Goal: Task Accomplishment & Management: Manage account settings

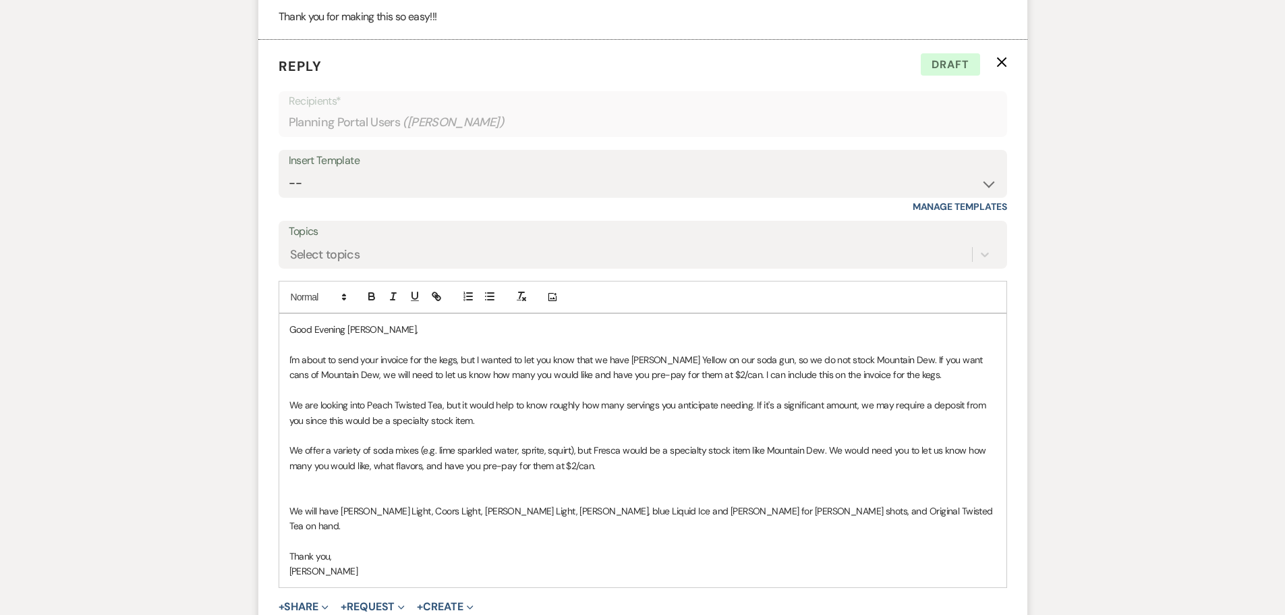
click at [326, 328] on p "Good Evening [PERSON_NAME]," at bounding box center [642, 329] width 707 height 15
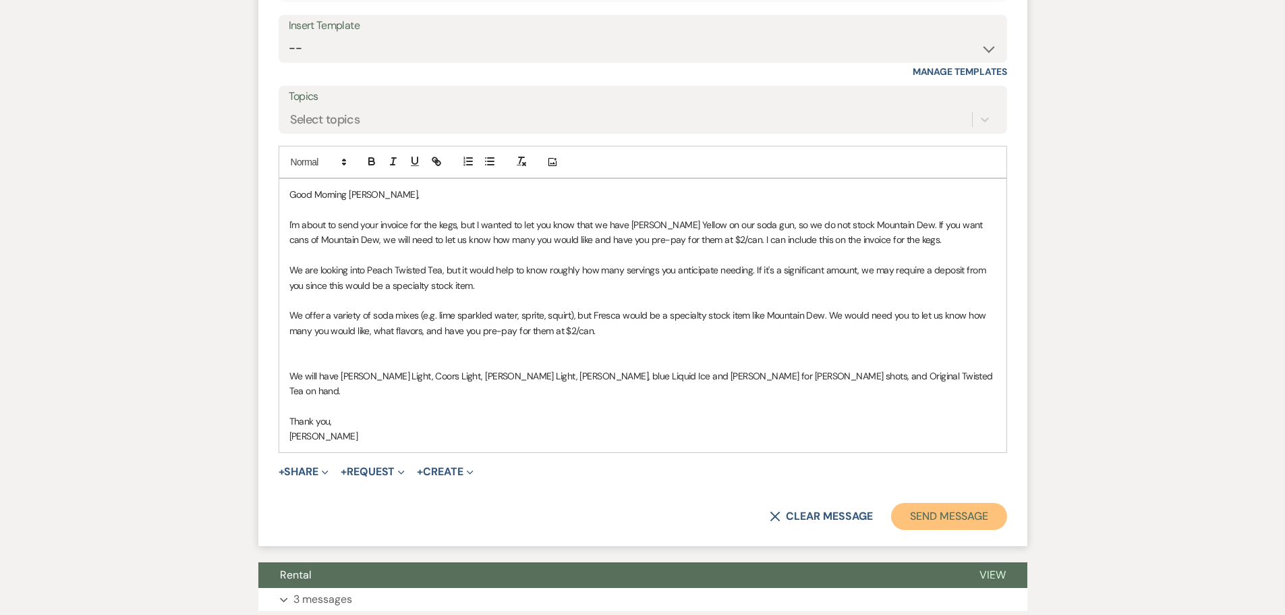
click at [948, 506] on button "Send Message" at bounding box center [948, 516] width 115 height 27
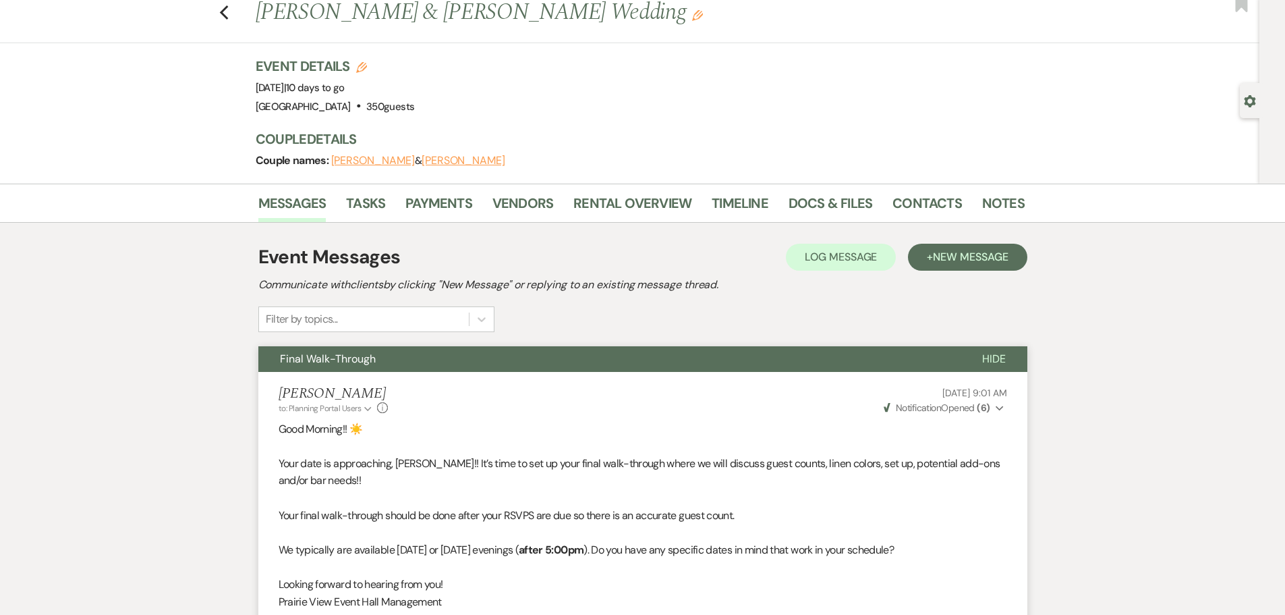
scroll to position [0, 0]
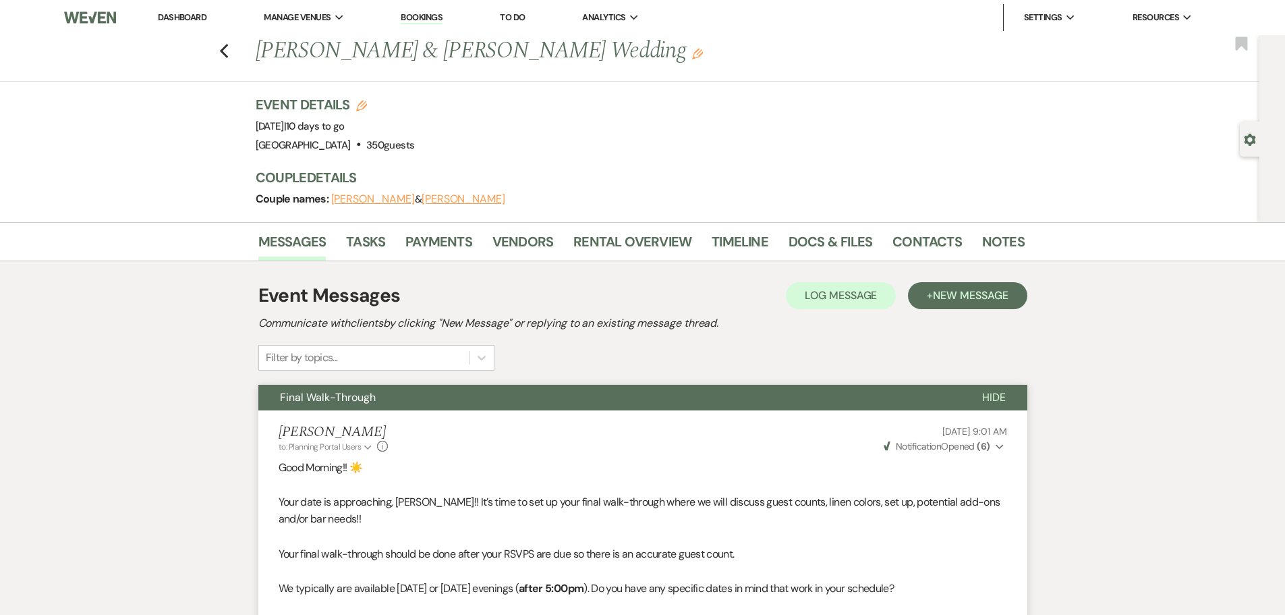
click at [189, 12] on link "Dashboard" at bounding box center [182, 16] width 49 height 11
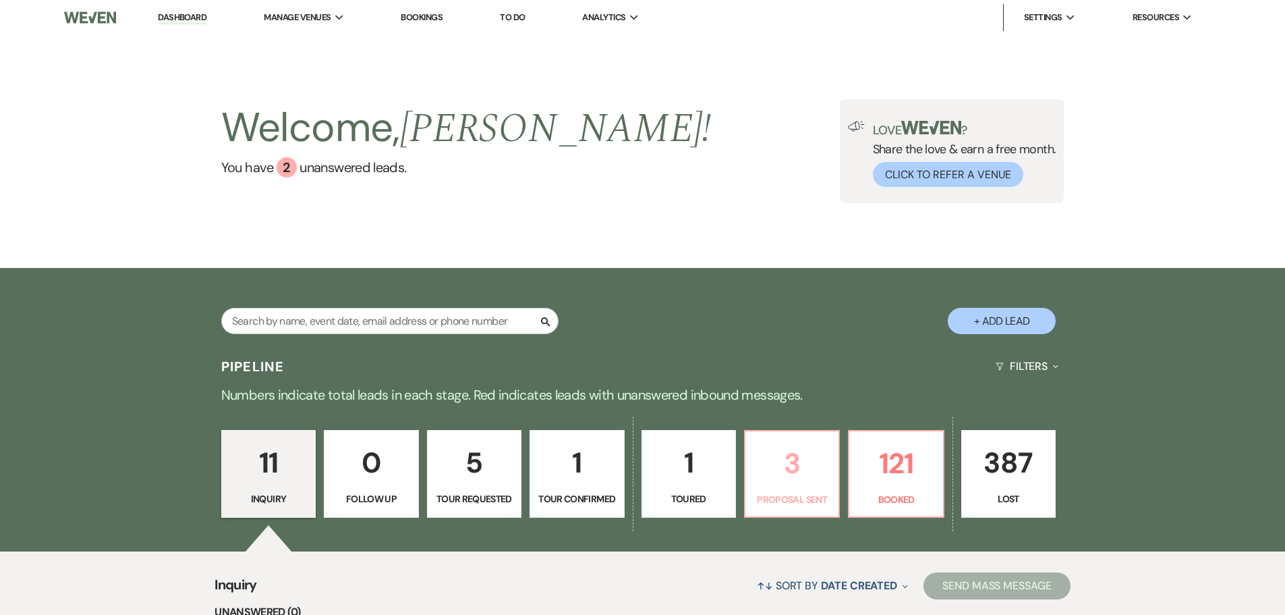
click at [808, 466] on p "3" at bounding box center [792, 463] width 77 height 45
select select "6"
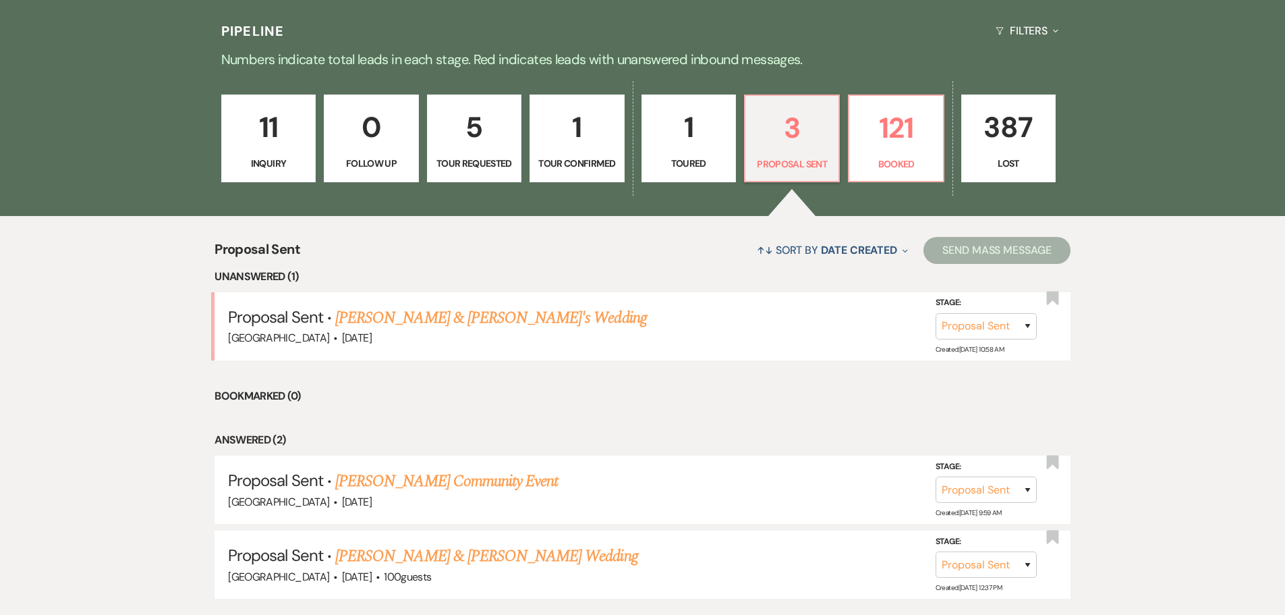
scroll to position [337, 0]
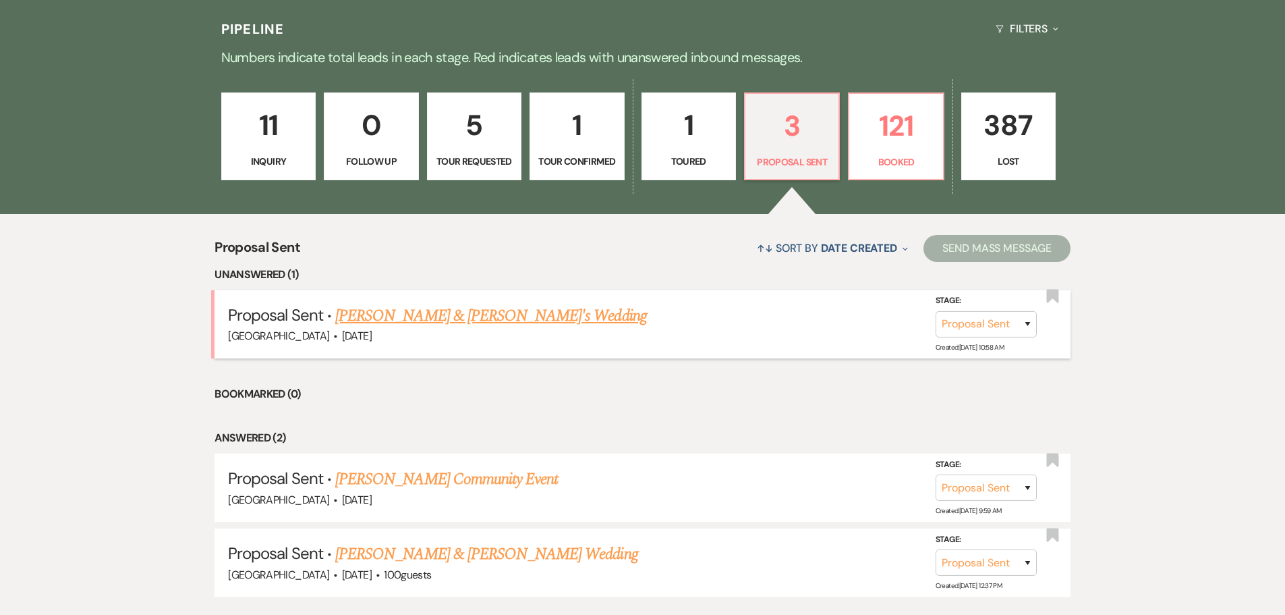
click at [424, 312] on link "[PERSON_NAME] & [PERSON_NAME]'s Wedding" at bounding box center [491, 316] width 312 height 24
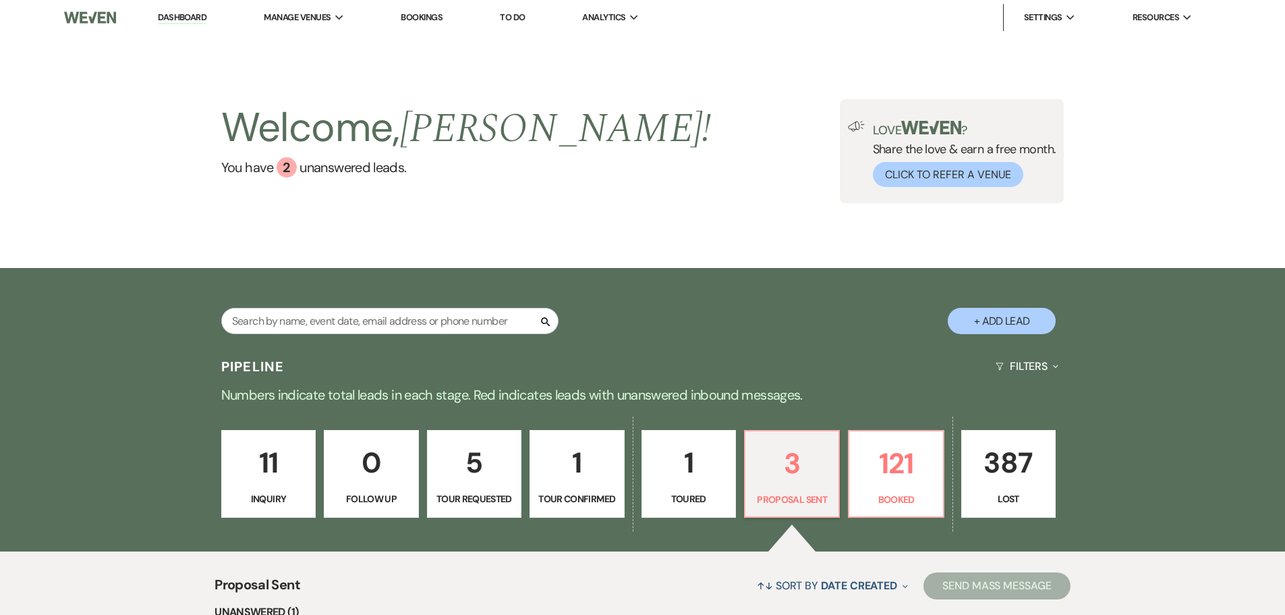
select select "6"
select select "5"
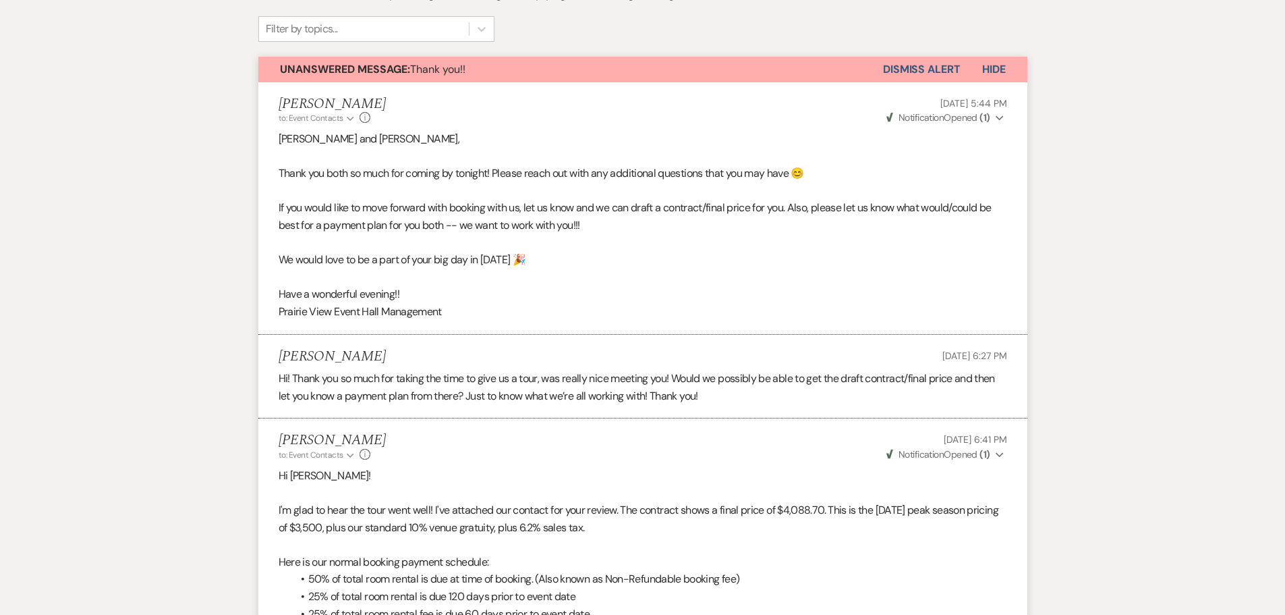
scroll to position [1112, 0]
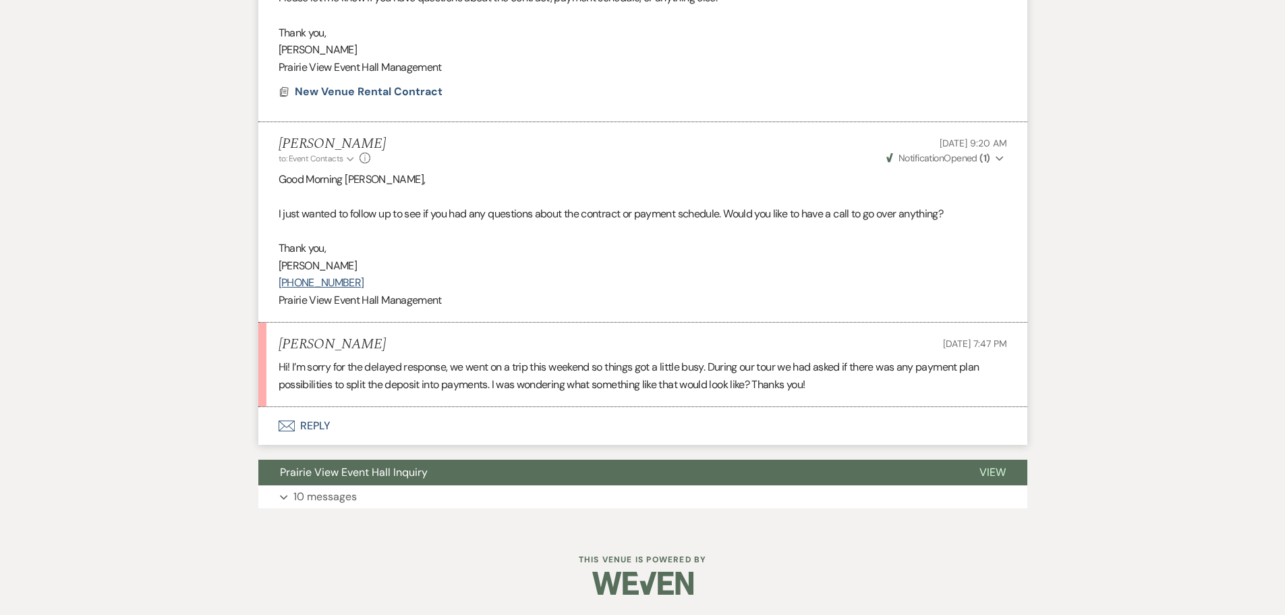
click at [314, 425] on button "Envelope Reply" at bounding box center [642, 426] width 769 height 38
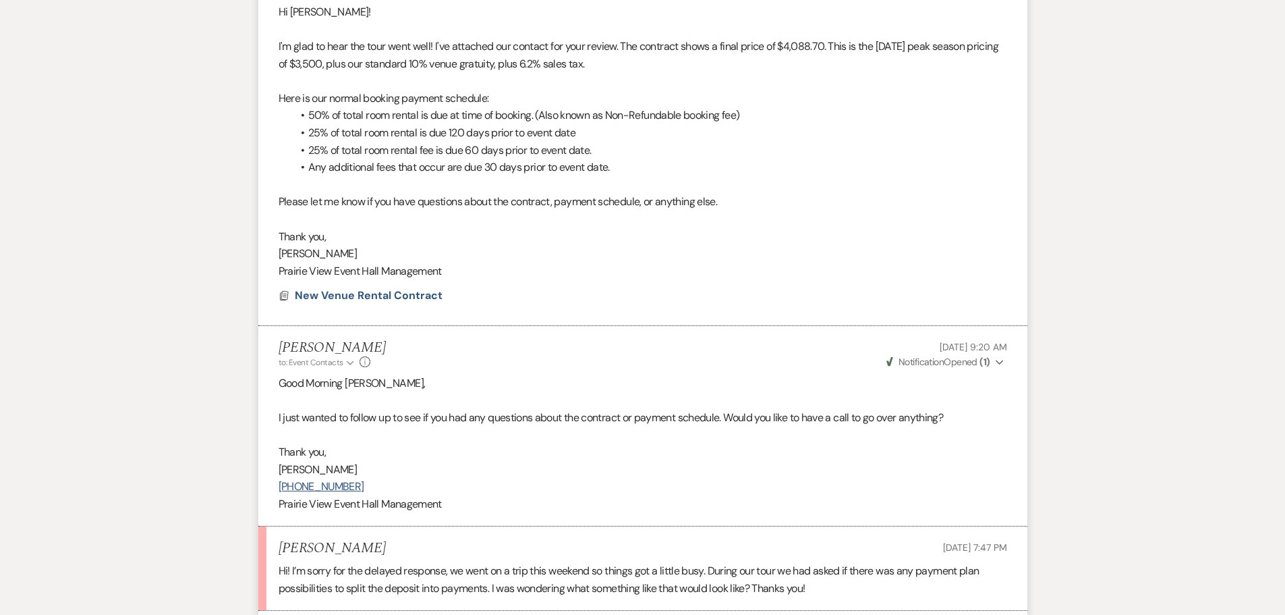
scroll to position [869, 0]
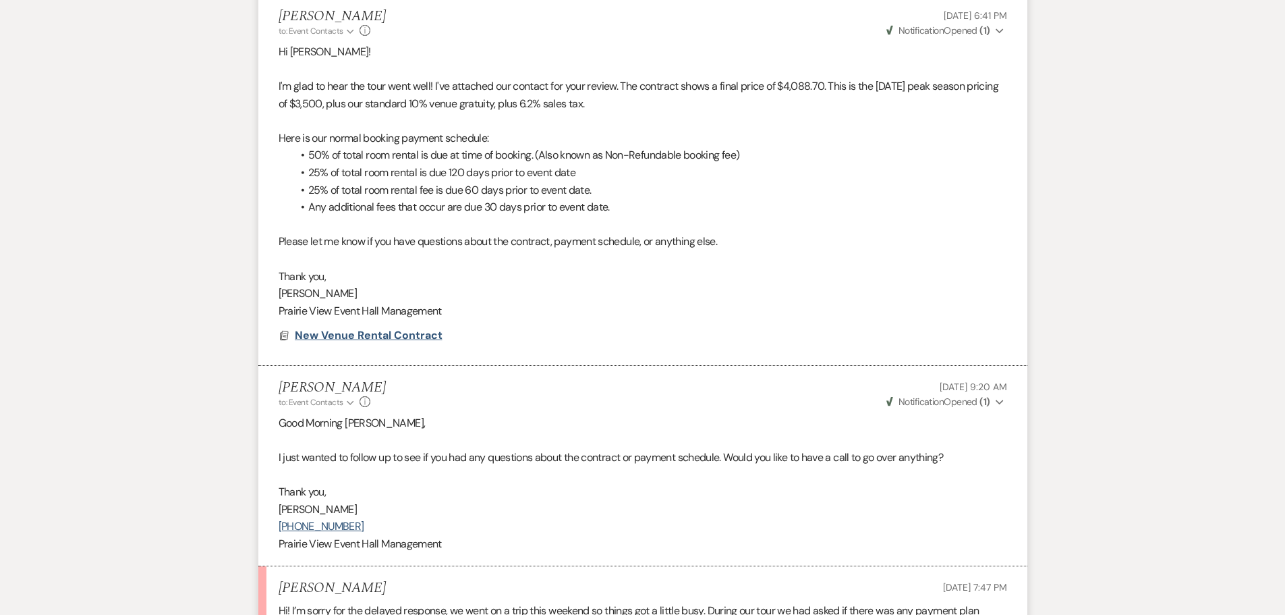
click at [393, 343] on span "New Venue Rental Contract" at bounding box center [369, 335] width 148 height 16
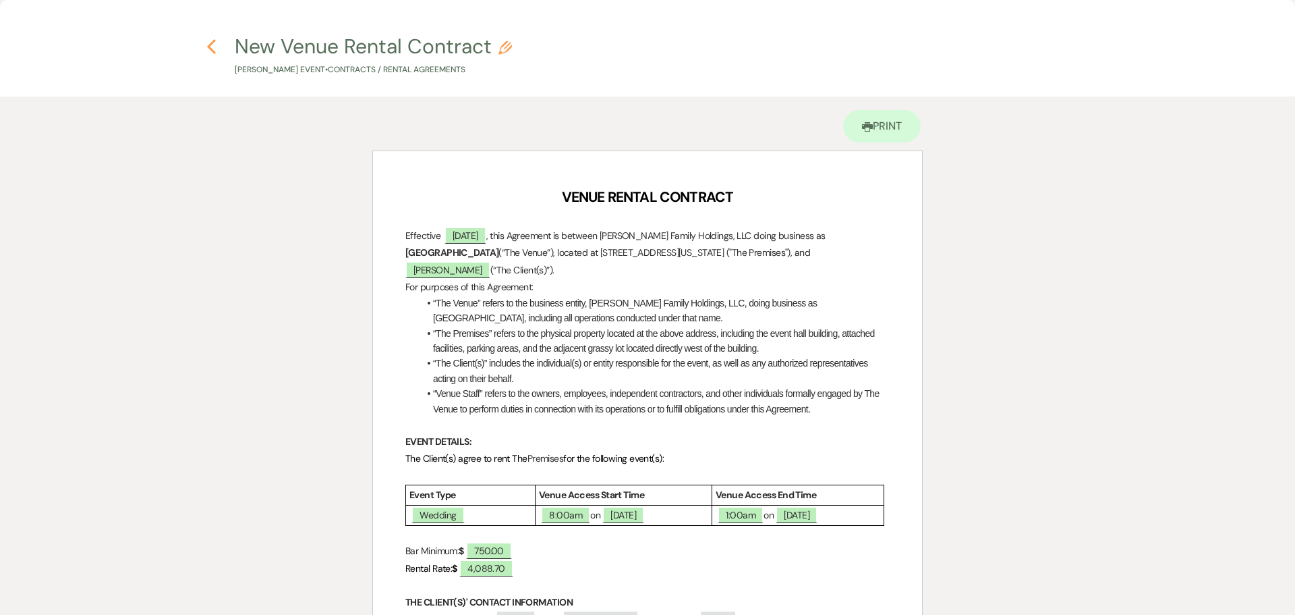
click at [209, 46] on use "button" at bounding box center [211, 46] width 9 height 15
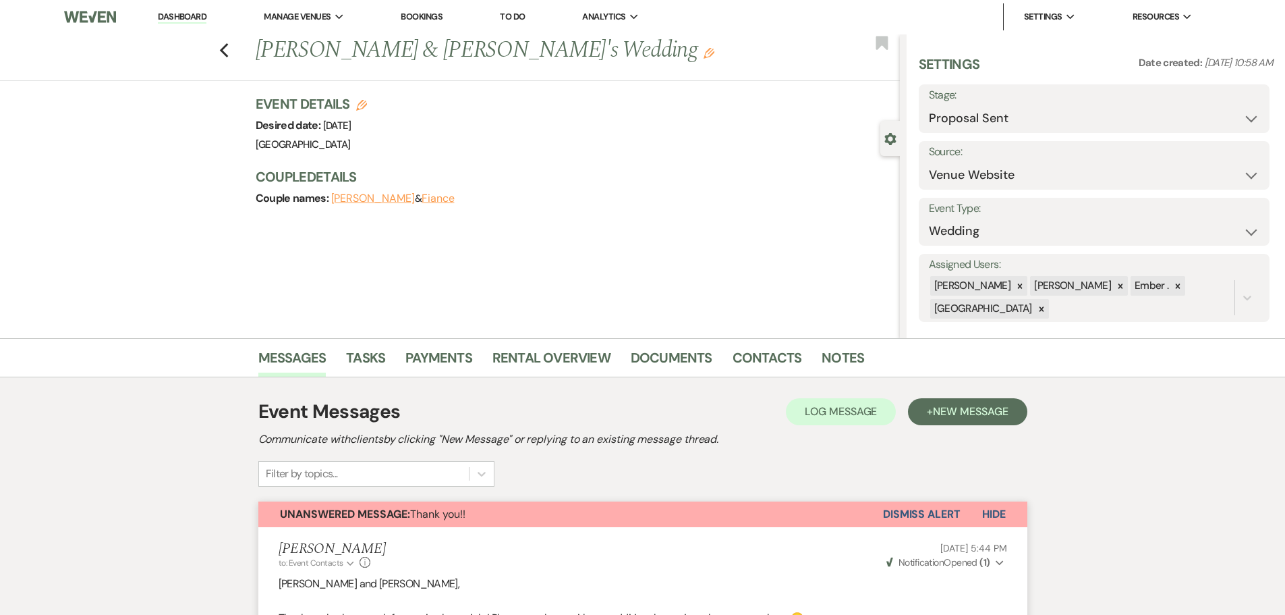
scroll to position [0, 0]
click at [229, 51] on icon "Previous" at bounding box center [224, 51] width 10 height 16
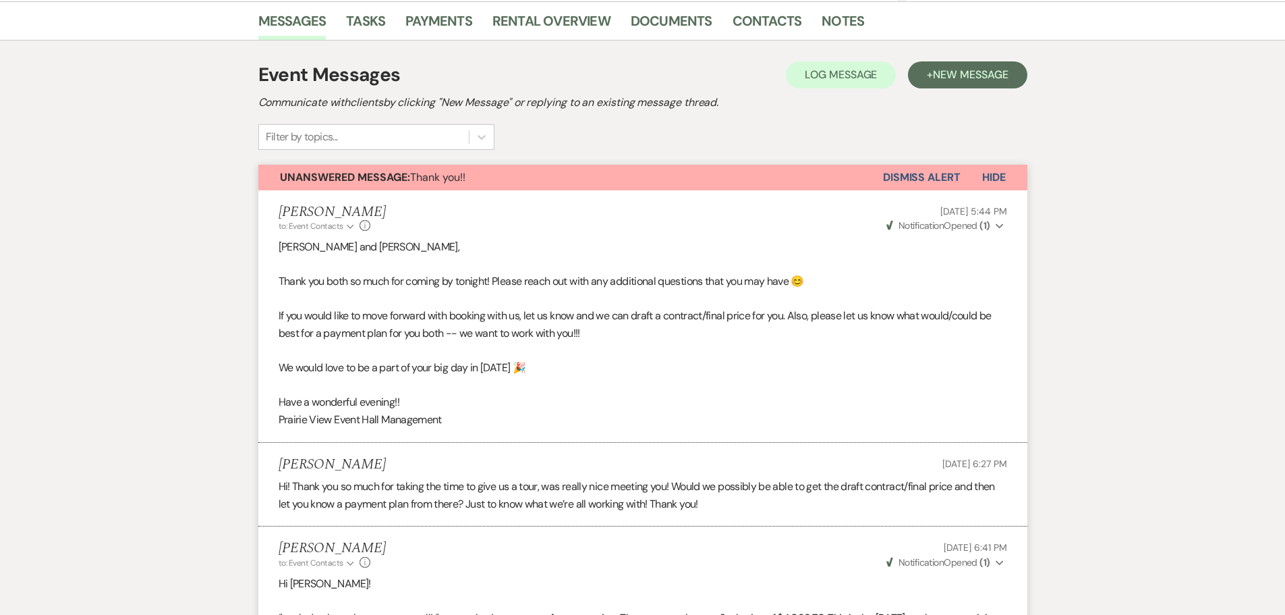
select select "6"
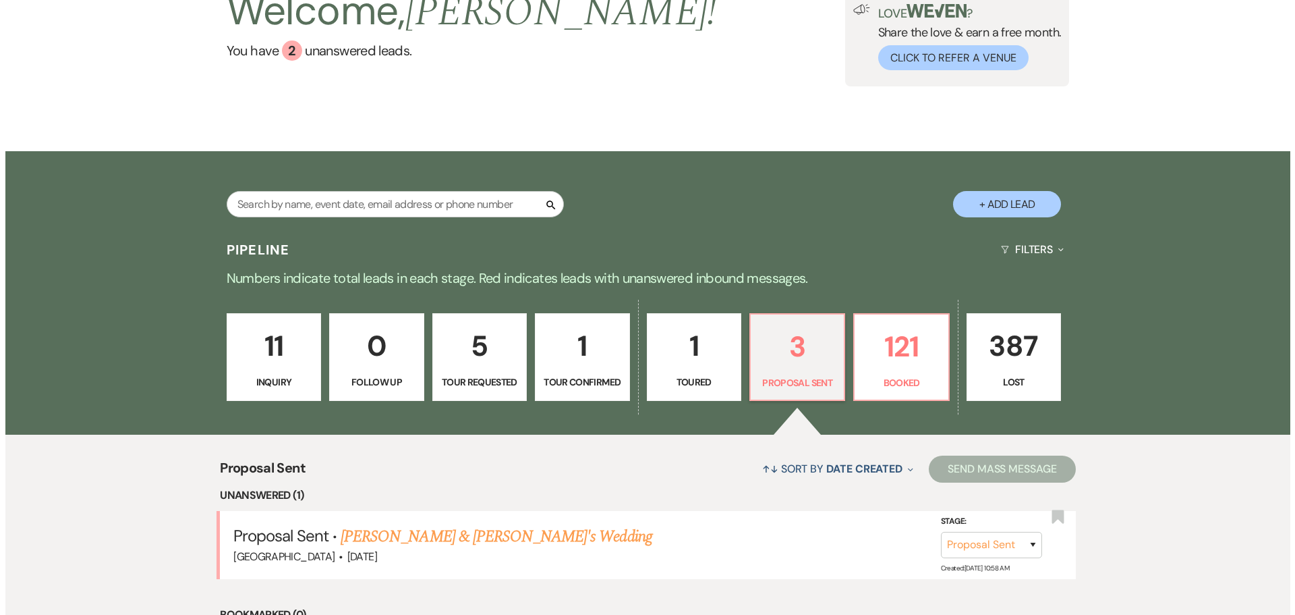
scroll to position [0, 0]
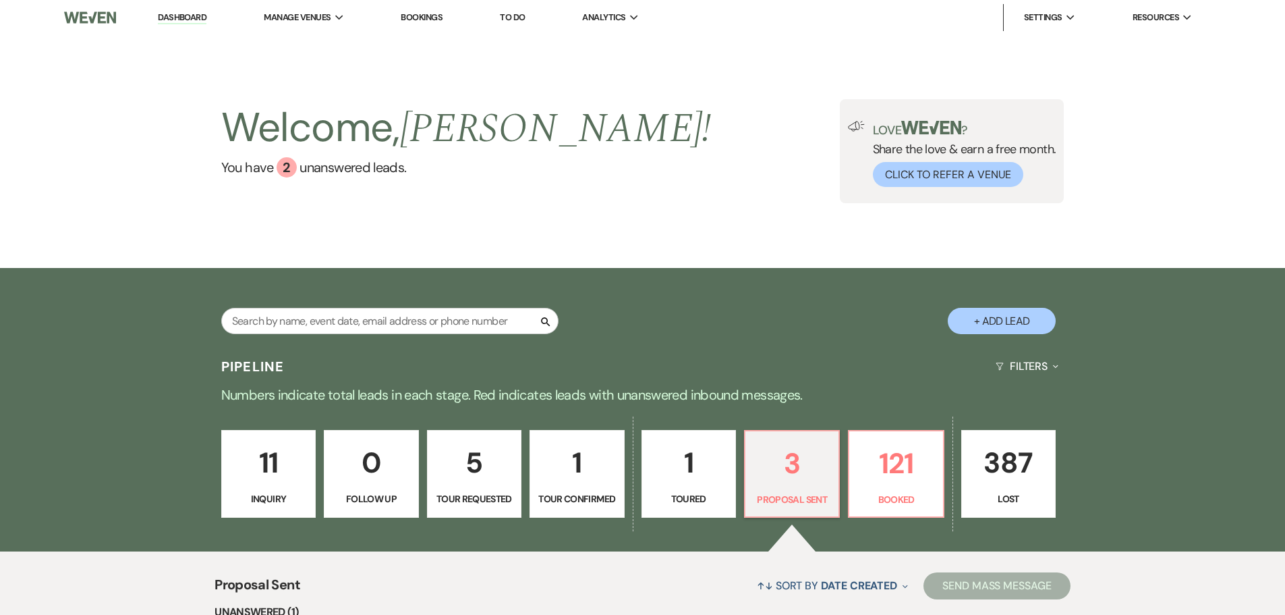
click at [998, 322] on button "+ Add Lead" at bounding box center [1002, 321] width 108 height 26
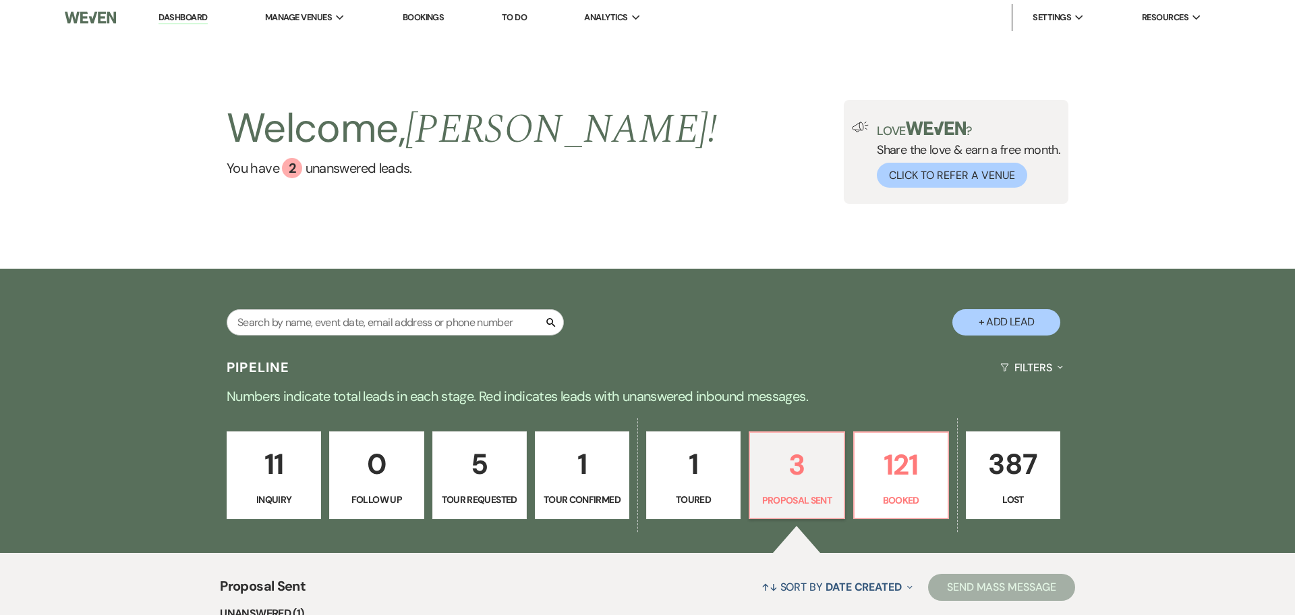
select select "677"
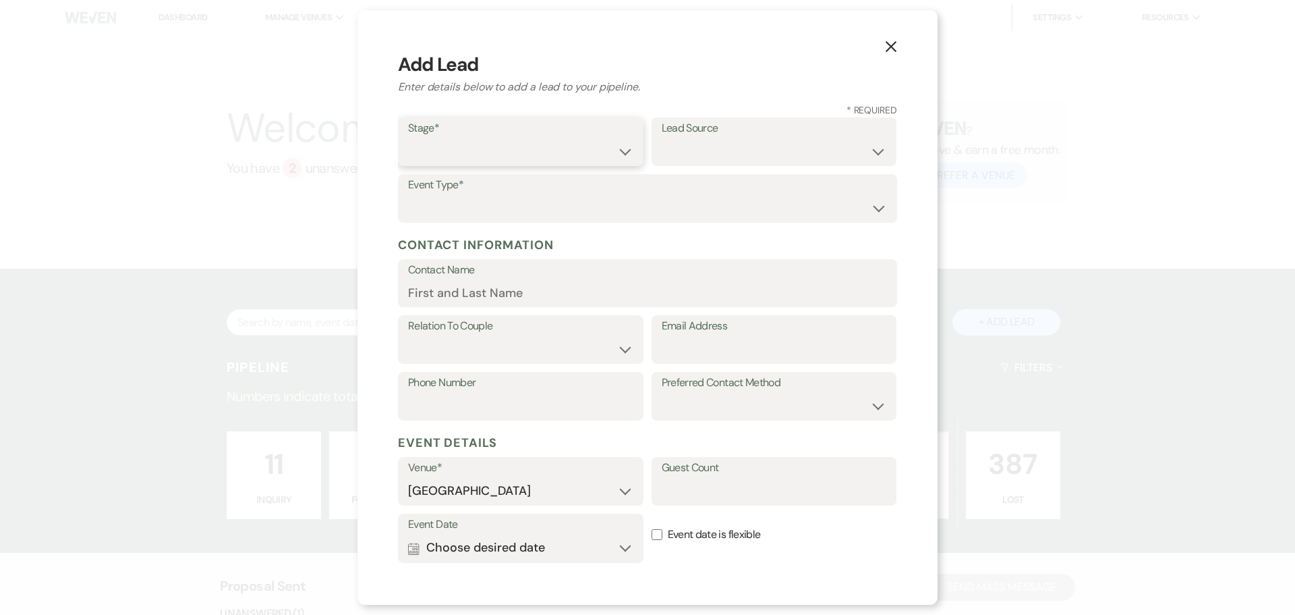
click at [476, 157] on select "Inquiry Follow Up Tour Requested Tour Confirmed Toured Proposal Sent Booked Lost" at bounding box center [520, 151] width 225 height 26
select select "1"
click at [408, 138] on select "Inquiry Follow Up Tour Requested Tour Confirmed Toured Proposal Sent Booked Lost" at bounding box center [520, 151] width 225 height 26
click at [764, 151] on select "Weven Venue Website Instagram Facebook Pinterest Google The Knot Wedding Wire H…" at bounding box center [774, 151] width 225 height 26
select select "15"
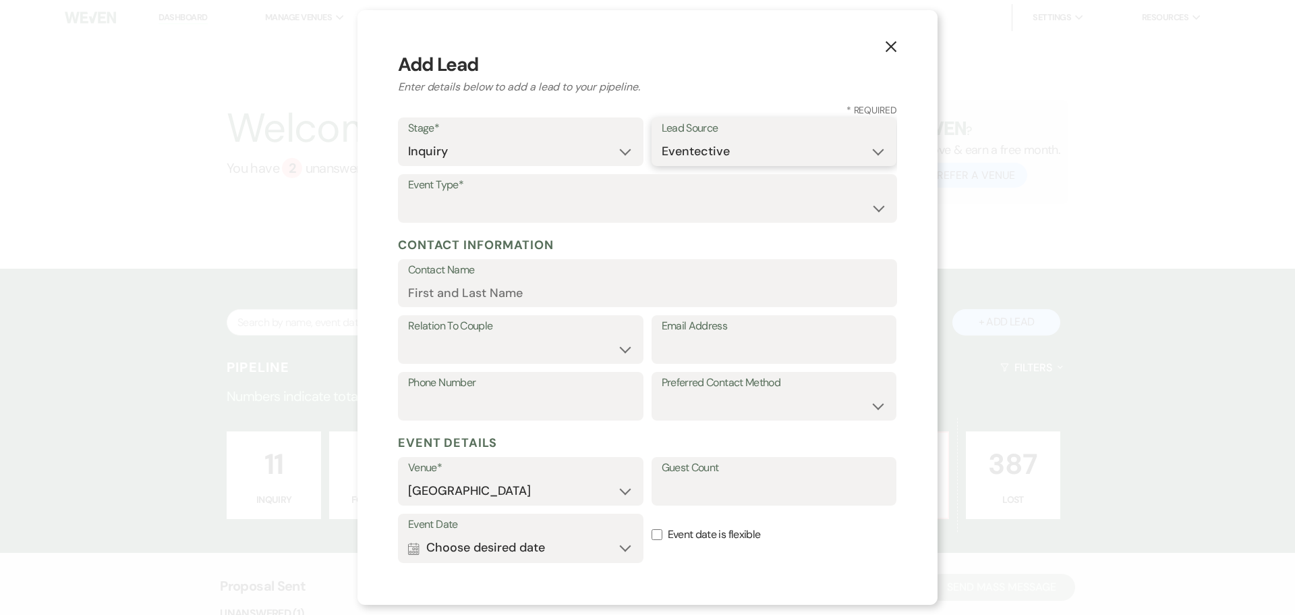
click at [662, 138] on select "Weven Venue Website Instagram Facebook Pinterest Google The Knot Wedding Wire H…" at bounding box center [774, 151] width 225 height 26
click at [488, 214] on select "Wedding Anniversary Party Baby Shower Bachelorette / Bachelor Party Birthday Pa…" at bounding box center [647, 208] width 479 height 26
select select "1"
click at [408, 195] on select "Wedding Anniversary Party Baby Shower Bachelorette / Bachelor Party Birthday Pa…" at bounding box center [647, 208] width 479 height 26
click at [470, 291] on input "Contact Name" at bounding box center [647, 292] width 479 height 26
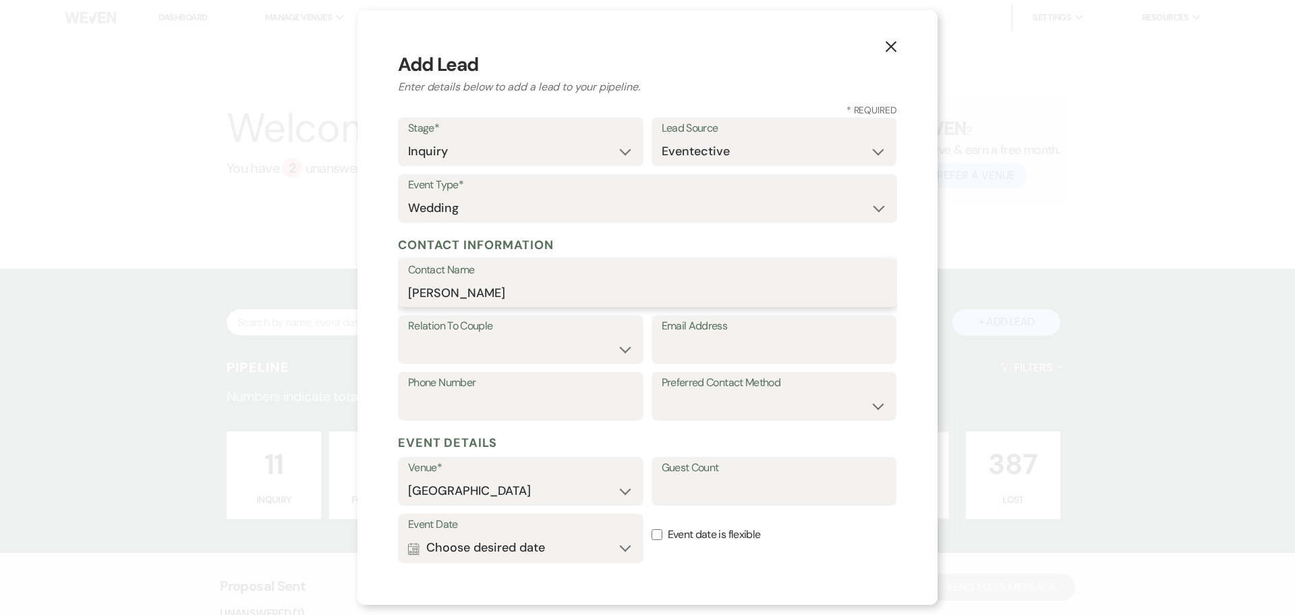
type input "[PERSON_NAME]"
click at [484, 351] on select "Couple Planner Parent of Couple Family Member Friend Other" at bounding box center [520, 349] width 225 height 26
select select "1"
click at [408, 336] on select "Couple Planner Parent of Couple Family Member Friend Other" at bounding box center [520, 349] width 225 height 26
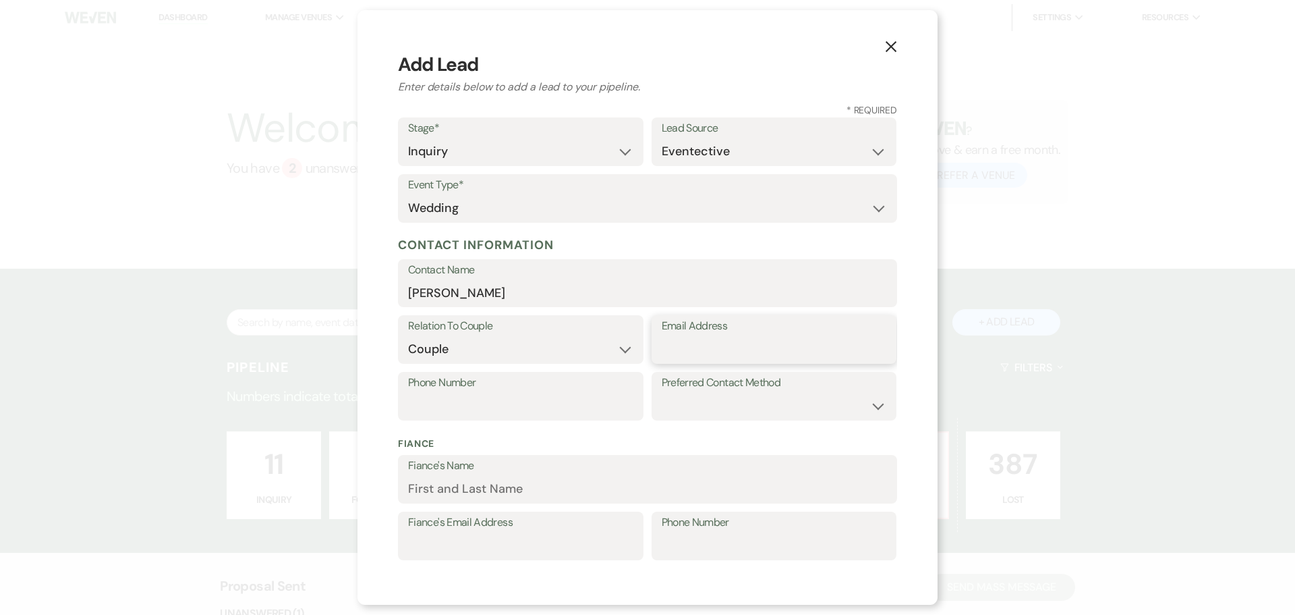
click at [690, 350] on input "Email Address" at bounding box center [774, 349] width 225 height 26
paste input "[PERSON_NAME][EMAIL_ADDRESS][DOMAIN_NAME]"
type input "[PERSON_NAME][EMAIL_ADDRESS][DOMAIN_NAME]"
click at [499, 412] on input "Phone Number" at bounding box center [520, 406] width 225 height 26
paste input "[PHONE_NUMBER]"
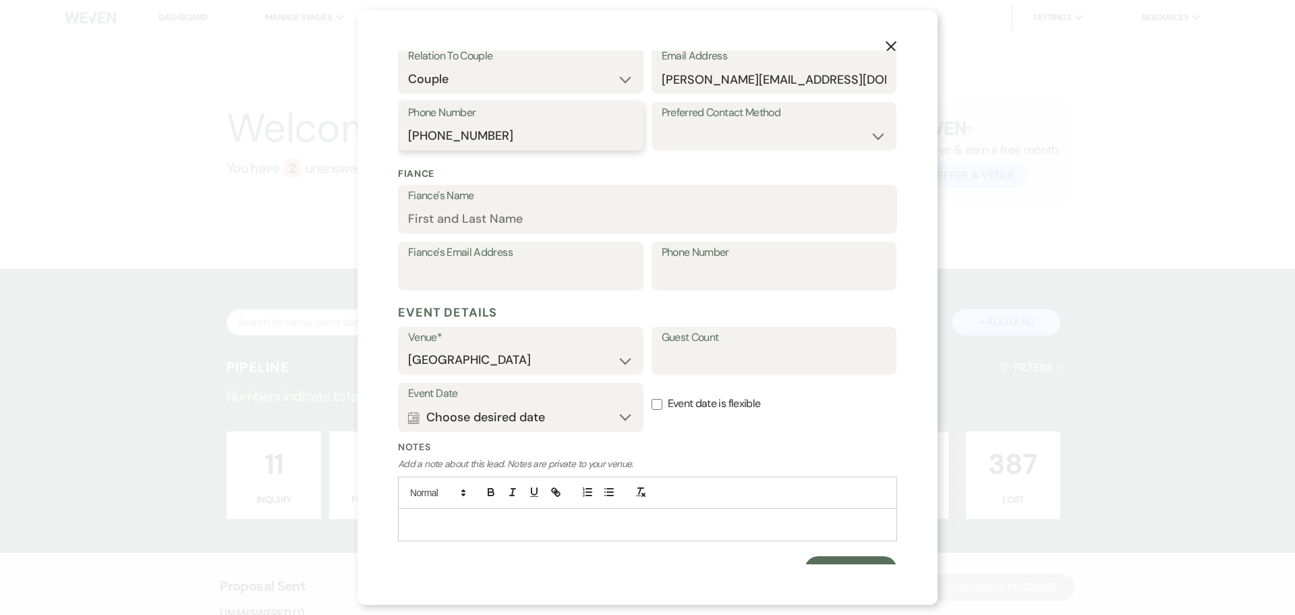
scroll to position [289, 0]
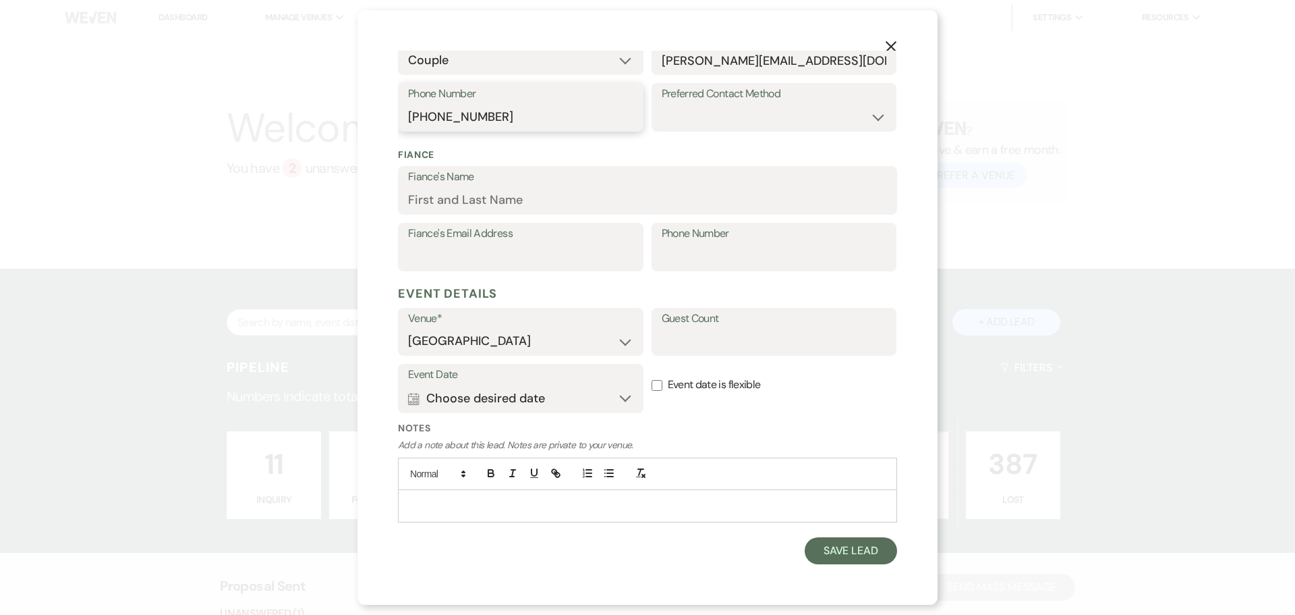
type input "[PHONE_NUMBER]"
click at [610, 401] on button "Calendar Choose desired date Expand" at bounding box center [520, 398] width 225 height 27
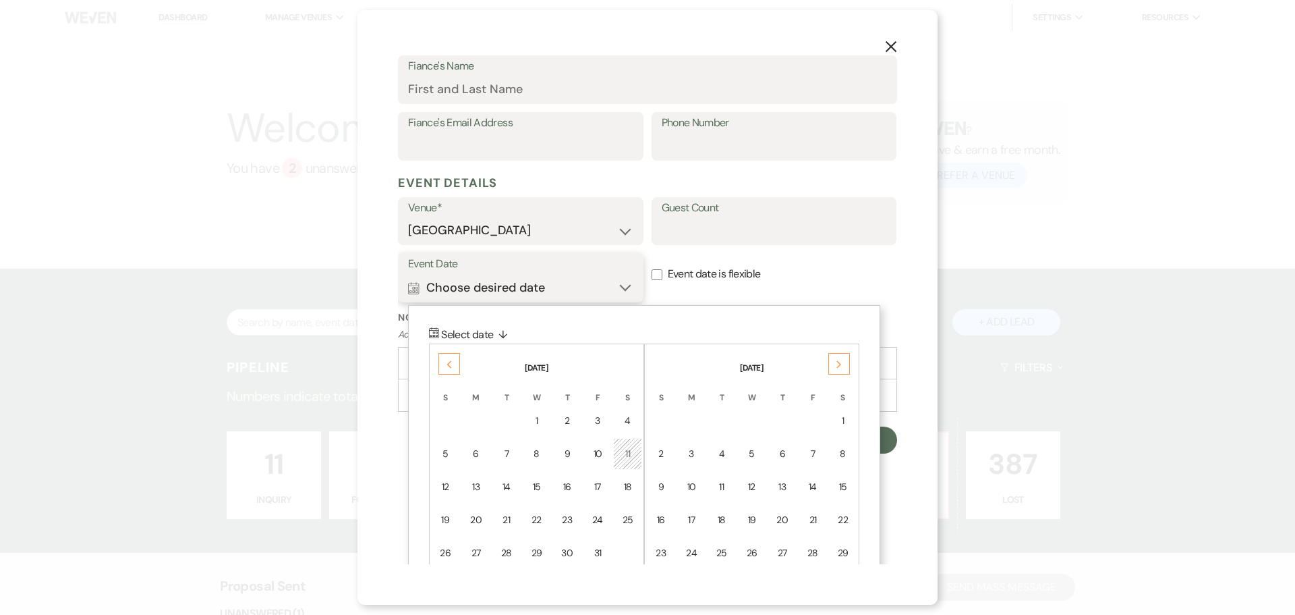
scroll to position [424, 0]
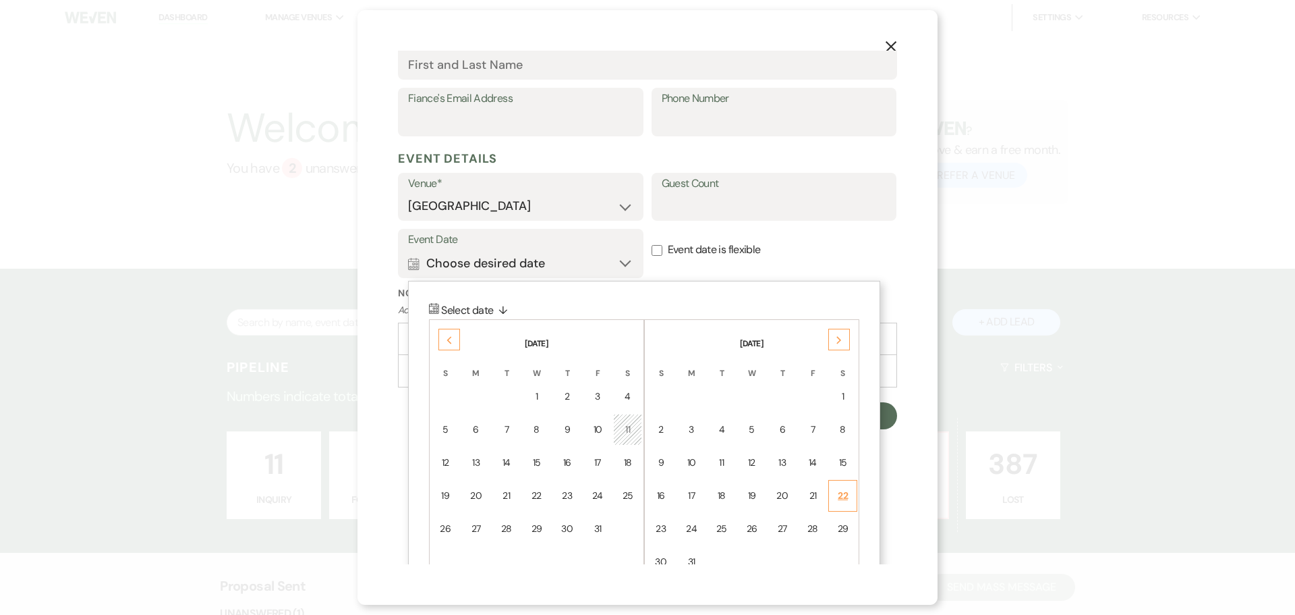
click at [845, 497] on div "22" at bounding box center [842, 495] width 11 height 14
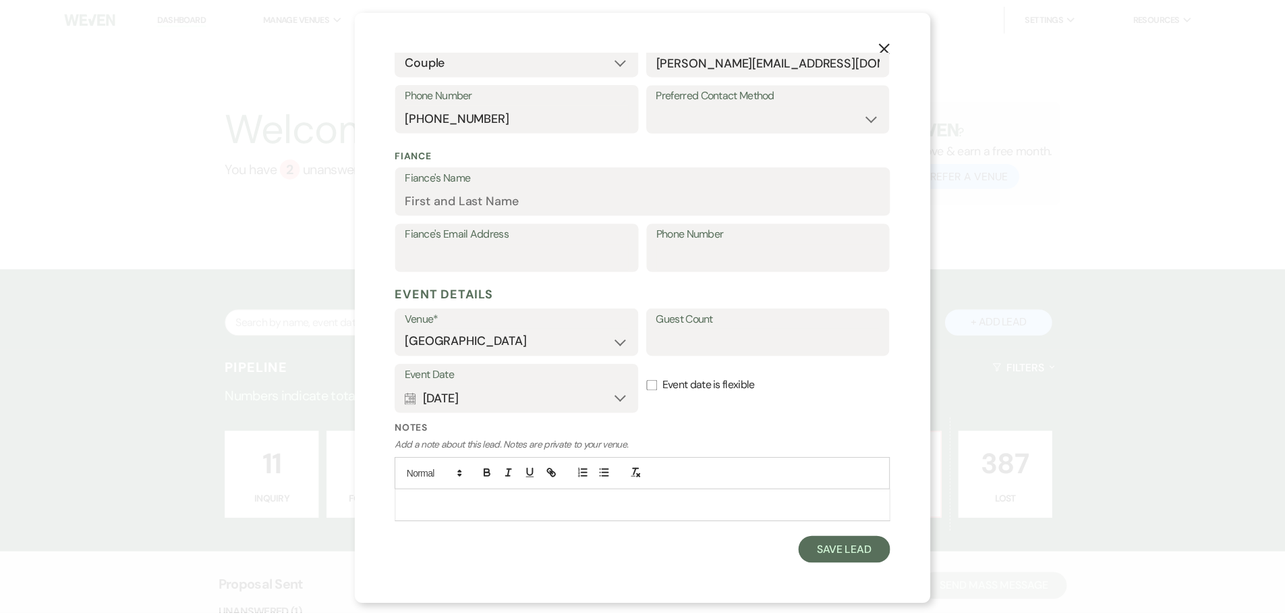
scroll to position [289, 0]
click at [652, 386] on input "Event date is flexible" at bounding box center [657, 385] width 11 height 11
checkbox input "true"
click at [701, 341] on input "Guest Count" at bounding box center [774, 341] width 225 height 26
type input "300"
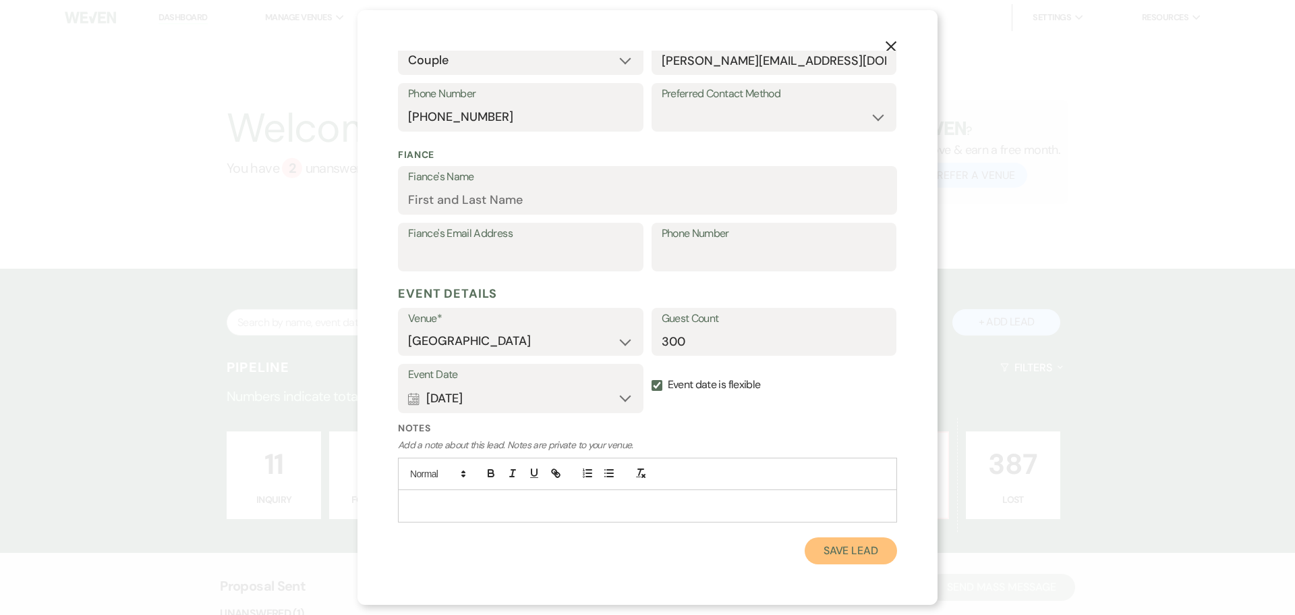
click at [847, 554] on button "Save Lead" at bounding box center [851, 550] width 92 height 27
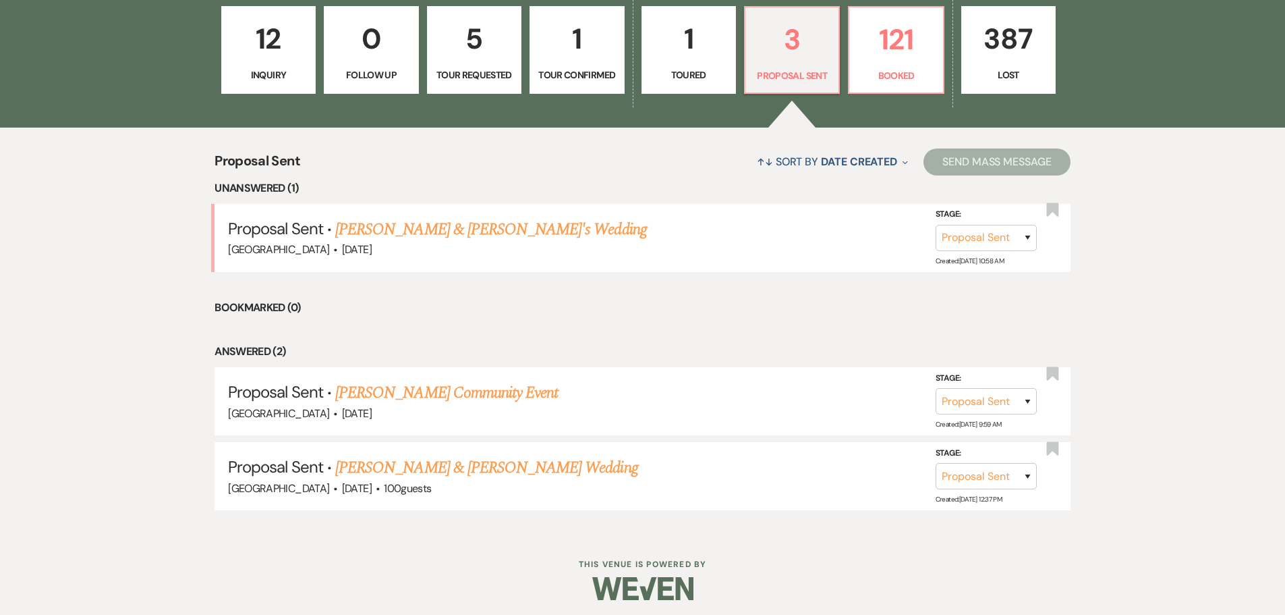
scroll to position [429, 0]
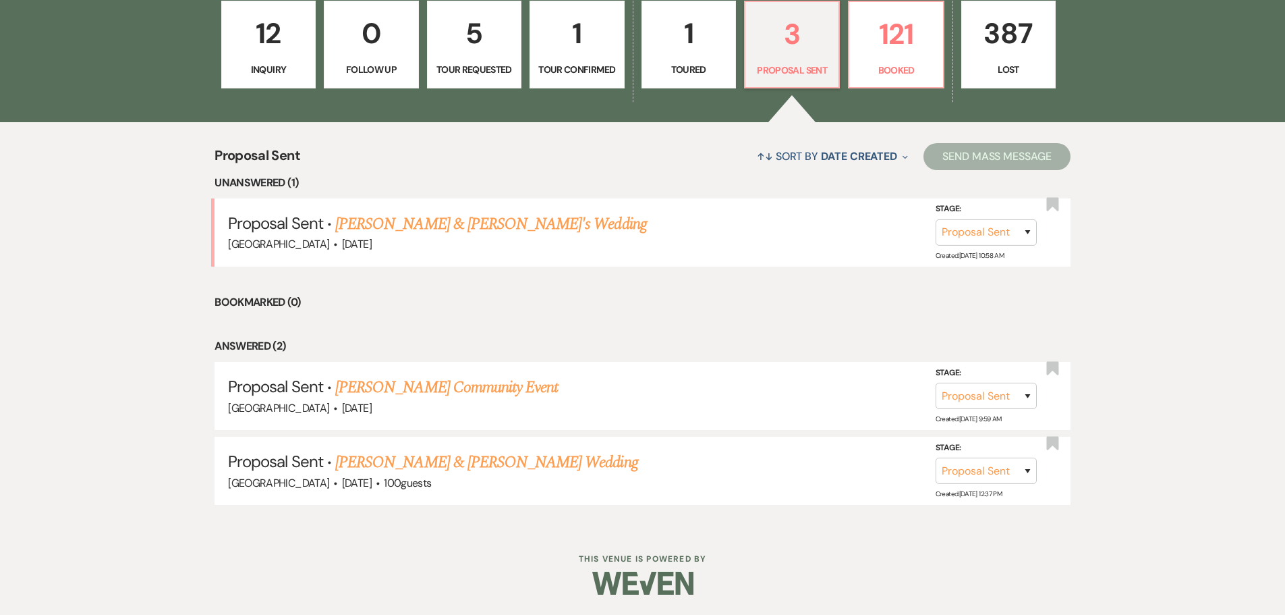
click at [231, 42] on p "12" at bounding box center [268, 33] width 77 height 45
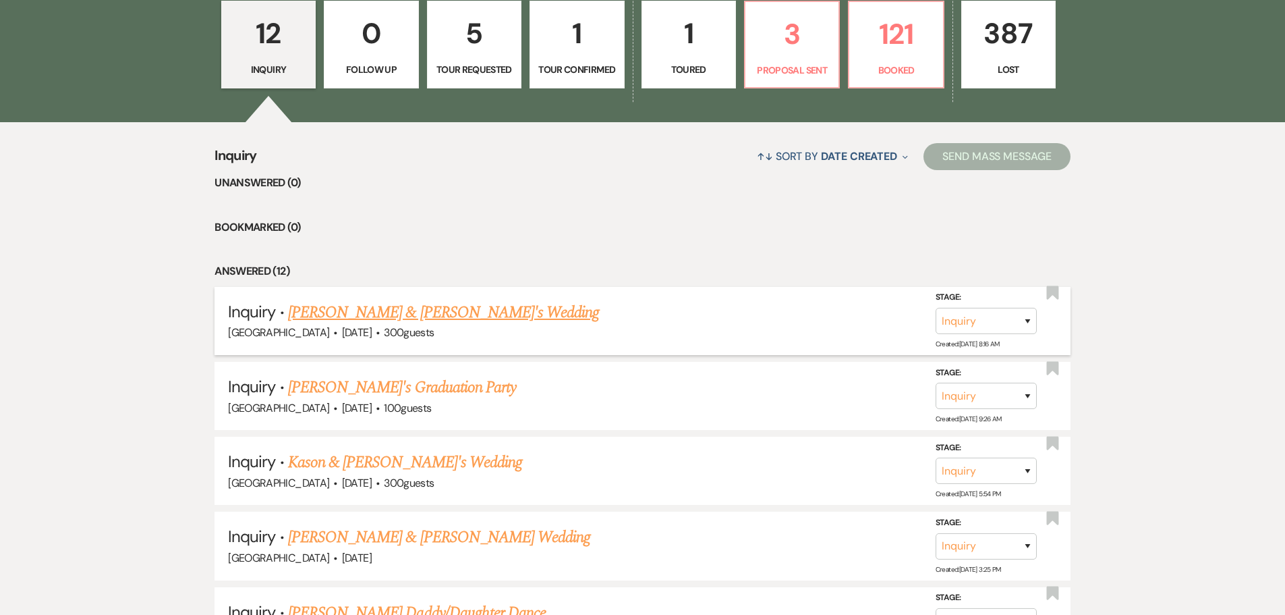
click at [397, 316] on link "[PERSON_NAME] & [PERSON_NAME]'s Wedding" at bounding box center [444, 312] width 312 height 24
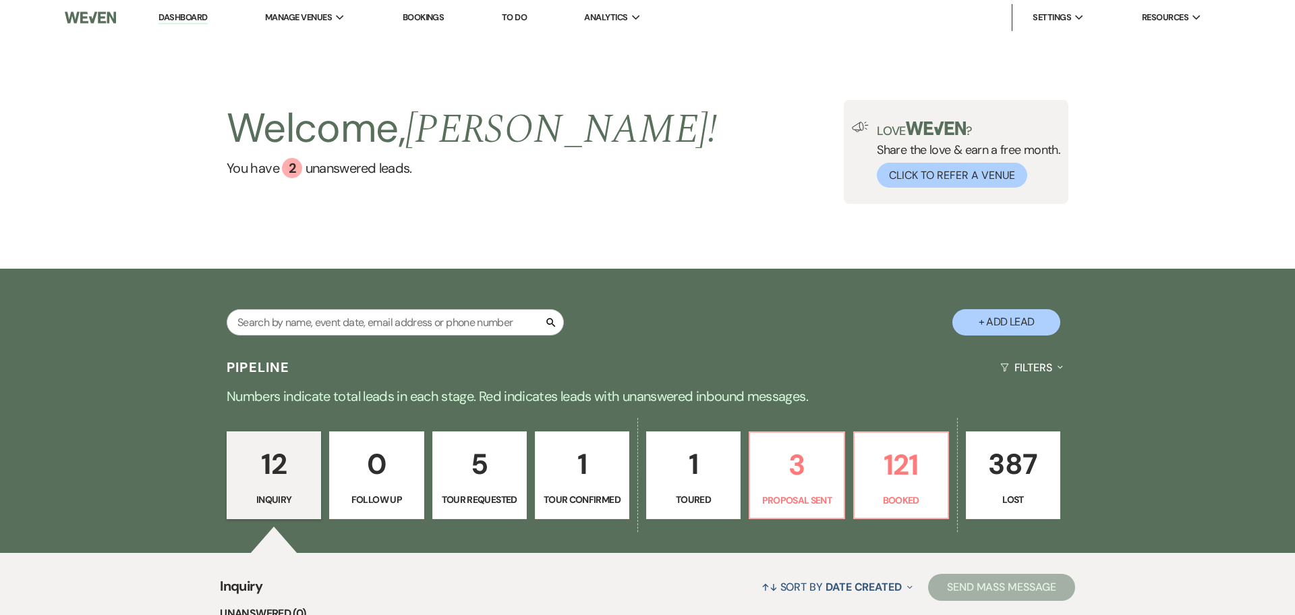
select select "15"
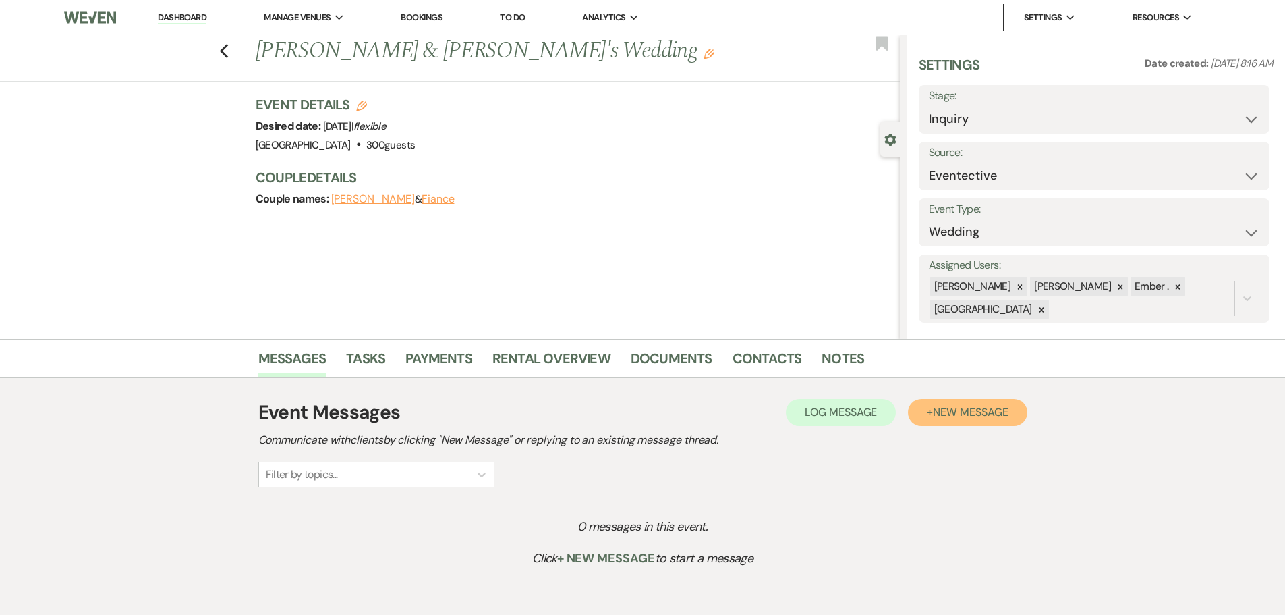
click at [945, 411] on span "New Message" at bounding box center [970, 412] width 75 height 14
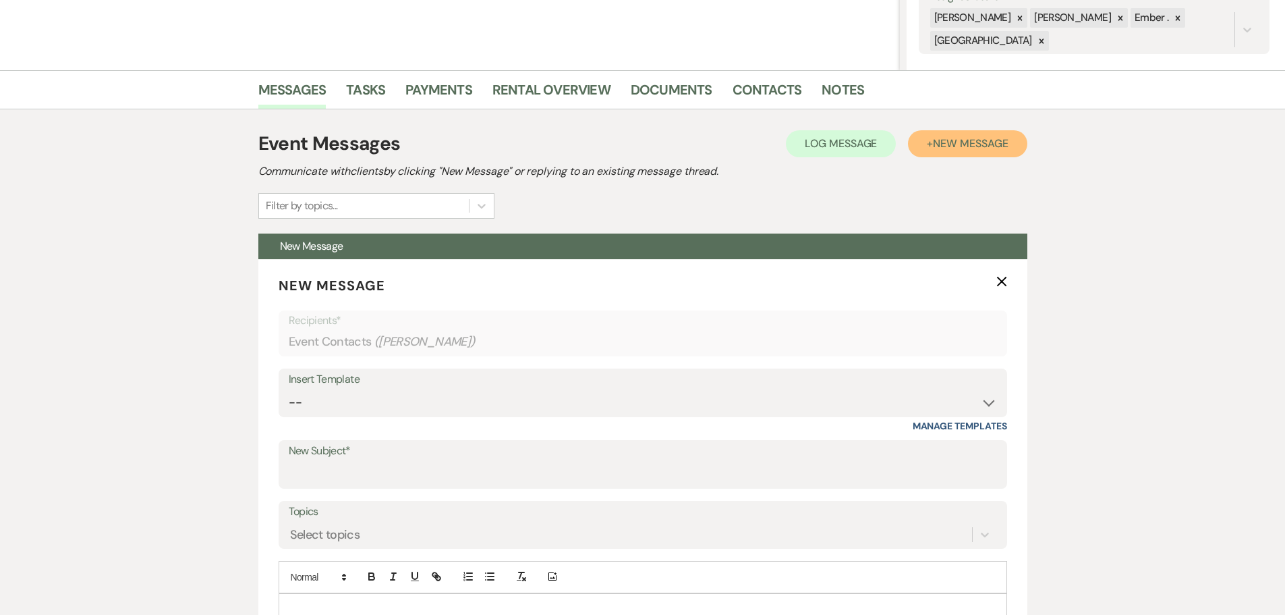
scroll to position [270, 0]
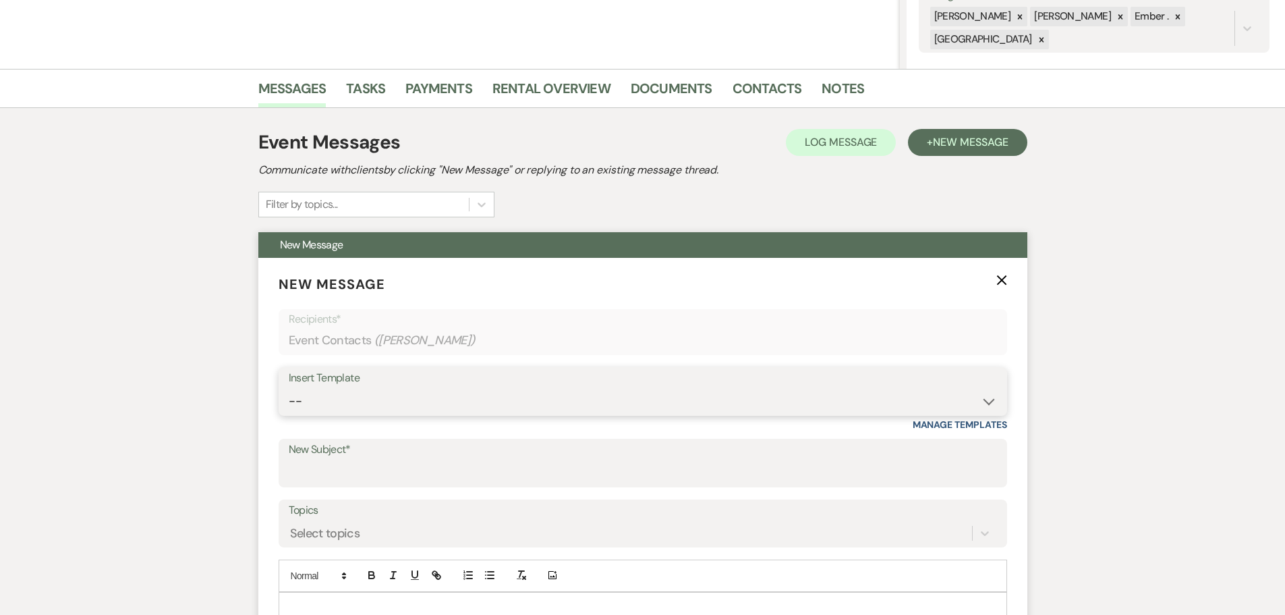
click at [399, 393] on select "-- Weven Planning Portal Introduction (Booked Events) Initial Inquiry Response …" at bounding box center [643, 401] width 708 height 26
select select "1812"
click at [289, 388] on select "-- Weven Planning Portal Introduction (Booked Events) Initial Inquiry Response …" at bounding box center [643, 401] width 708 height 26
click at [347, 457] on label "New Subject*" at bounding box center [643, 450] width 708 height 20
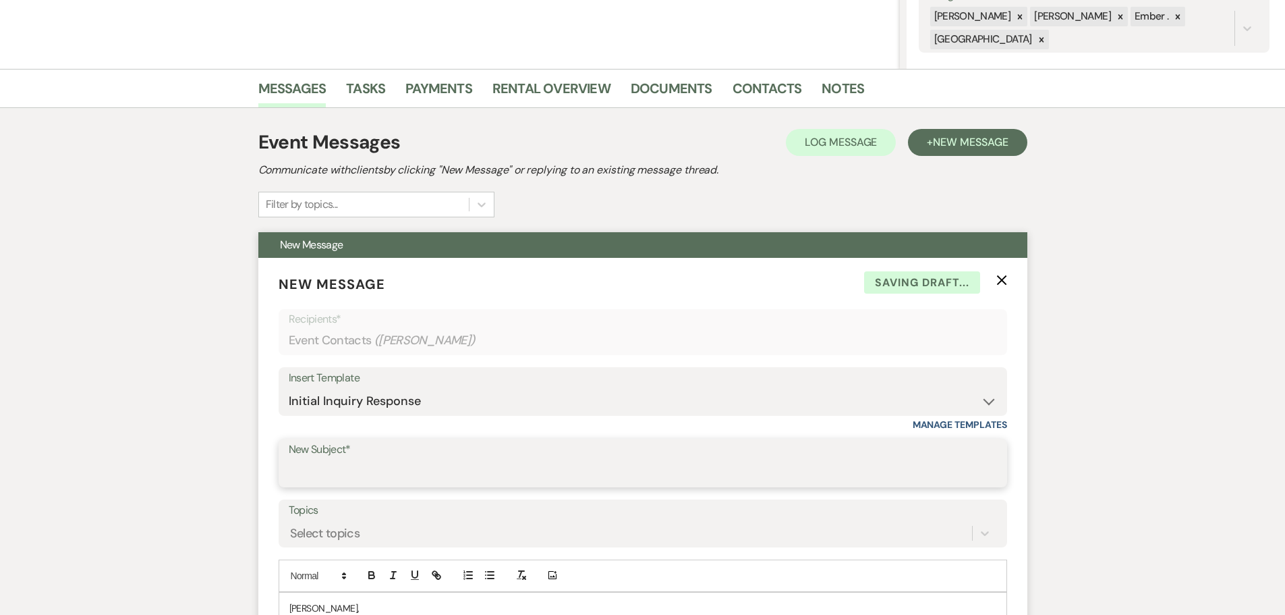
click at [347, 459] on input "New Subject*" at bounding box center [643, 472] width 708 height 26
click at [343, 467] on input "New Subject*" at bounding box center [643, 472] width 708 height 26
type input "Prairie View Event Hall Inquiry"
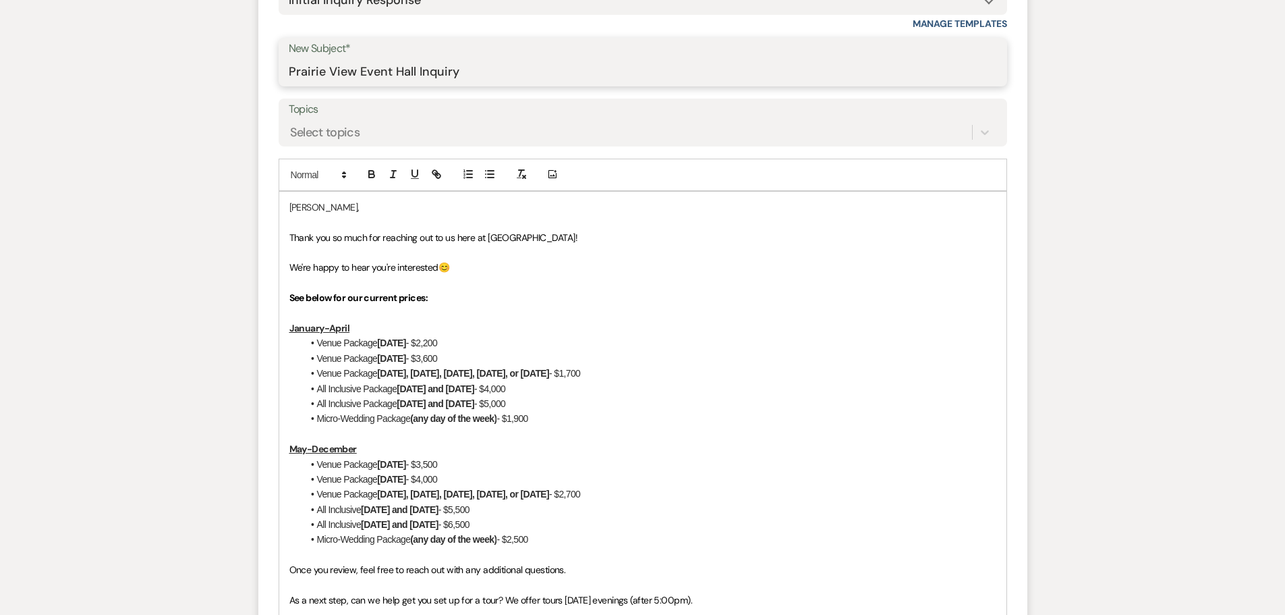
scroll to position [675, 0]
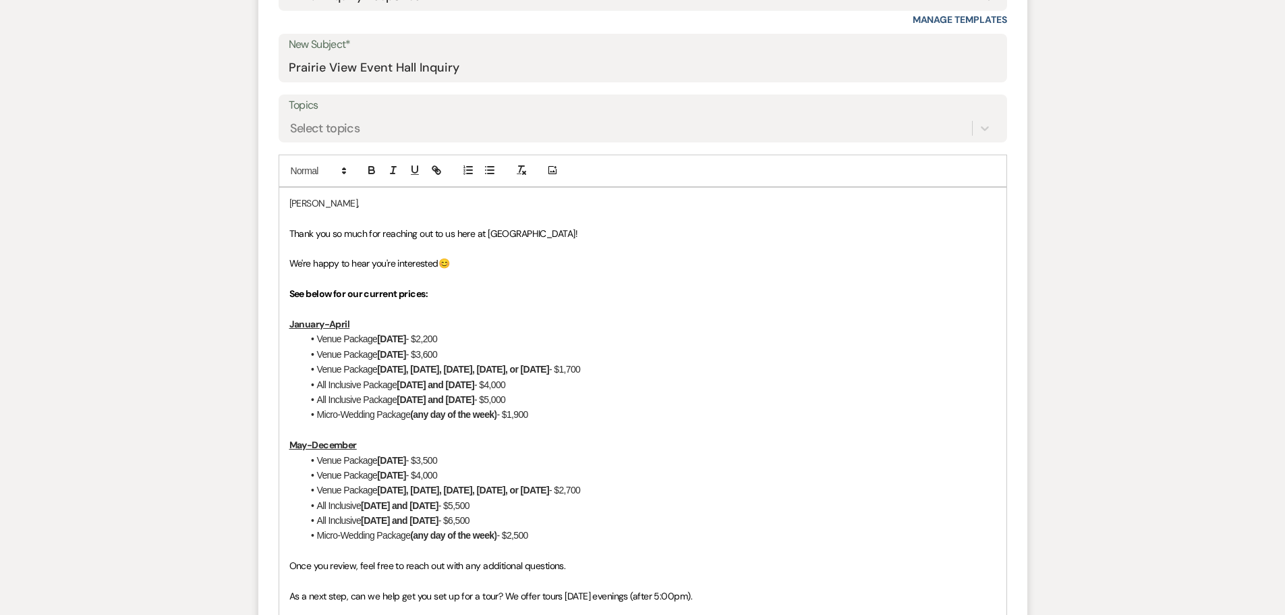
click at [290, 204] on p "[PERSON_NAME]," at bounding box center [642, 203] width 707 height 15
click at [598, 233] on p "Thank you so much for reaching out to us here at [GEOGRAPHIC_DATA]!" at bounding box center [642, 233] width 707 height 15
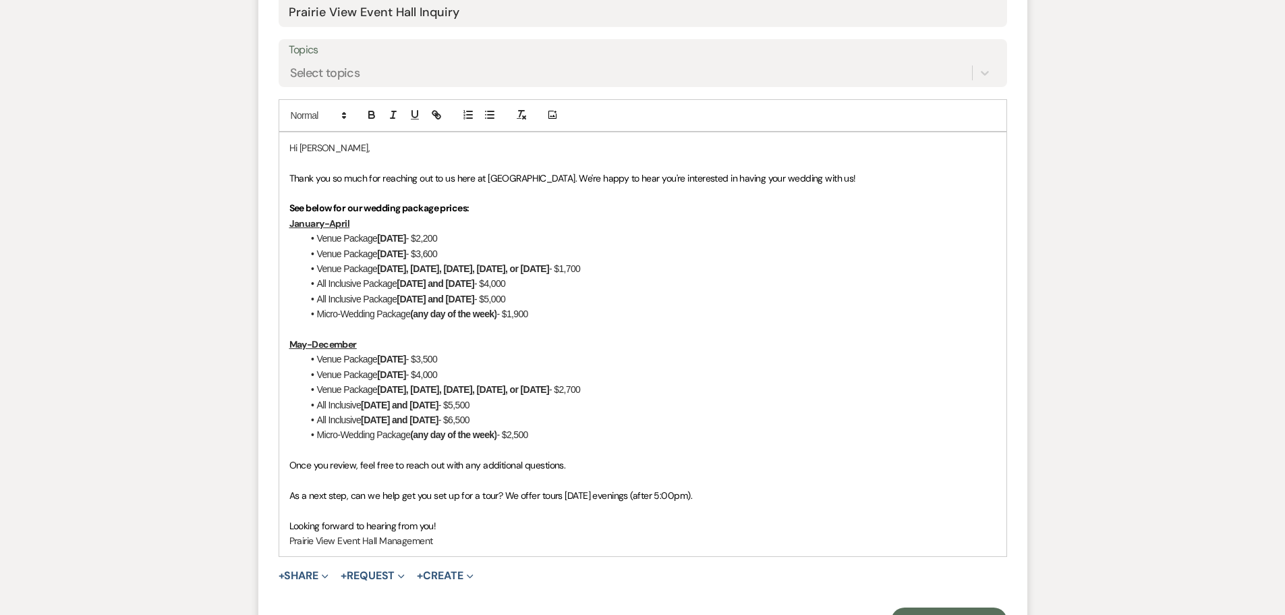
scroll to position [742, 0]
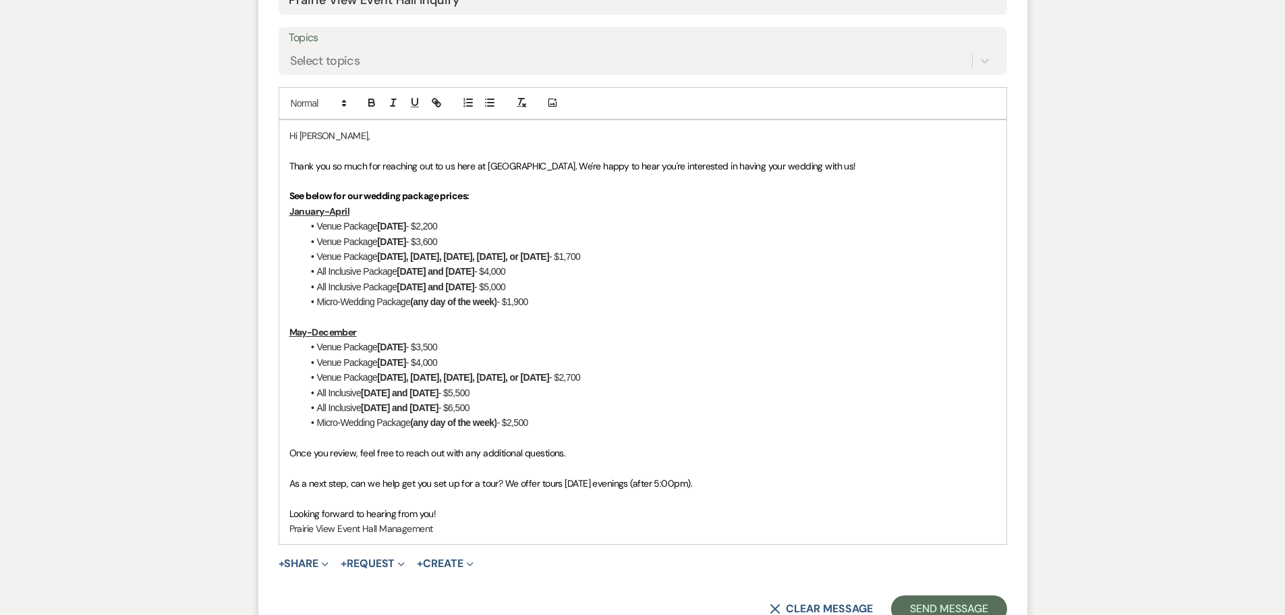
click at [494, 196] on p "See below for our wedding package prices:" at bounding box center [642, 195] width 707 height 15
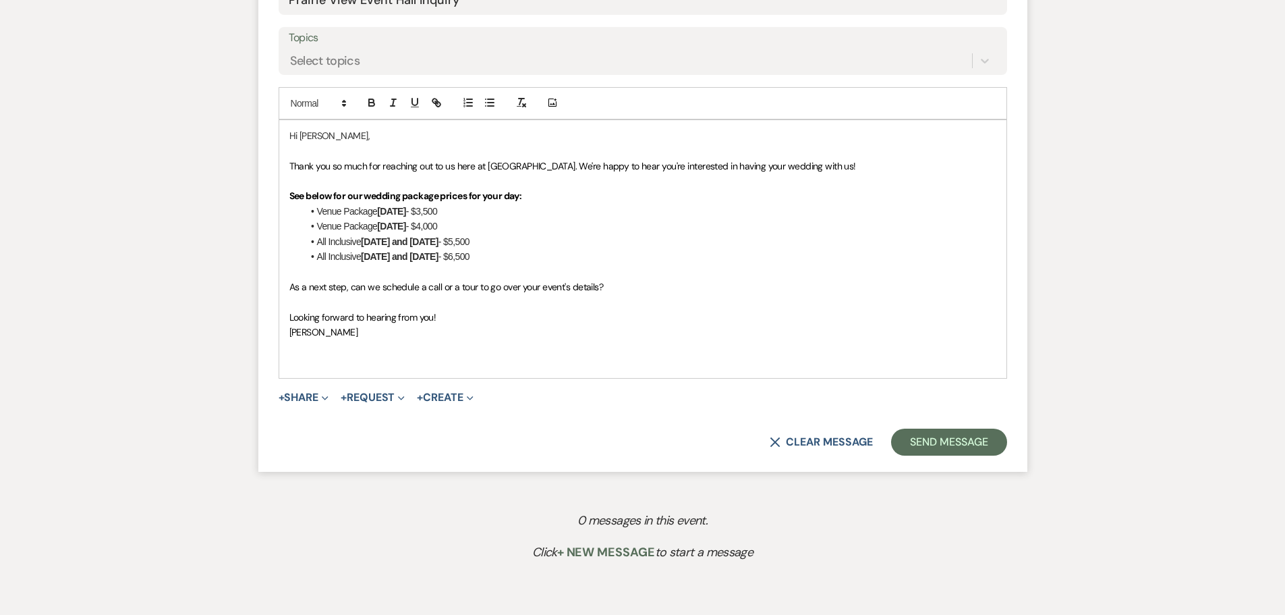
click at [325, 340] on p "﻿" at bounding box center [642, 346] width 707 height 15
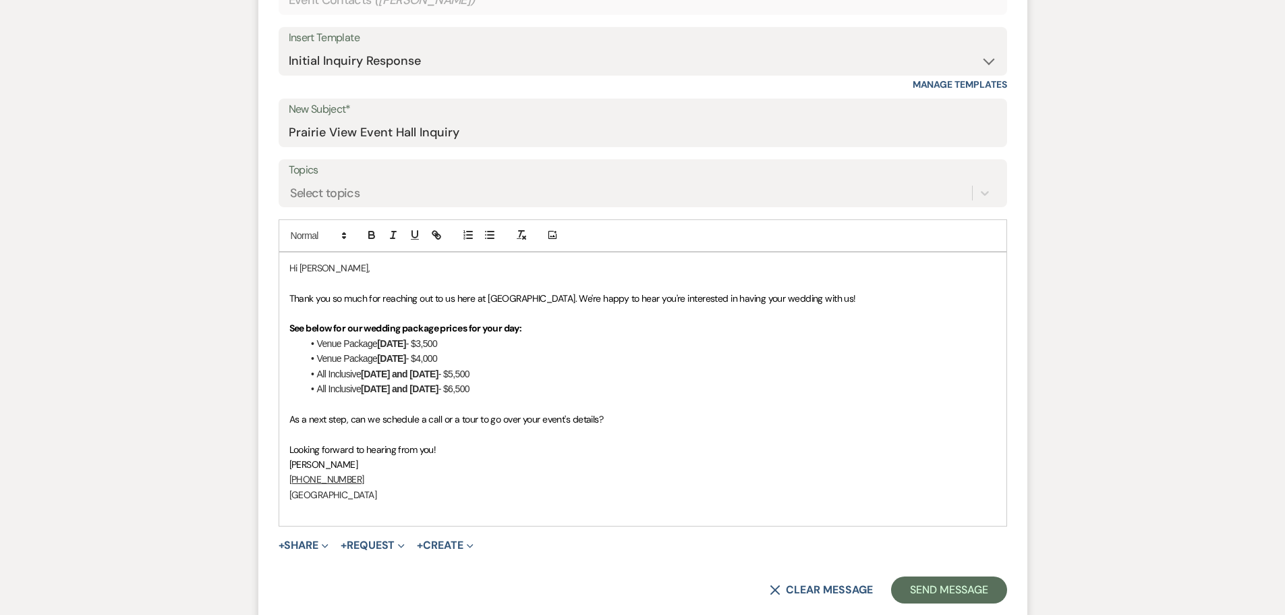
scroll to position [607, 0]
drag, startPoint x: 287, startPoint y: 330, endPoint x: 347, endPoint y: 329, distance: 60.7
click at [347, 329] on div "Hi [PERSON_NAME], Thank you so much for reaching out to us here at [GEOGRAPHIC_…" at bounding box center [642, 391] width 727 height 273
click at [581, 301] on span "Thank you so much for reaching out to us here at [GEOGRAPHIC_DATA]. We're happy…" at bounding box center [572, 301] width 567 height 12
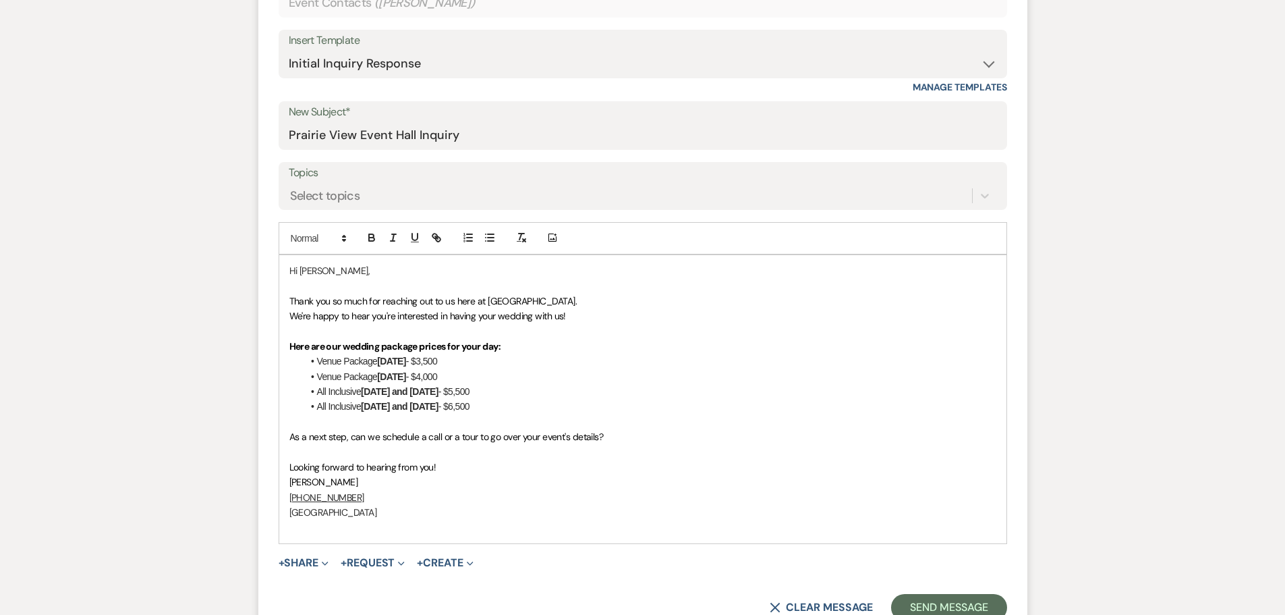
click at [461, 316] on span "﻿ We're happy to hear you're interested in having your wedding with us!" at bounding box center [427, 316] width 277 height 12
click at [461, 316] on span "We're happy to hear you're interested in having your wedding with us!" at bounding box center [427, 316] width 277 height 12
drag, startPoint x: 432, startPoint y: 511, endPoint x: 233, endPoint y: 213, distance: 358.5
click at [233, 213] on div "Messages Tasks Payments Rental Overview Documents Contacts Notes Event Messages…" at bounding box center [642, 251] width 1285 height 1039
copy div "Hi [PERSON_NAME], Thank you so much for reaching out to us here at [GEOGRAPHIC_…"
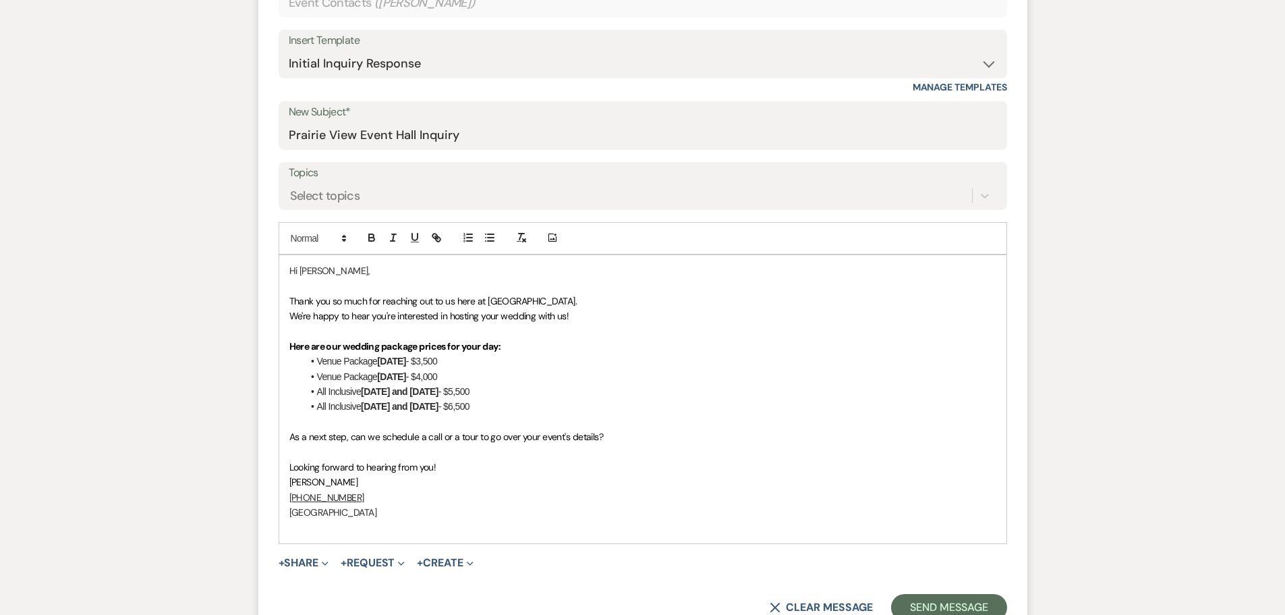
click at [807, 420] on p at bounding box center [642, 421] width 707 height 15
click at [957, 606] on button "Send Message" at bounding box center [948, 607] width 115 height 27
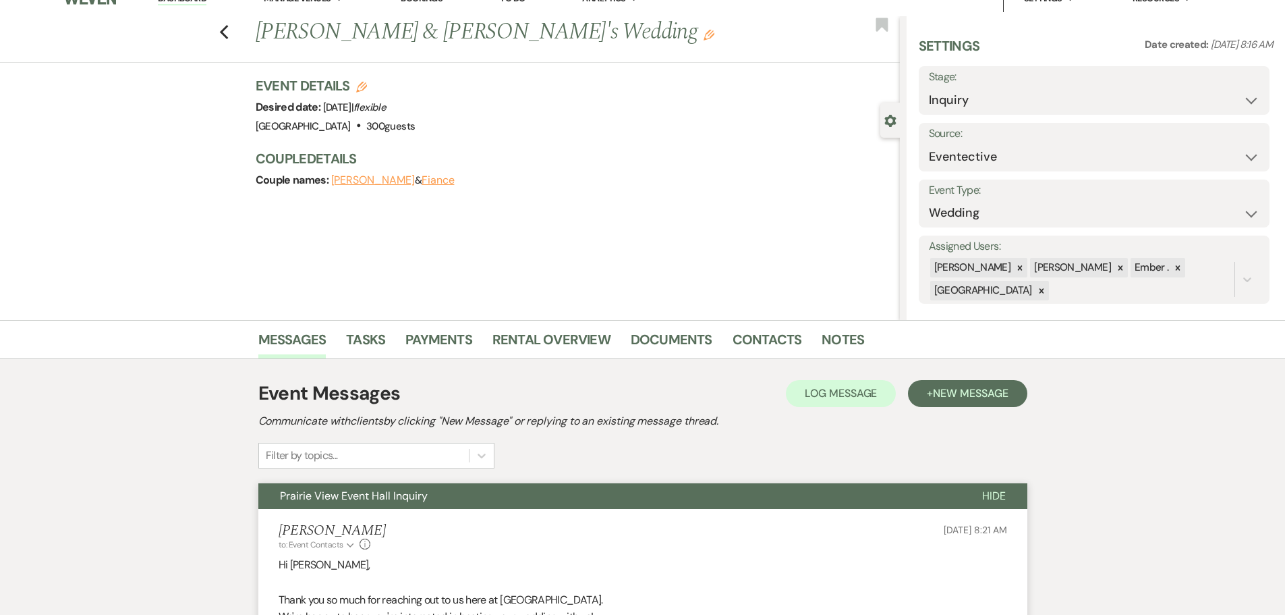
scroll to position [0, 0]
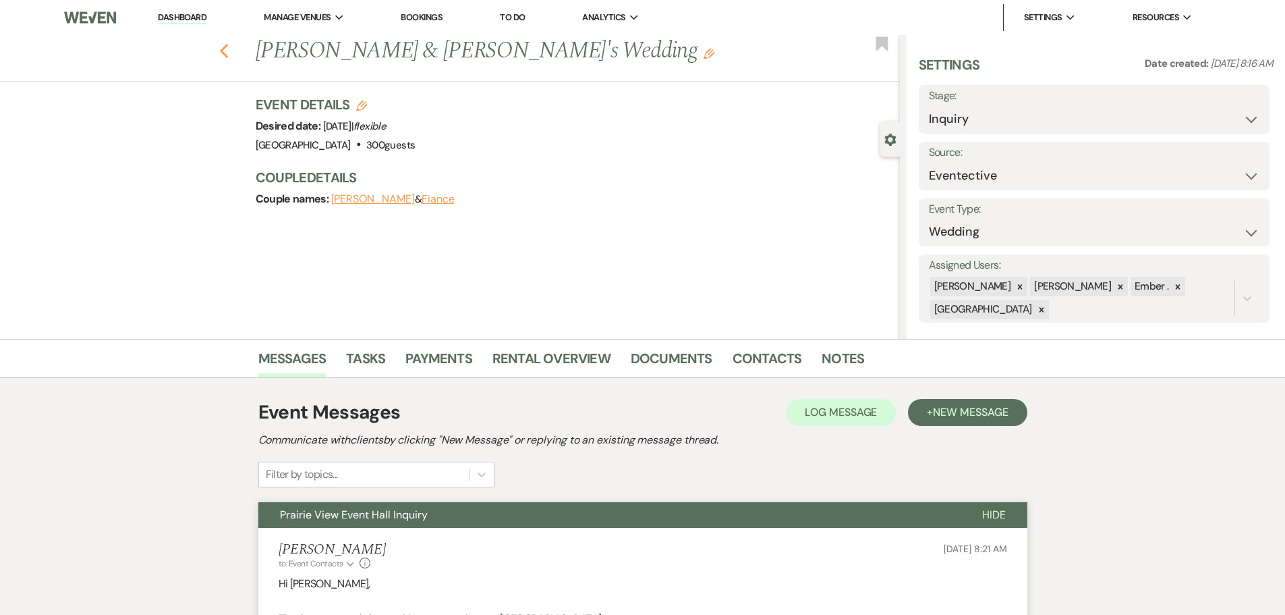
click at [229, 52] on icon "Previous" at bounding box center [224, 51] width 10 height 16
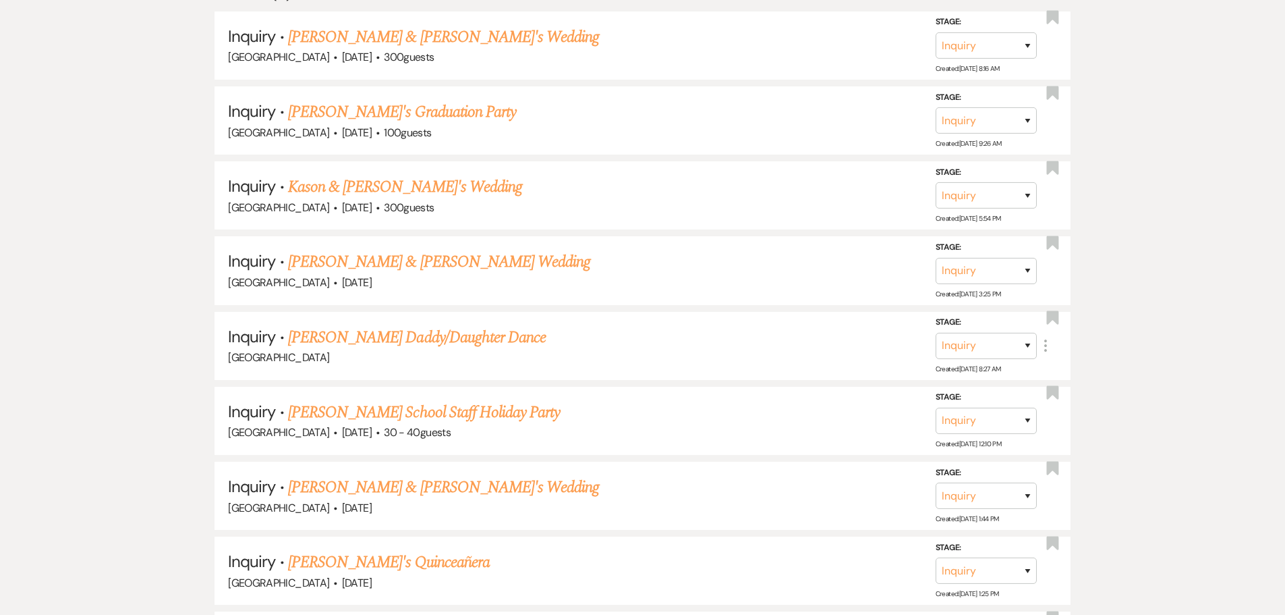
scroll to position [362, 0]
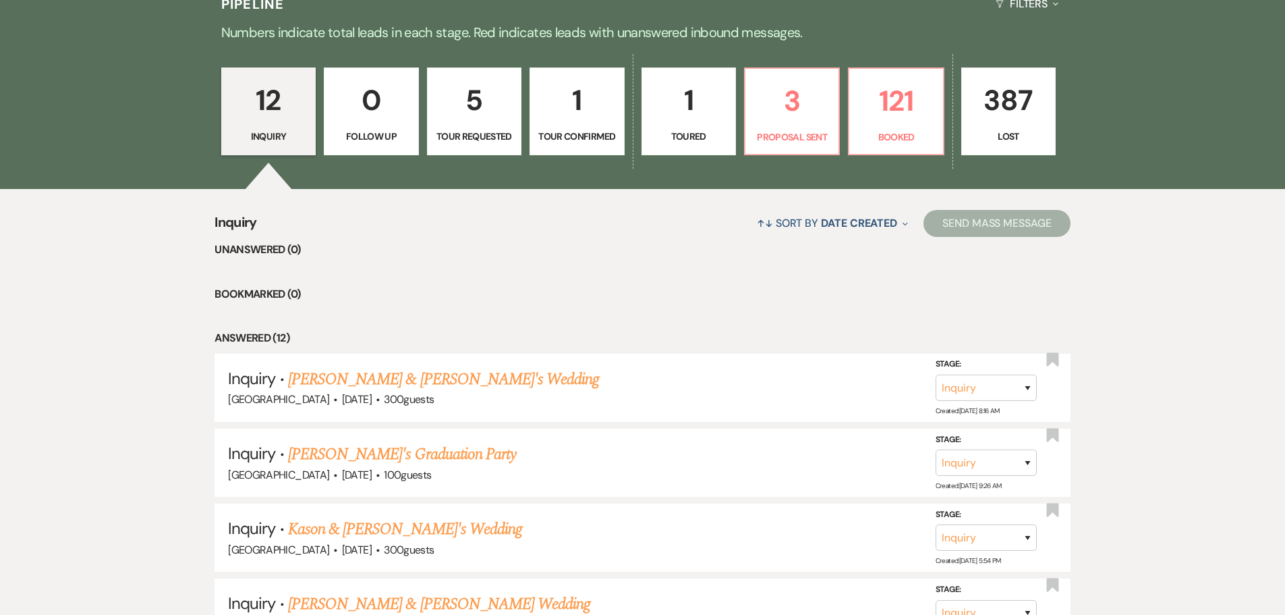
click at [488, 125] on link "5 Tour Requested" at bounding box center [474, 111] width 94 height 88
select select "2"
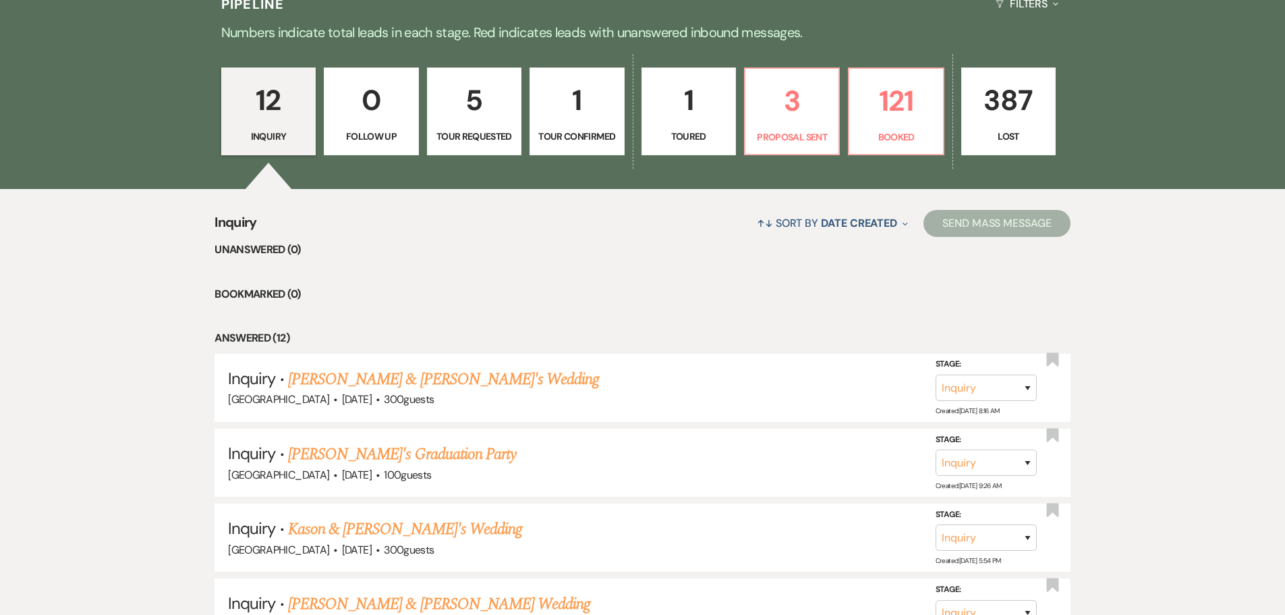
select select "2"
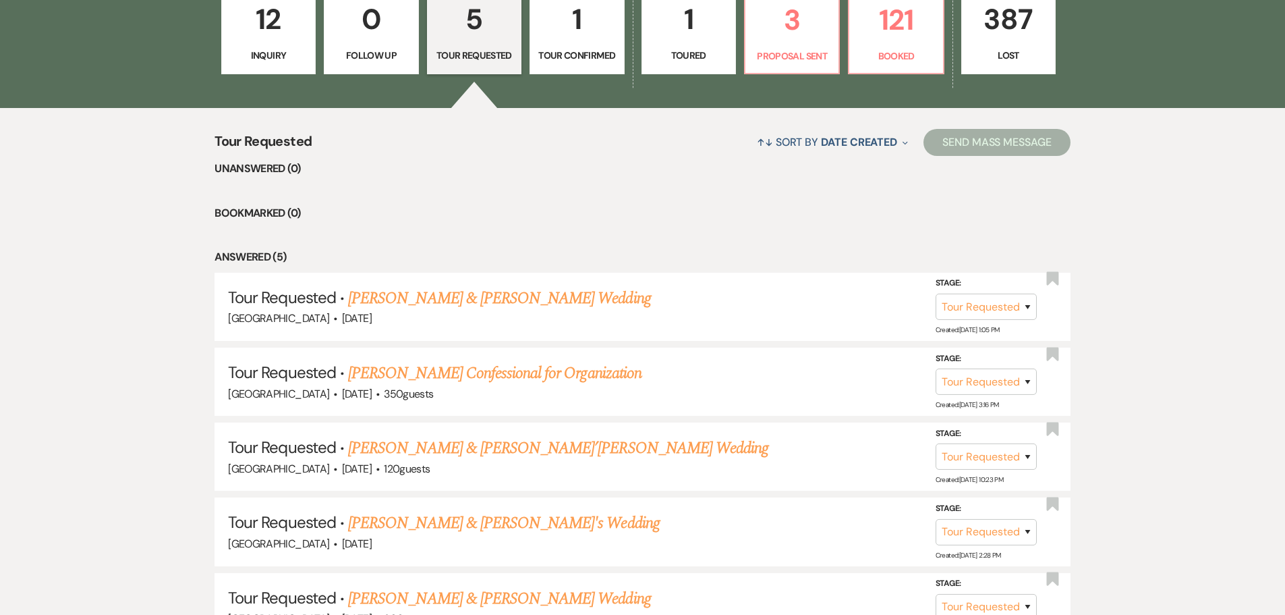
scroll to position [445, 0]
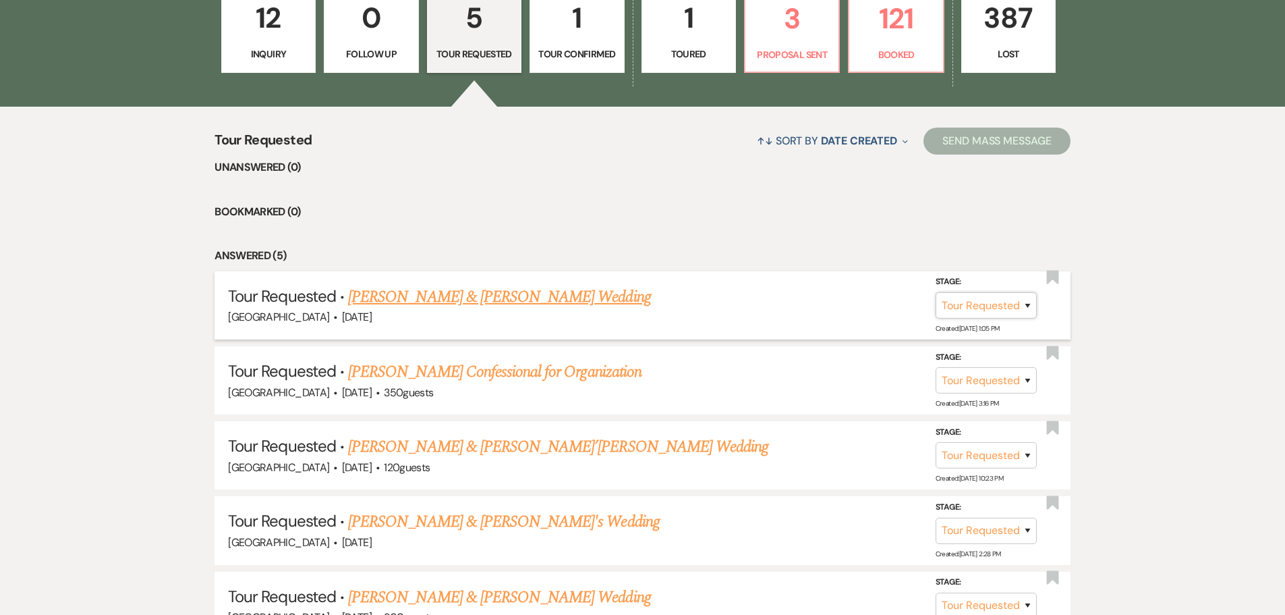
click at [1036, 306] on select "Inquiry Follow Up Tour Requested Tour Confirmed Toured Proposal Sent Booked Lost" at bounding box center [986, 305] width 101 height 26
select select "4"
click at [936, 292] on select "Inquiry Follow Up Tour Requested Tour Confirmed Toured Proposal Sent Booked Lost" at bounding box center [986, 305] width 101 height 26
click at [1002, 306] on button "Save" at bounding box center [1009, 304] width 67 height 27
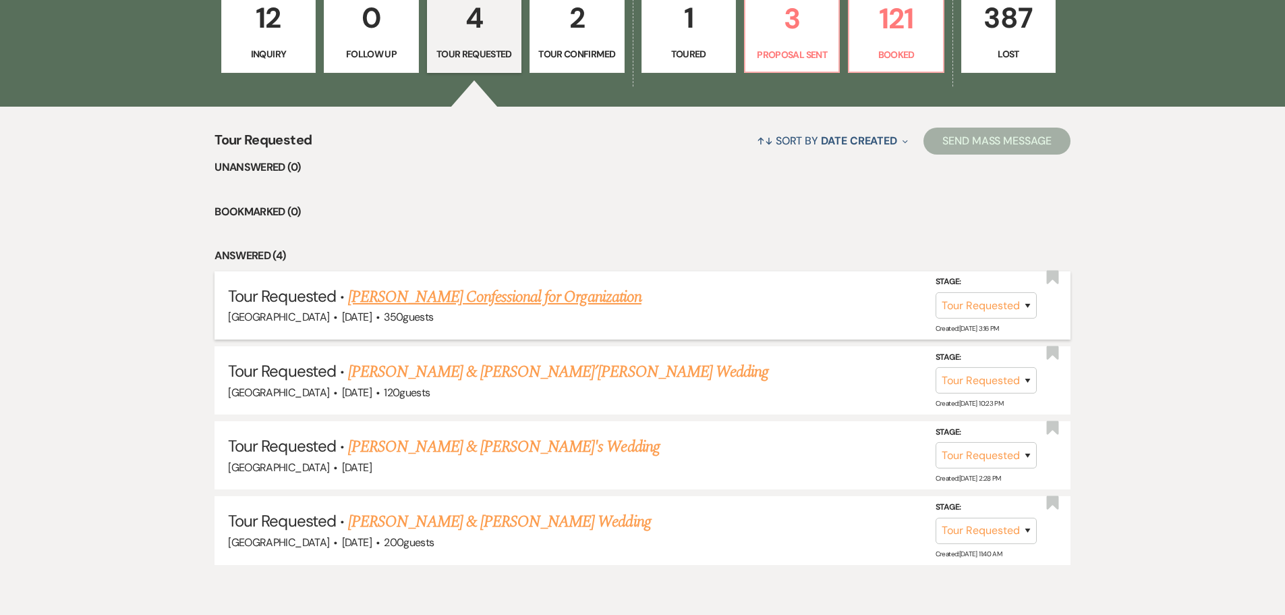
click at [509, 302] on link "[PERSON_NAME] Confessional for Organization" at bounding box center [494, 297] width 293 height 24
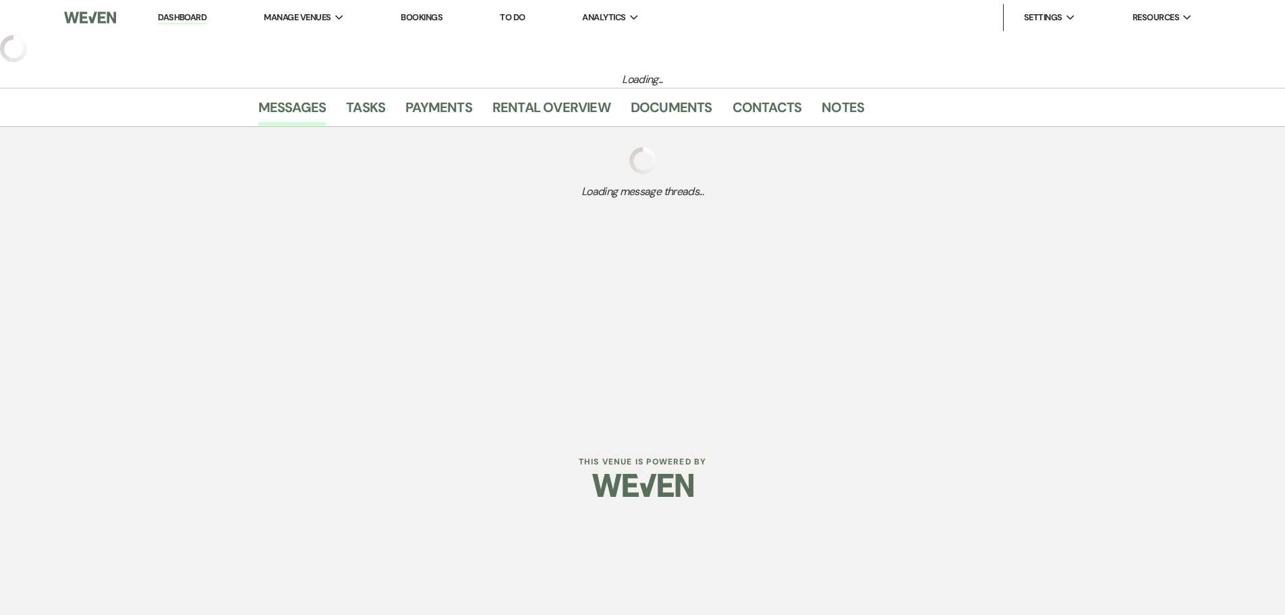
select select "2"
select select "20"
select select "13"
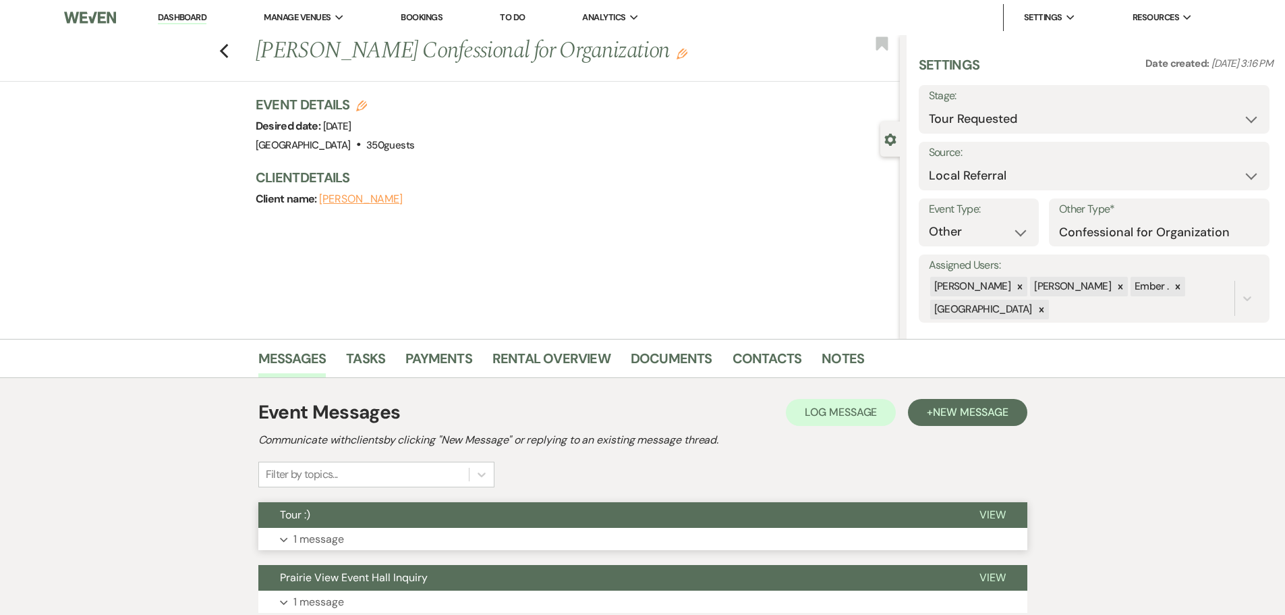
click at [288, 531] on button "Expand 1 message" at bounding box center [642, 539] width 769 height 23
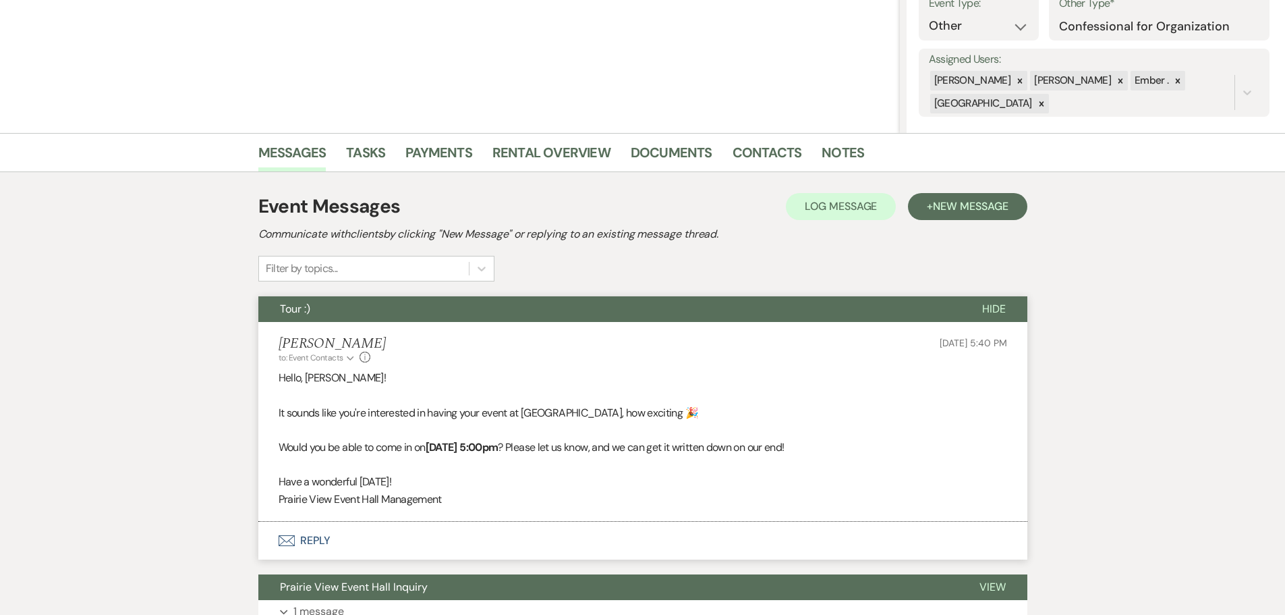
scroll to position [320, 0]
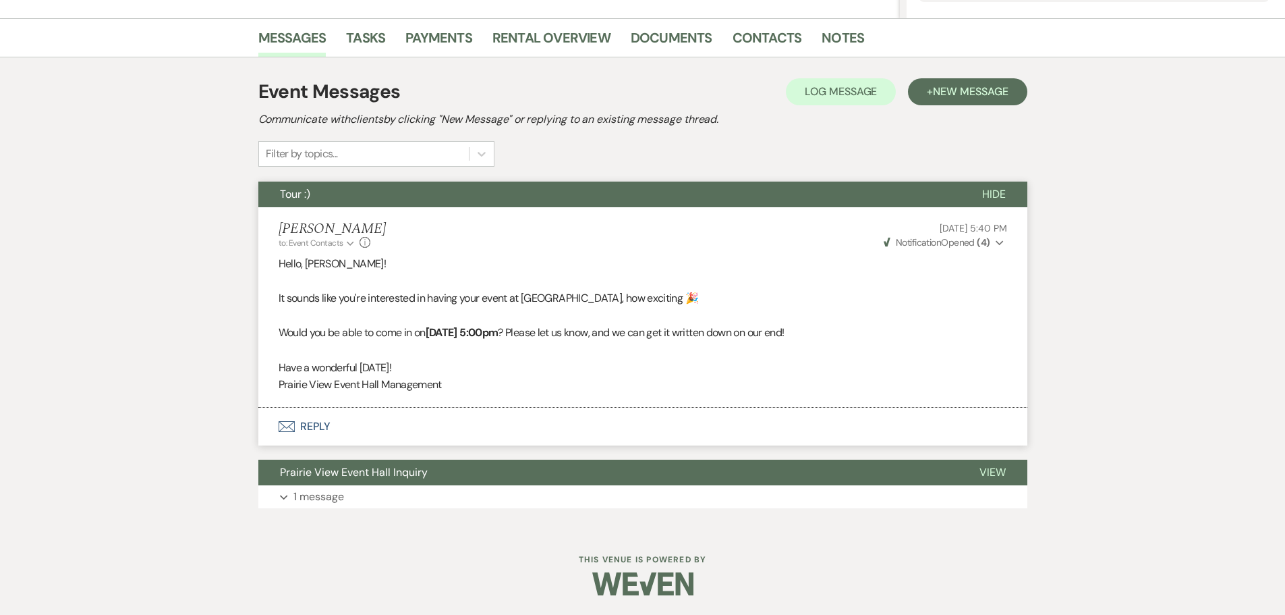
click at [310, 424] on button "Envelope Reply" at bounding box center [642, 426] width 769 height 38
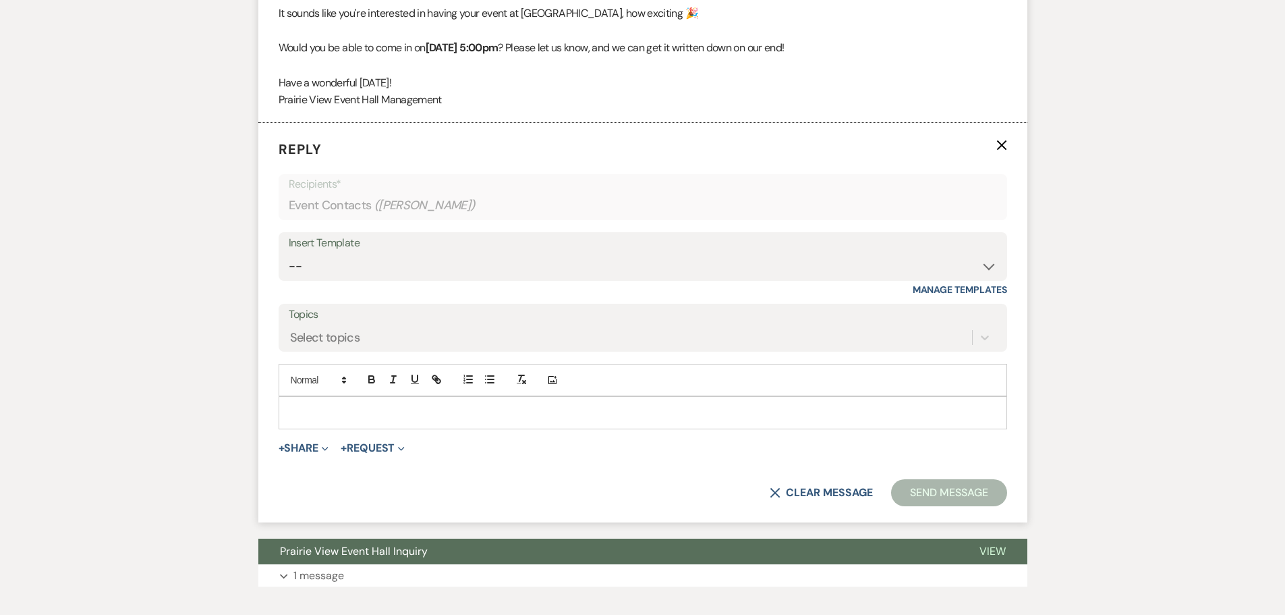
scroll to position [621, 0]
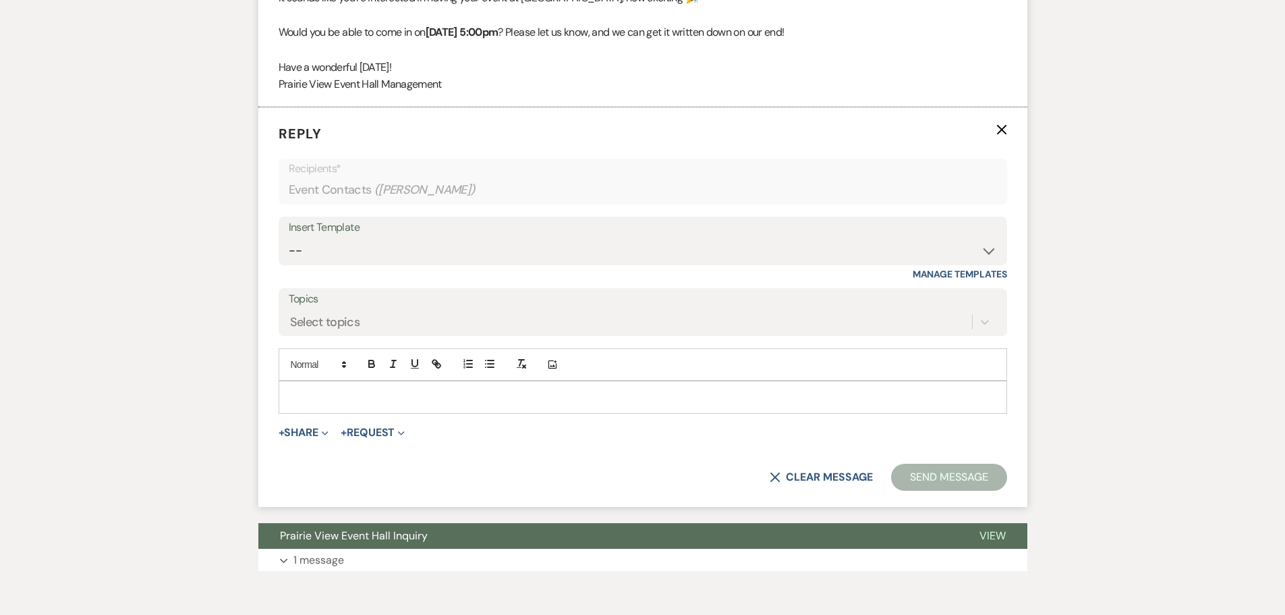
click at [308, 399] on p at bounding box center [642, 396] width 707 height 15
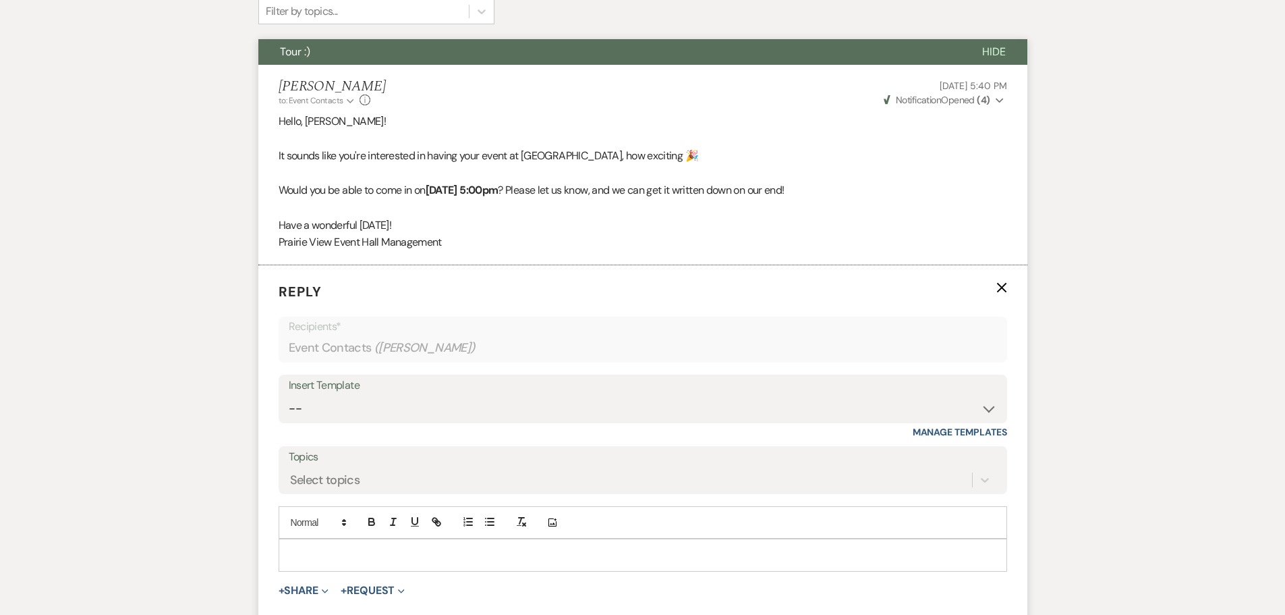
scroll to position [486, 0]
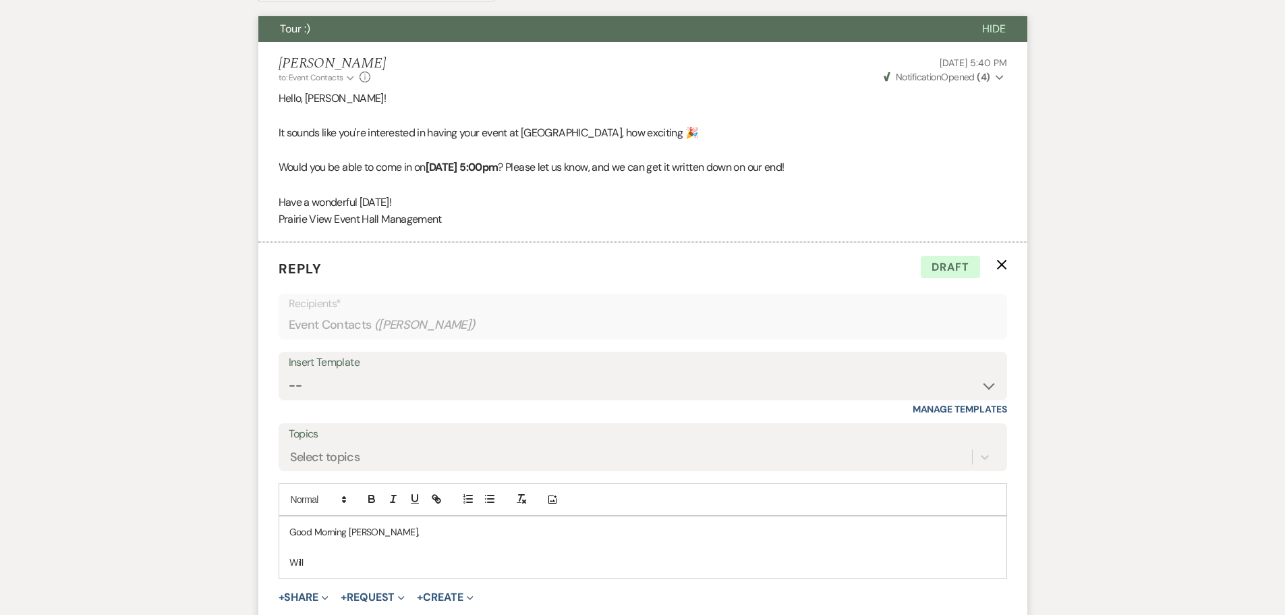
drag, startPoint x: 433, startPoint y: 166, endPoint x: 611, endPoint y: 164, distance: 177.4
click at [499, 164] on strong "[DATE] 5:00pm" at bounding box center [462, 167] width 73 height 14
click at [364, 561] on p "Will" at bounding box center [642, 562] width 707 height 15
drag, startPoint x: 434, startPoint y: 165, endPoint x: 616, endPoint y: 159, distance: 182.2
click at [616, 159] on p "Would you be able to come in [DATE][DATE] 5:00pm ? Please let us know, and we c…" at bounding box center [643, 168] width 729 height 18
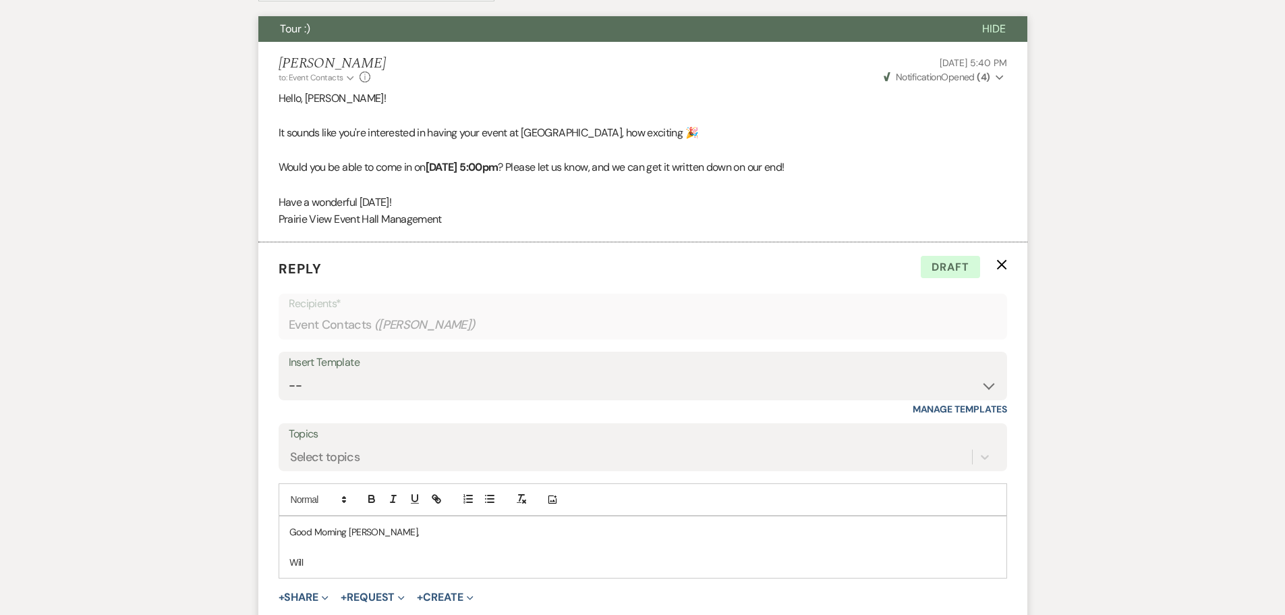
drag, startPoint x: 610, startPoint y: 157, endPoint x: 428, endPoint y: 163, distance: 181.5
click at [428, 163] on p "Would you be able to come in [DATE][DATE] 5:00pm ? Please let us know, and we c…" at bounding box center [643, 168] width 729 height 18
drag, startPoint x: 435, startPoint y: 167, endPoint x: 453, endPoint y: 167, distance: 18.2
click at [453, 167] on strong "[DATE] 5:00pm" at bounding box center [462, 167] width 73 height 14
drag, startPoint x: 432, startPoint y: 167, endPoint x: 611, endPoint y: 166, distance: 178.8
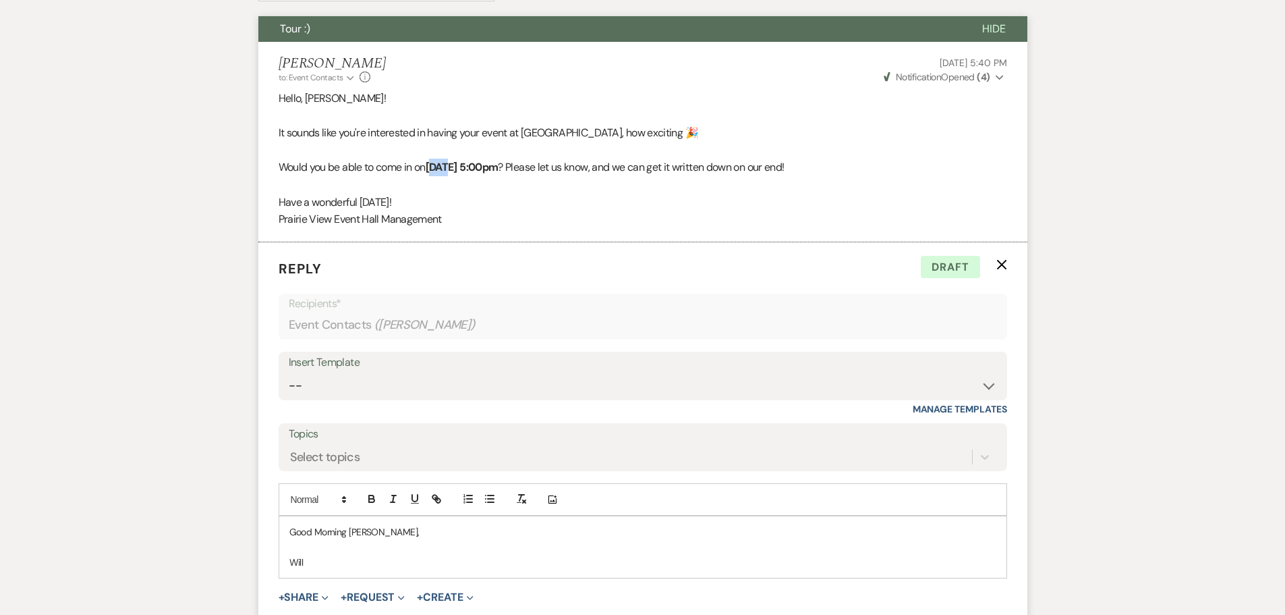
click at [499, 166] on strong "[DATE] 5:00pm" at bounding box center [462, 167] width 73 height 14
copy strong "[DATE] 5:00pm"
click at [361, 568] on p "Will" at bounding box center [642, 562] width 707 height 15
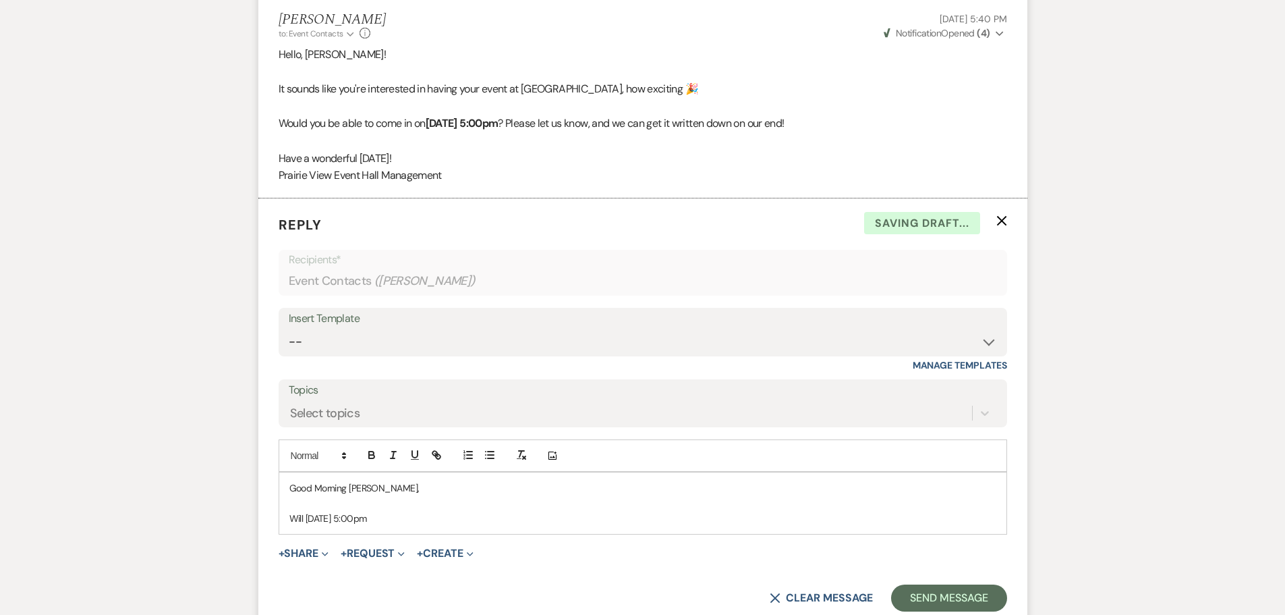
scroll to position [553, 0]
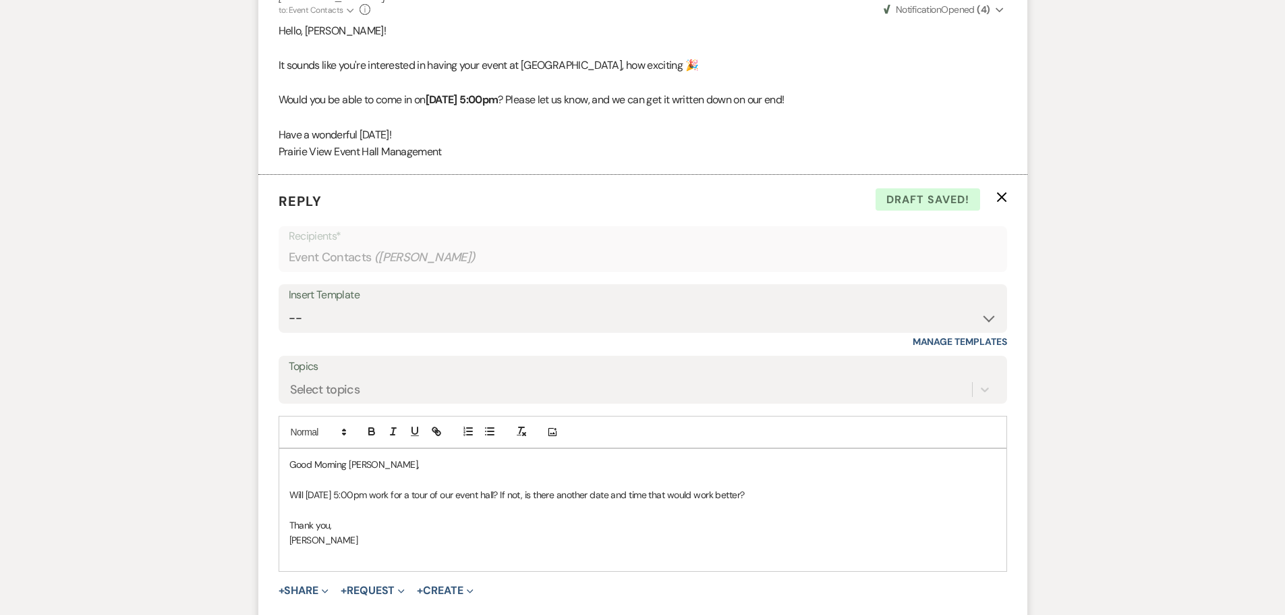
click at [352, 550] on p at bounding box center [642, 555] width 707 height 15
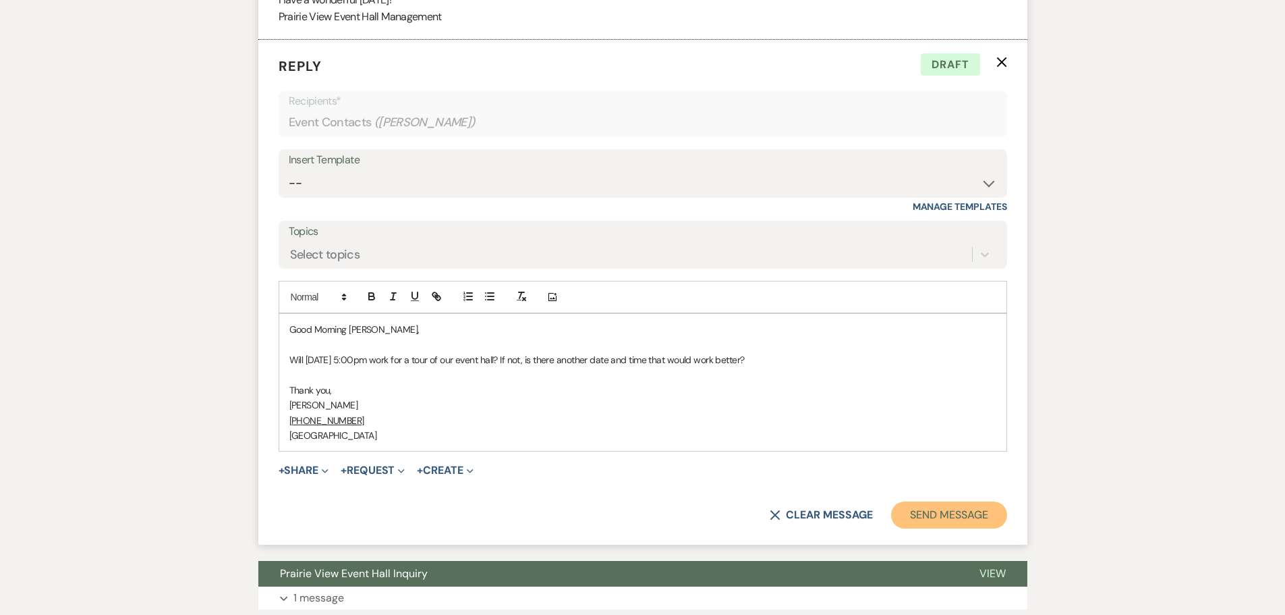
click at [934, 514] on button "Send Message" at bounding box center [948, 514] width 115 height 27
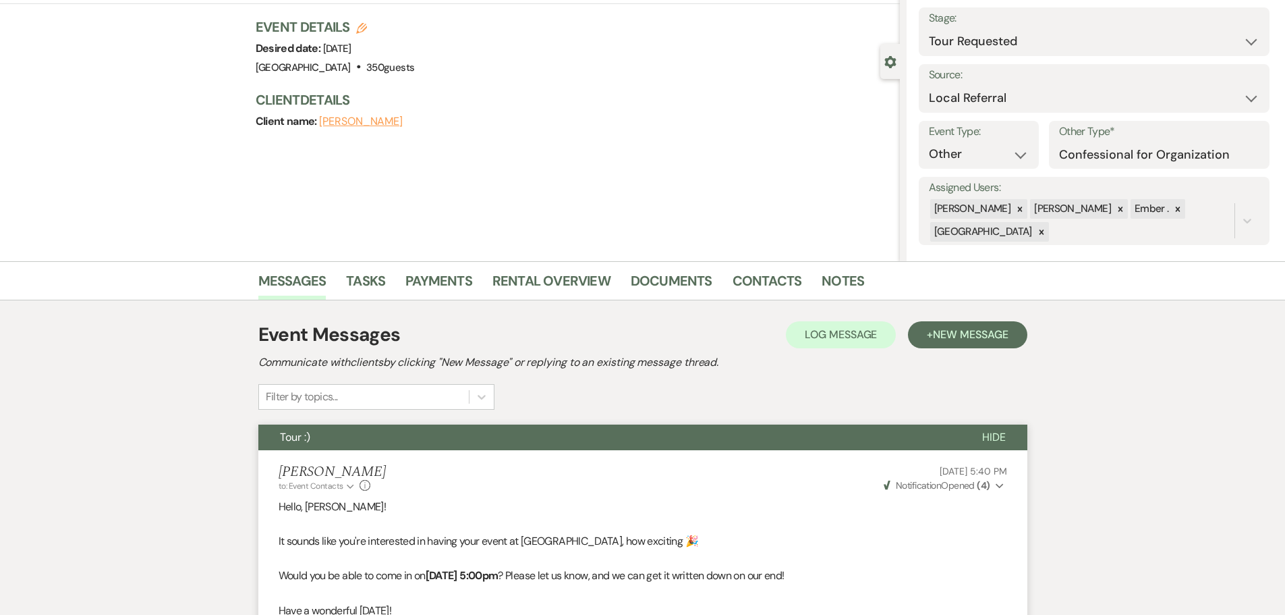
scroll to position [0, 0]
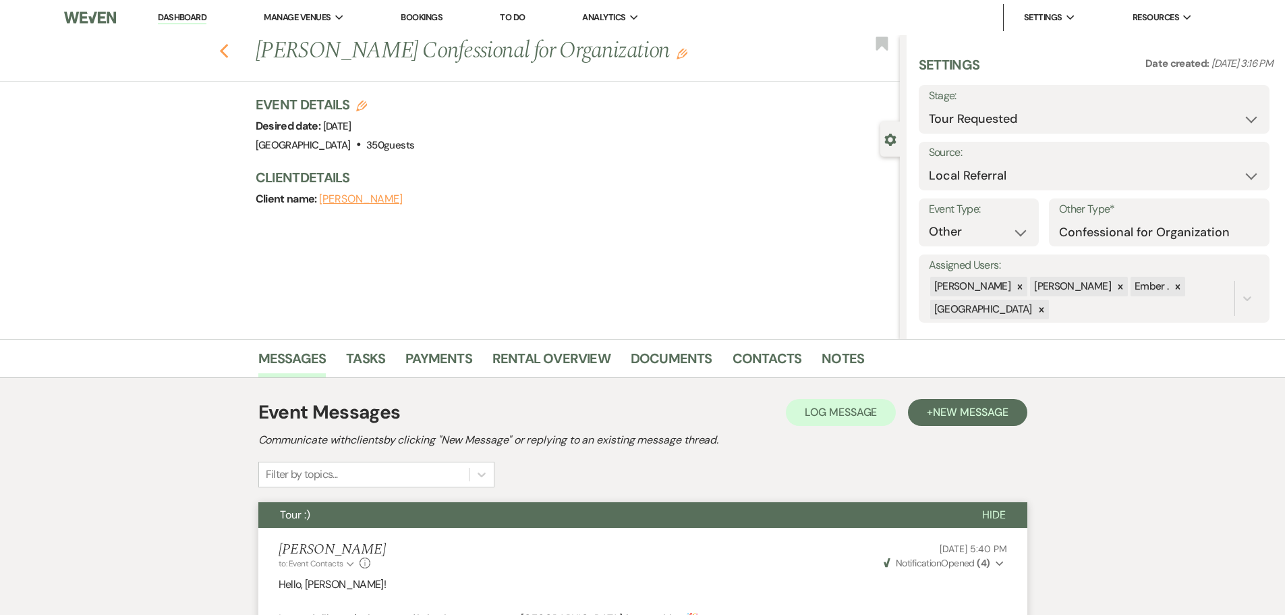
click at [229, 53] on icon "Previous" at bounding box center [224, 51] width 10 height 16
select select "2"
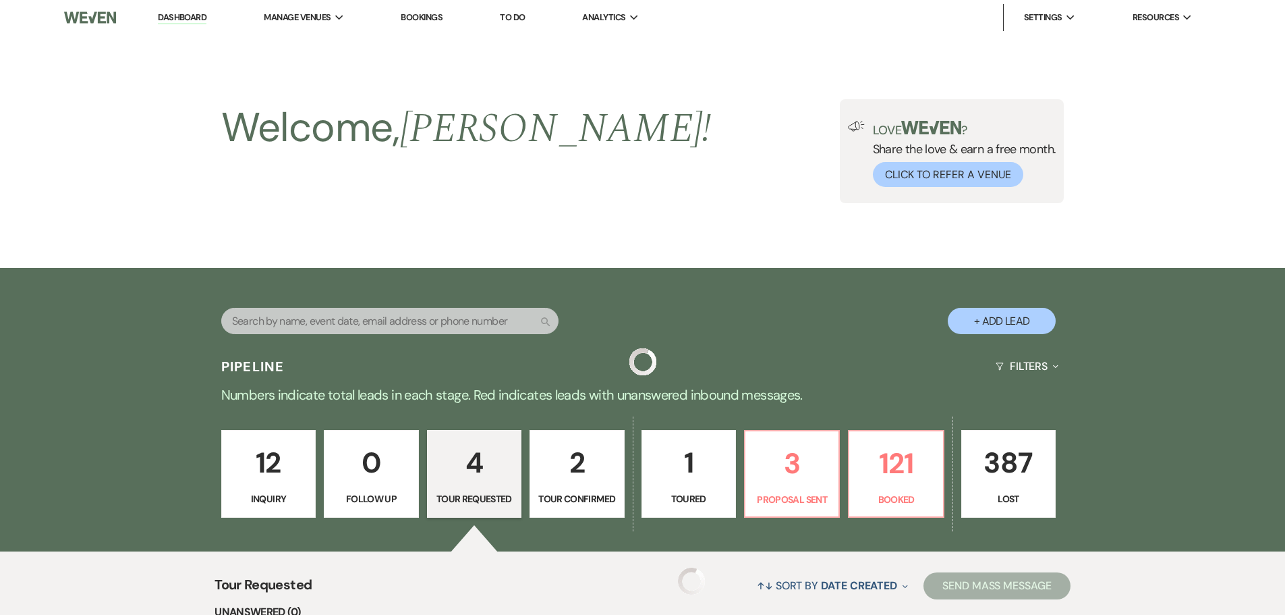
scroll to position [445, 0]
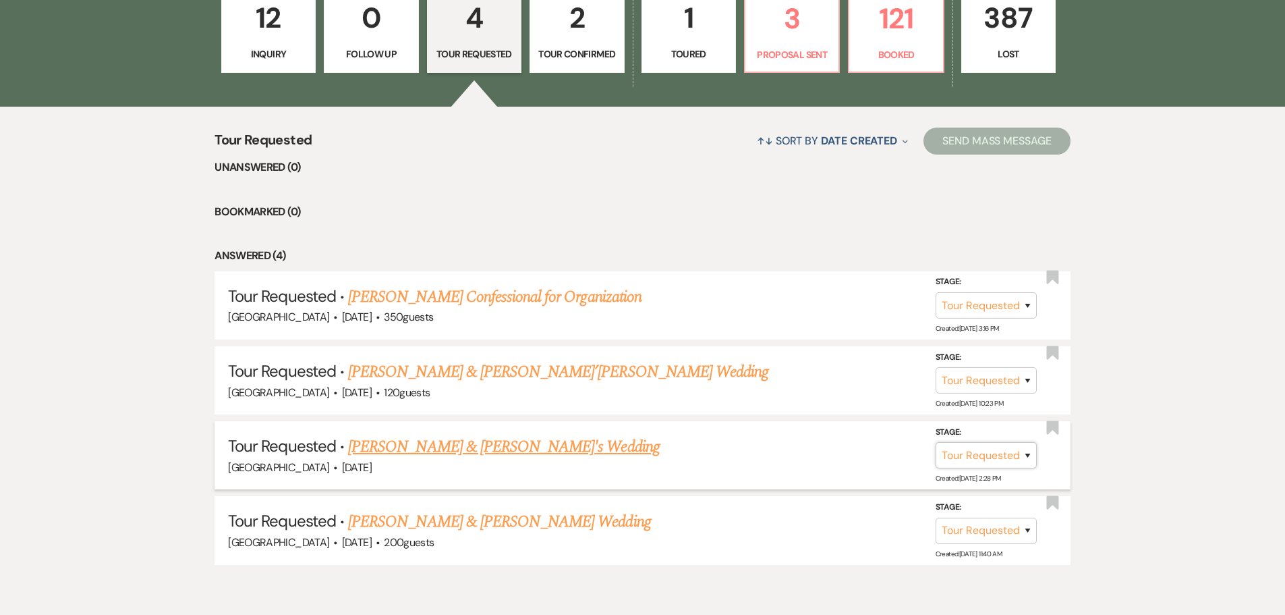
click at [958, 453] on select "Inquiry Follow Up Tour Requested Tour Confirmed Toured Proposal Sent Booked Lost" at bounding box center [986, 455] width 101 height 26
select select "4"
click at [936, 442] on select "Inquiry Follow Up Tour Requested Tour Confirmed Toured Proposal Sent Booked Lost" at bounding box center [986, 455] width 101 height 26
click at [1018, 456] on button "Save" at bounding box center [1009, 454] width 67 height 27
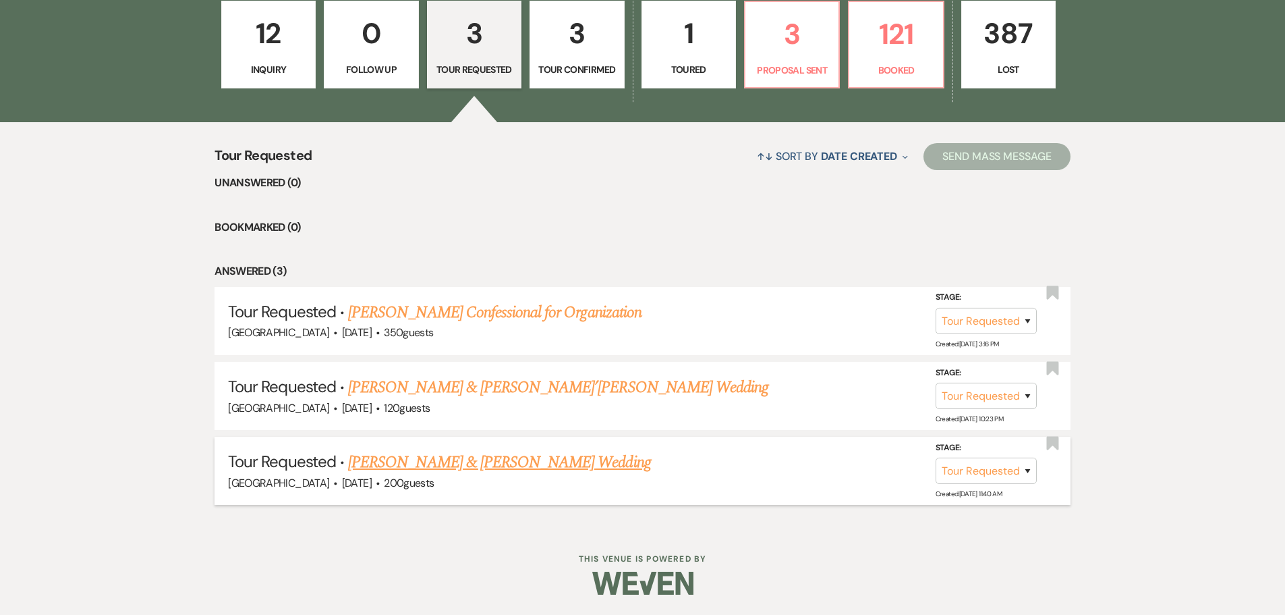
click at [498, 461] on link "[PERSON_NAME] & [PERSON_NAME] Wedding" at bounding box center [499, 462] width 302 height 24
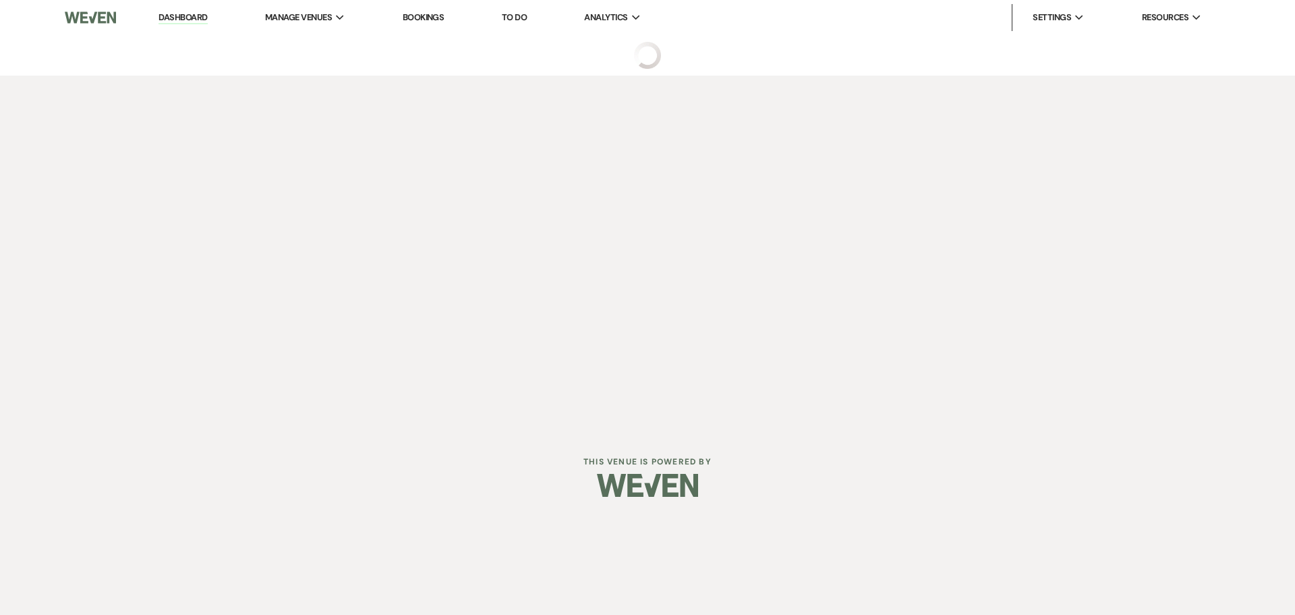
select select "2"
select select "5"
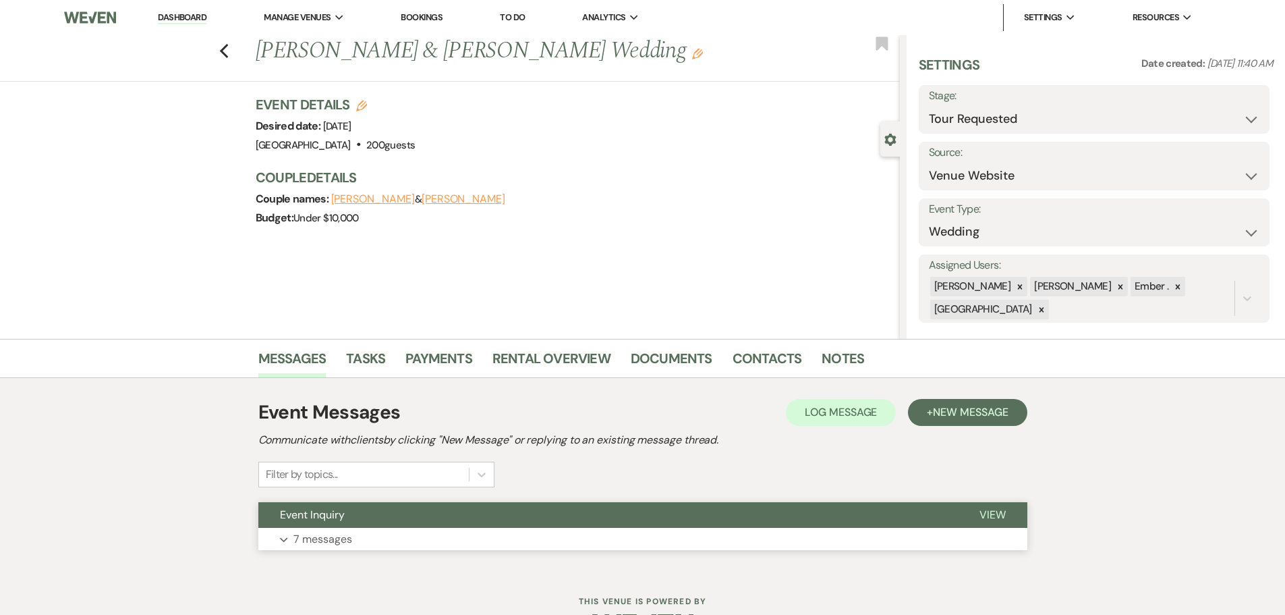
click at [332, 528] on button "Expand 7 messages" at bounding box center [642, 539] width 769 height 23
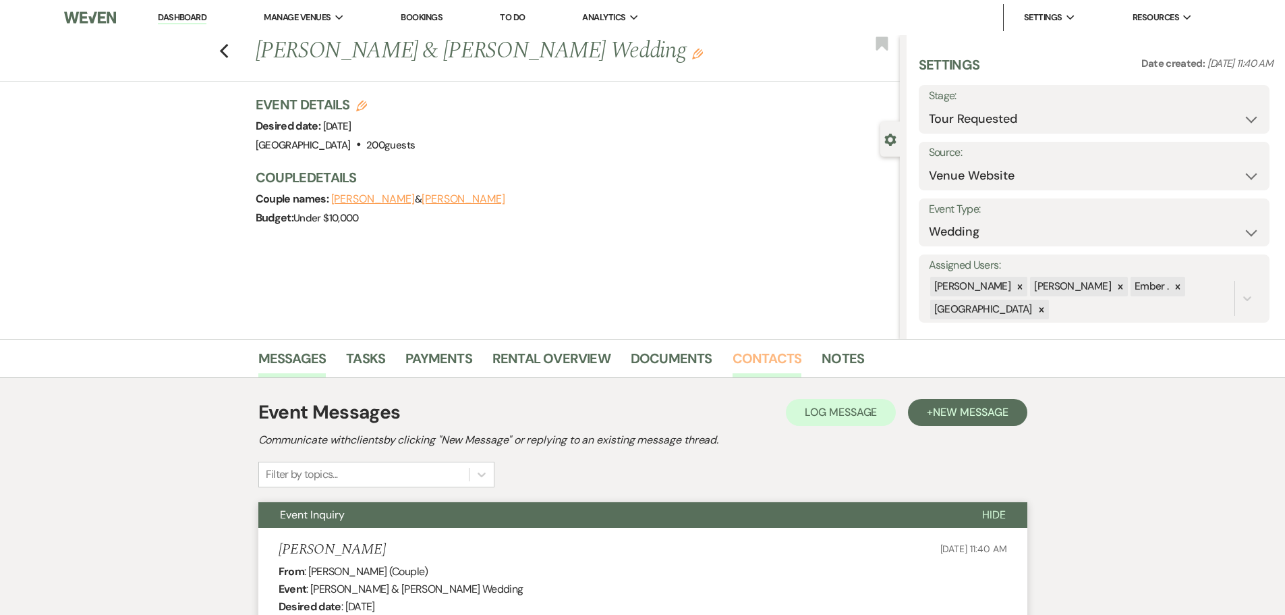
click at [769, 360] on link "Contacts" at bounding box center [767, 362] width 69 height 30
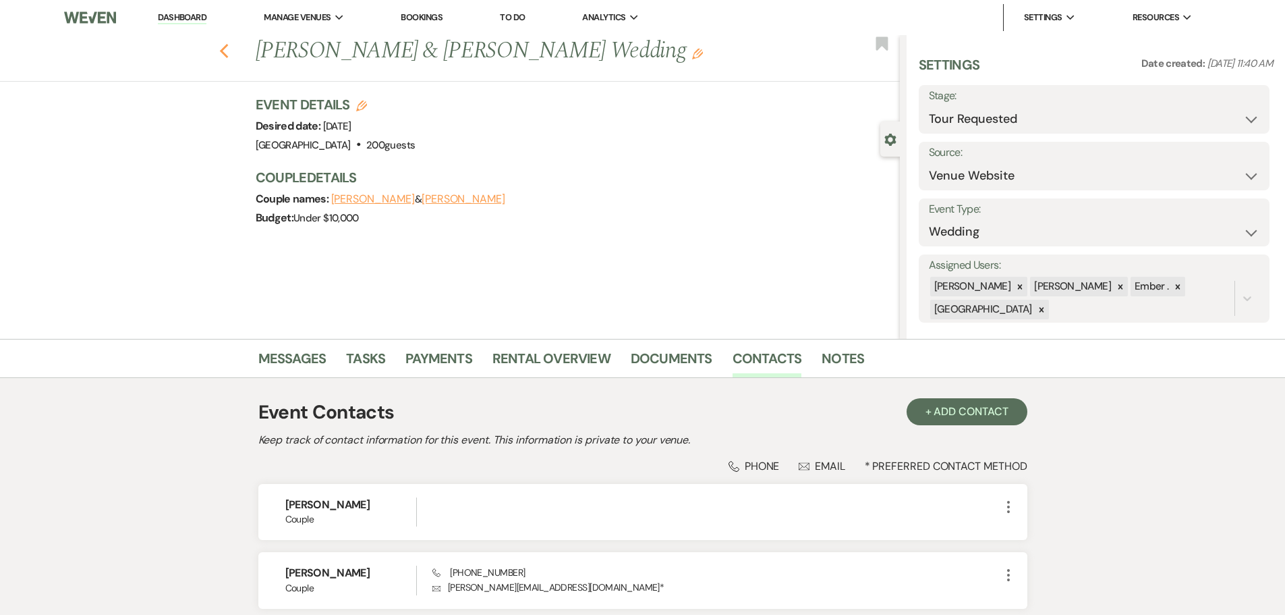
click at [228, 55] on use "button" at bounding box center [223, 51] width 9 height 15
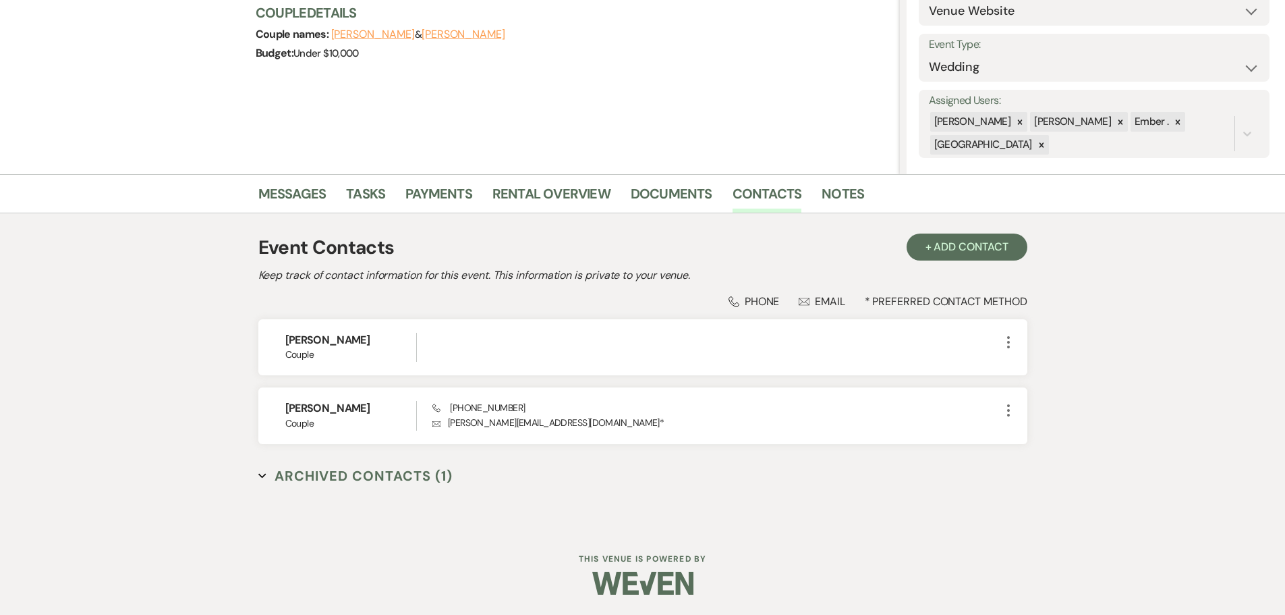
select select "2"
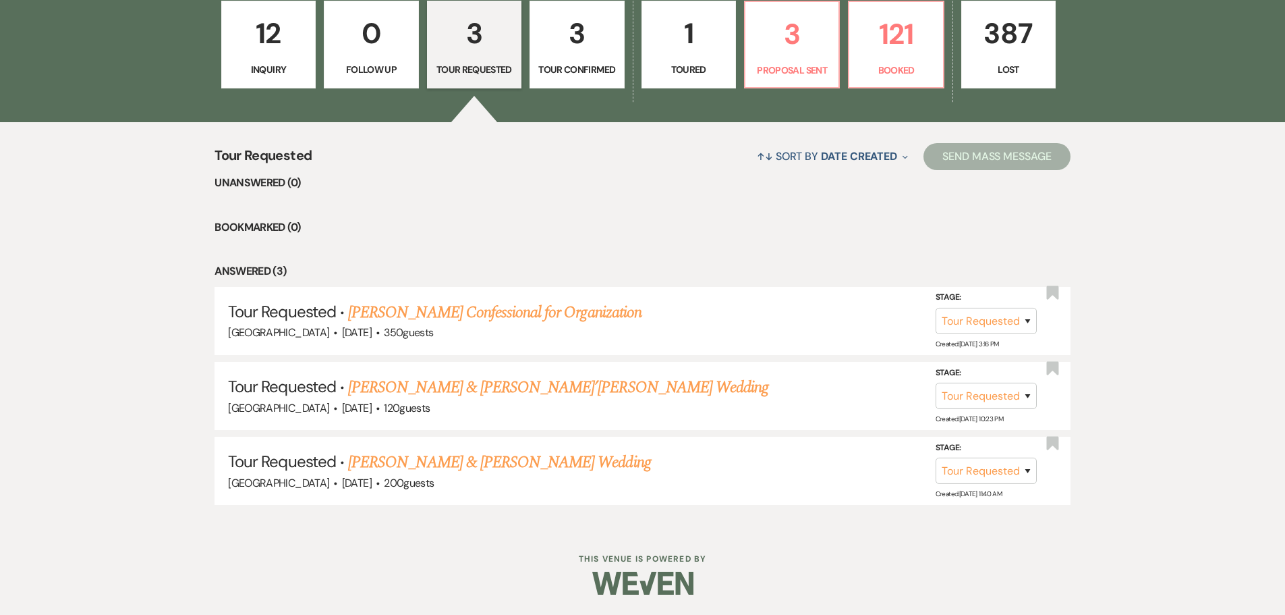
click at [277, 52] on p "12" at bounding box center [268, 33] width 77 height 45
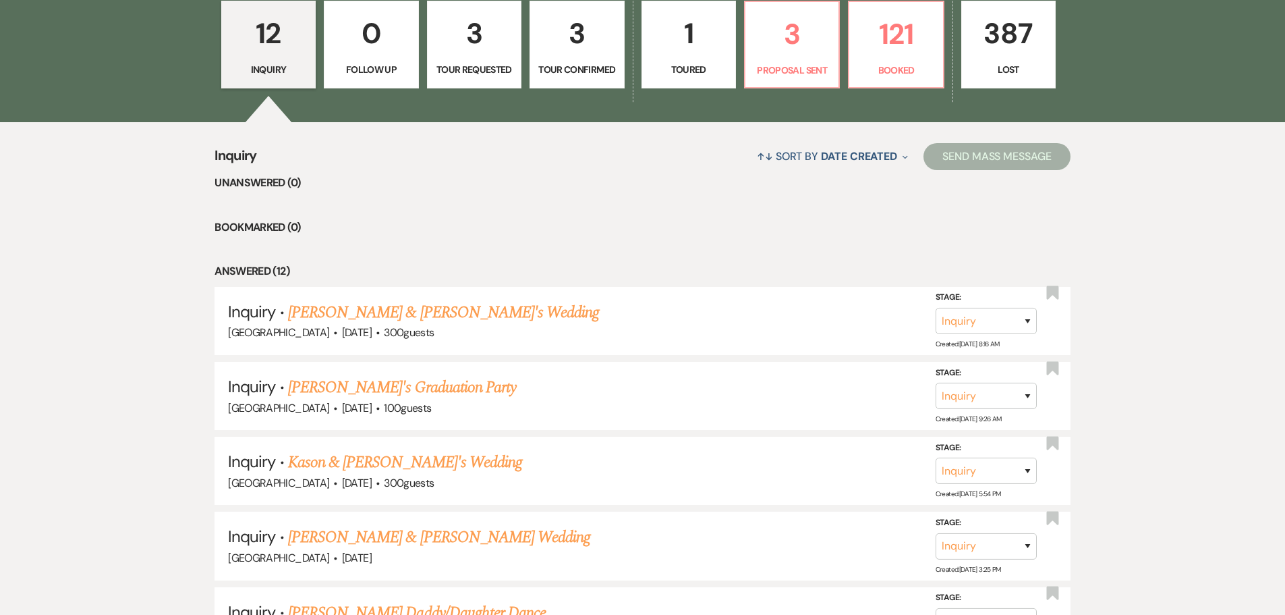
click at [477, 62] on p "Tour Requested" at bounding box center [474, 69] width 77 height 15
select select "2"
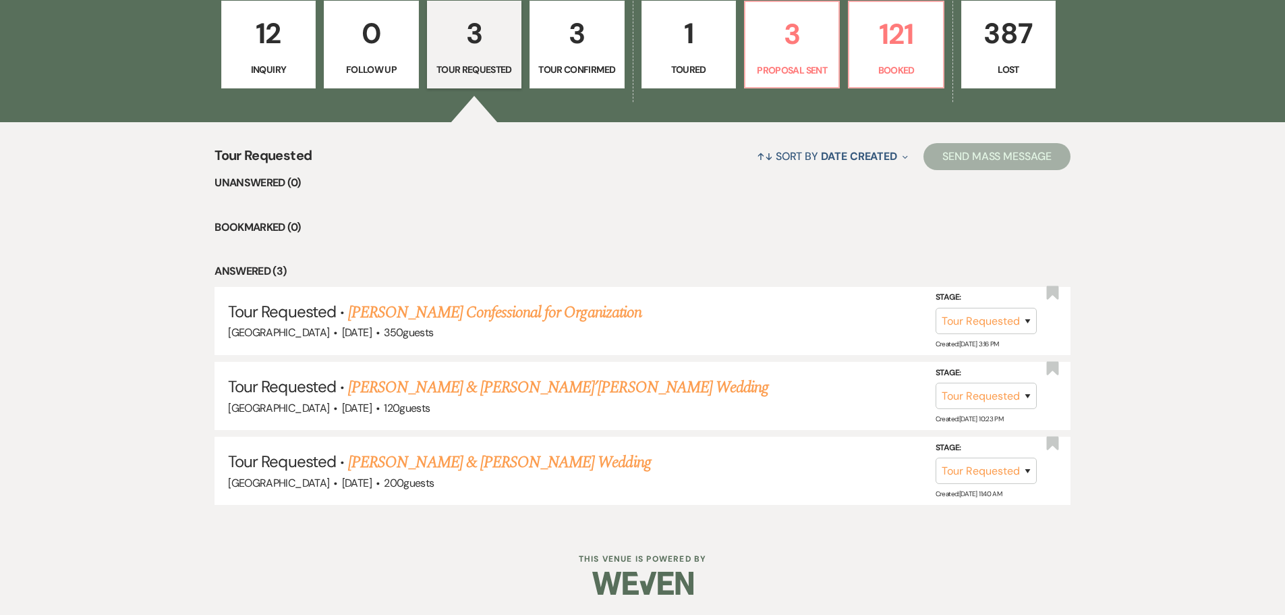
click at [582, 61] on link "3 Tour Confirmed" at bounding box center [577, 45] width 94 height 88
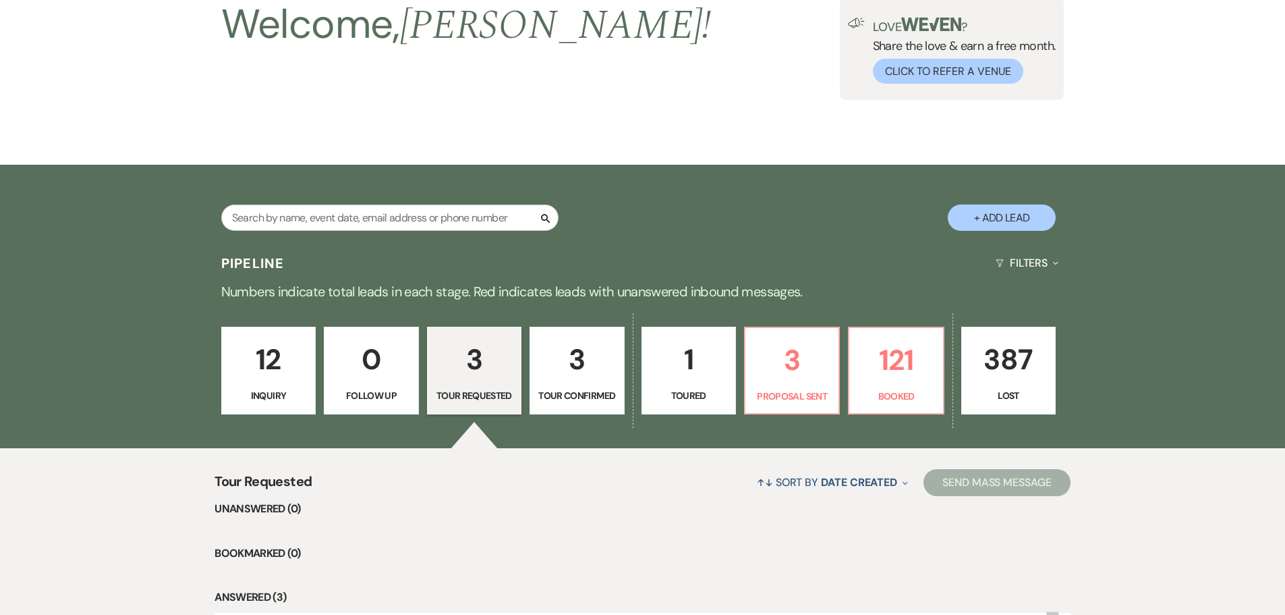
select select "4"
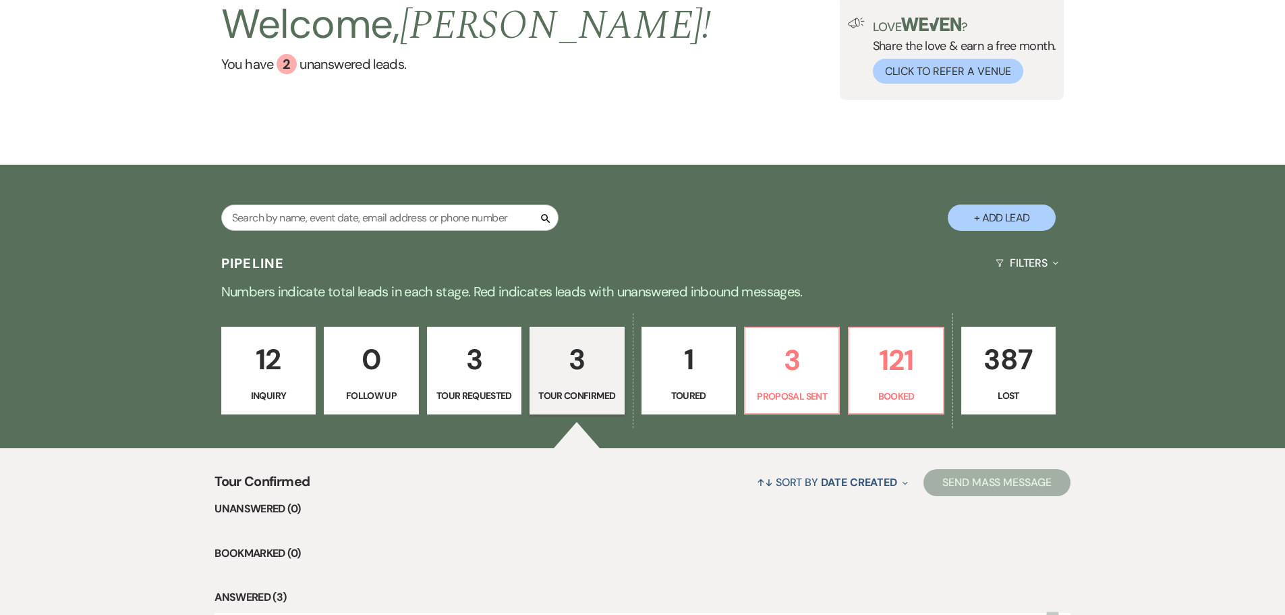
scroll to position [429, 0]
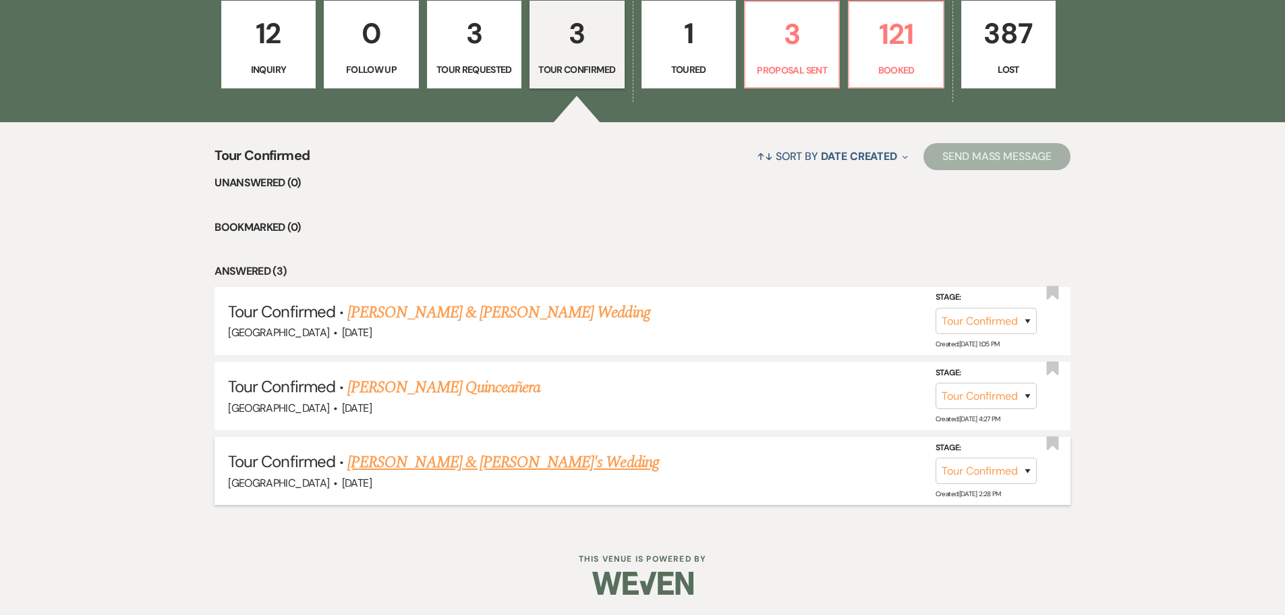
click at [439, 465] on link "[PERSON_NAME] & [PERSON_NAME]'s Wedding" at bounding box center [503, 462] width 312 height 24
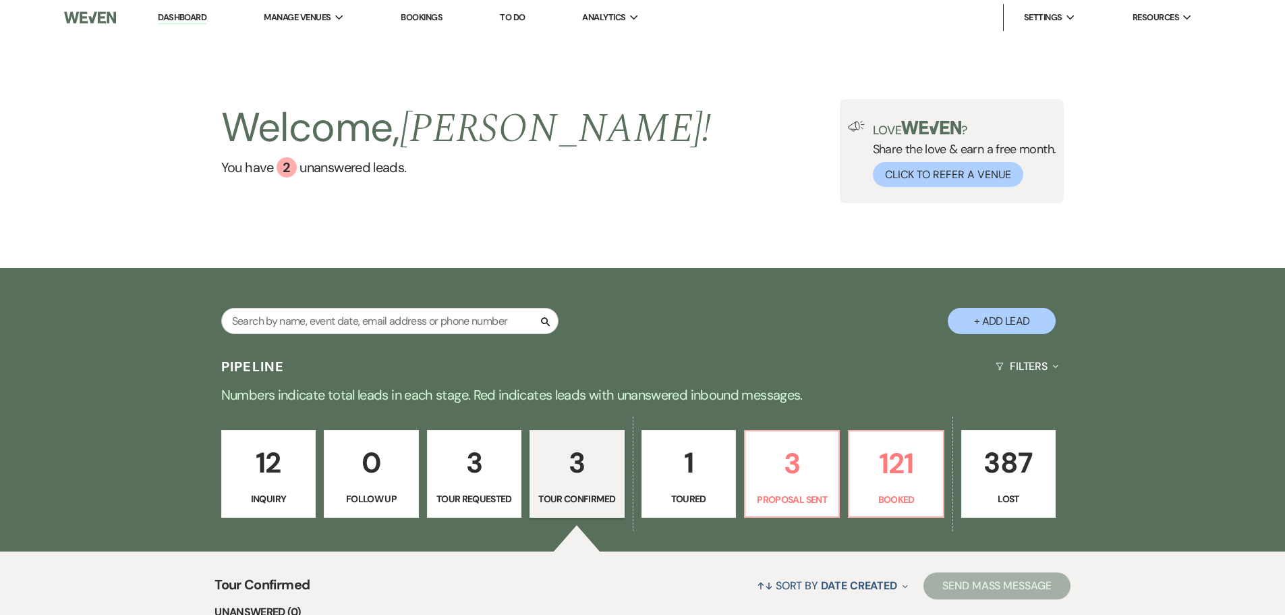
select select "4"
select select "5"
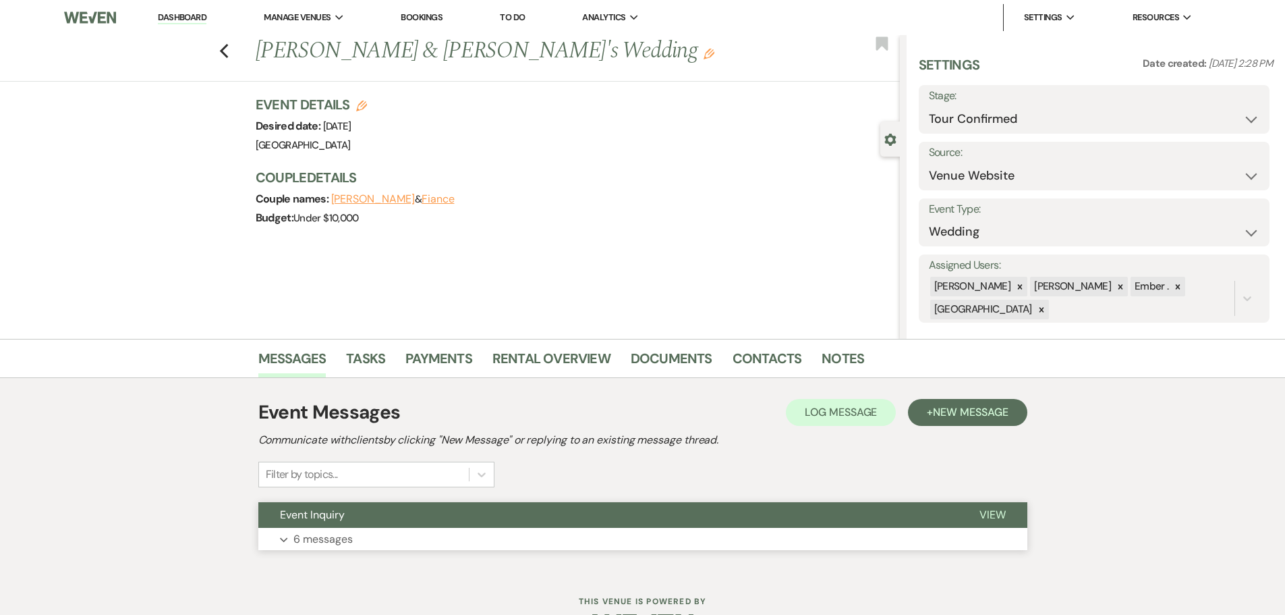
click at [422, 536] on button "Expand 6 messages" at bounding box center [642, 539] width 769 height 23
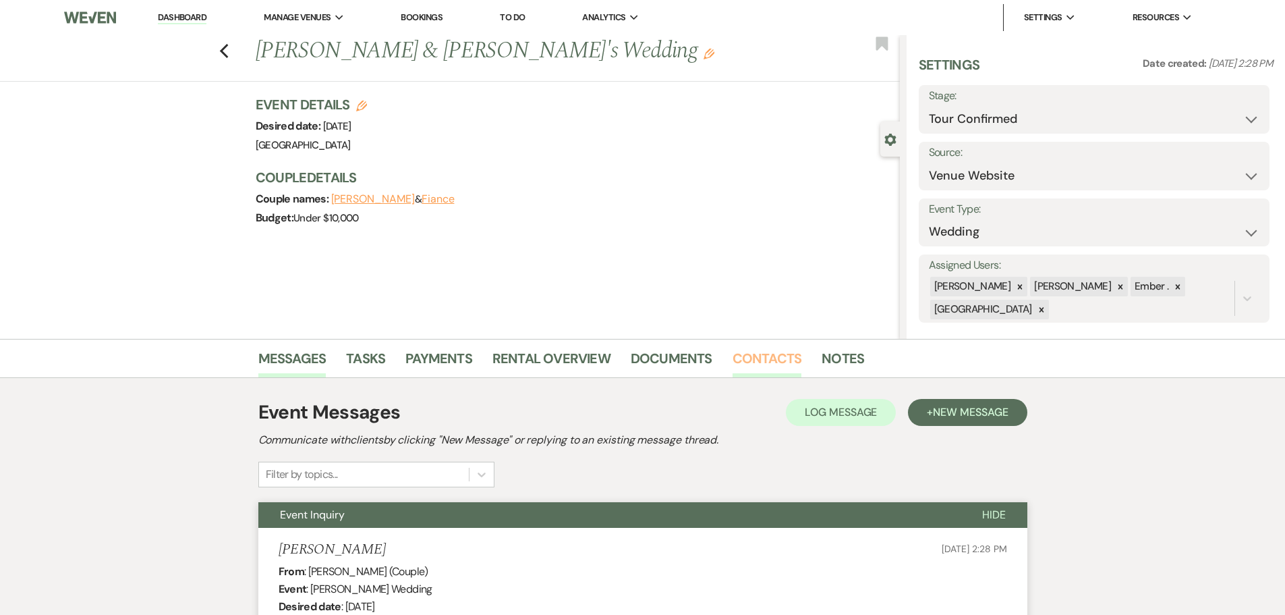
click at [744, 355] on link "Contacts" at bounding box center [767, 362] width 69 height 30
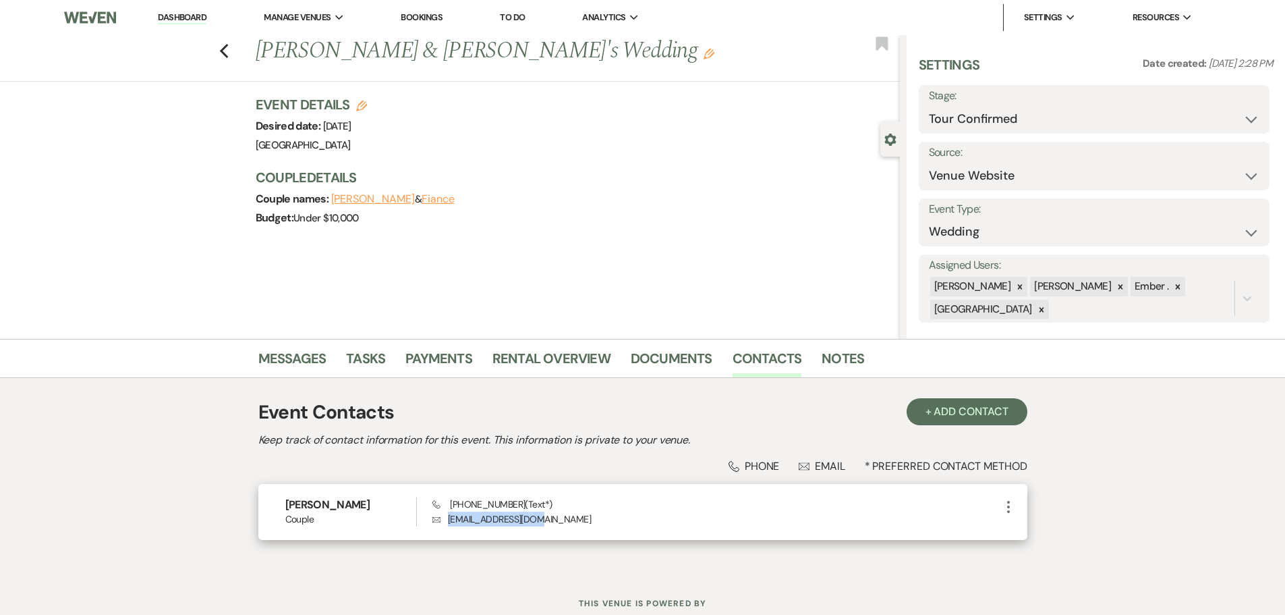
drag, startPoint x: 541, startPoint y: 515, endPoint x: 449, endPoint y: 521, distance: 91.9
click at [449, 521] on p "Envelope [EMAIL_ADDRESS][DOMAIN_NAME]" at bounding box center [715, 518] width 567 height 15
copy p "[EMAIL_ADDRESS][DOMAIN_NAME]"
click at [1155, 111] on select "Inquiry Follow Up Tour Requested Tour Confirmed Toured Proposal Sent Booked Lost" at bounding box center [1094, 119] width 331 height 26
select select "2"
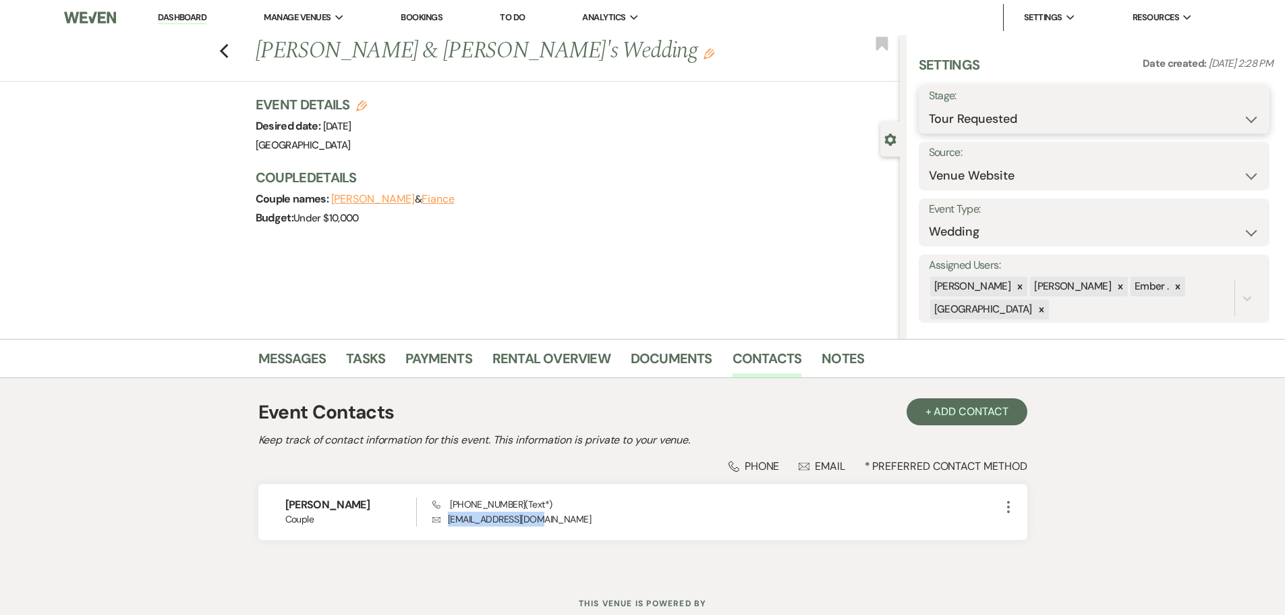
click at [929, 106] on select "Inquiry Follow Up Tour Requested Tour Confirmed Toured Proposal Sent Booked Lost" at bounding box center [1094, 119] width 331 height 26
click at [1235, 109] on button "Save" at bounding box center [1231, 109] width 76 height 27
click at [313, 353] on link "Messages" at bounding box center [292, 362] width 68 height 30
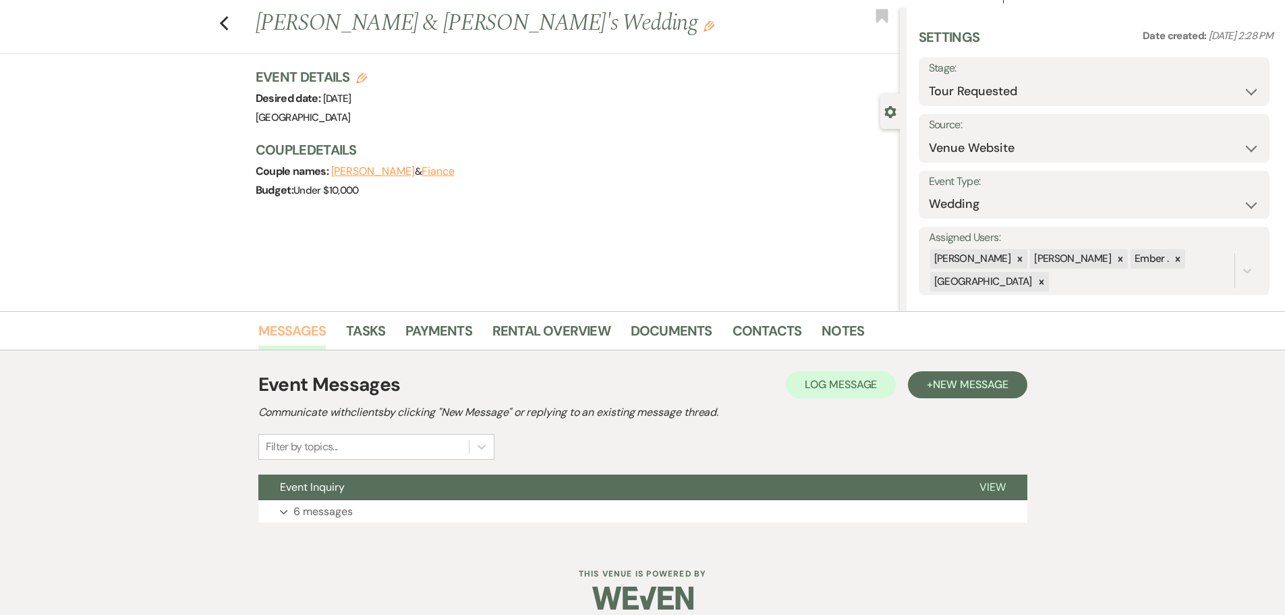
scroll to position [42, 0]
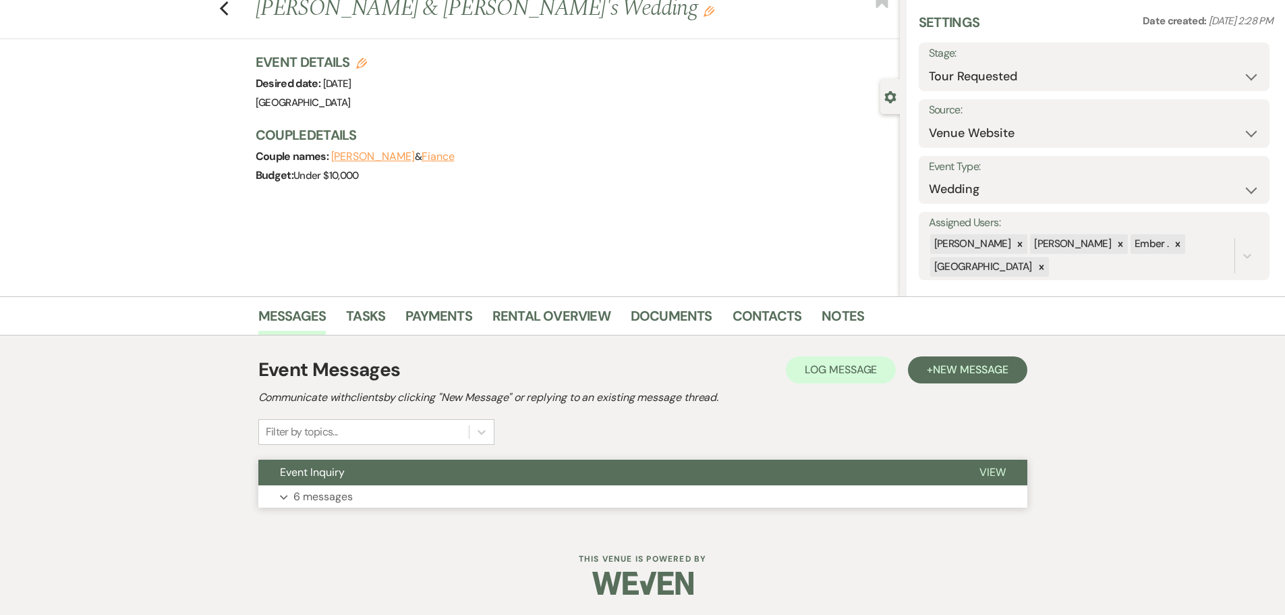
click at [344, 492] on p "6 messages" at bounding box center [322, 497] width 59 height 18
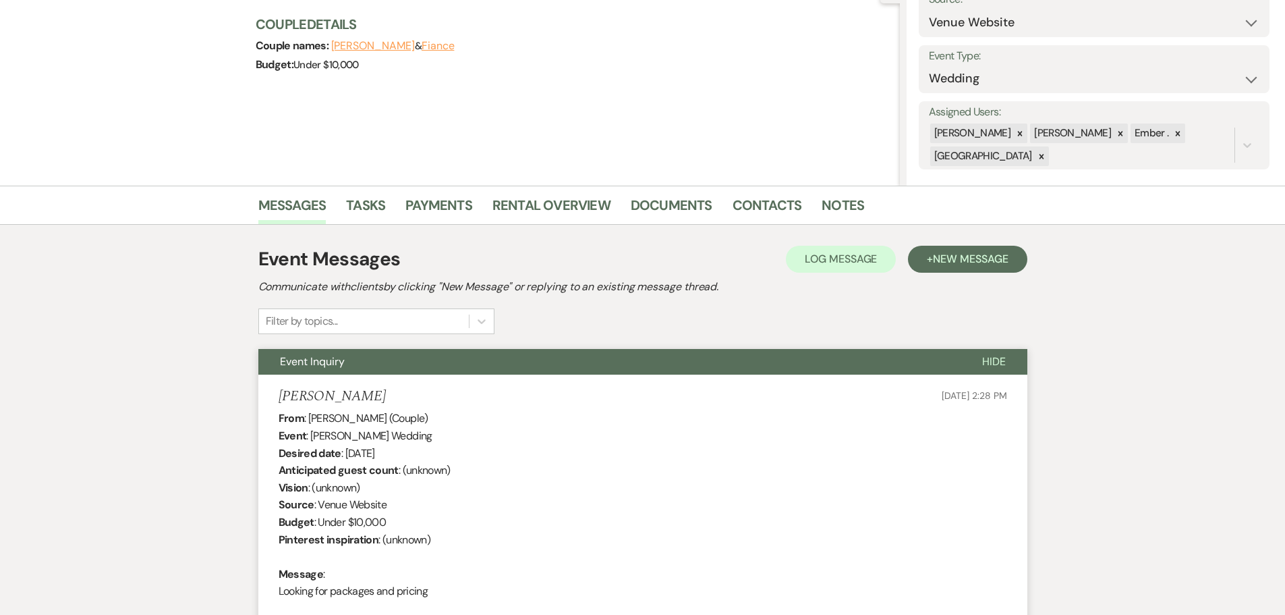
scroll to position [0, 0]
